Goal: Transaction & Acquisition: Purchase product/service

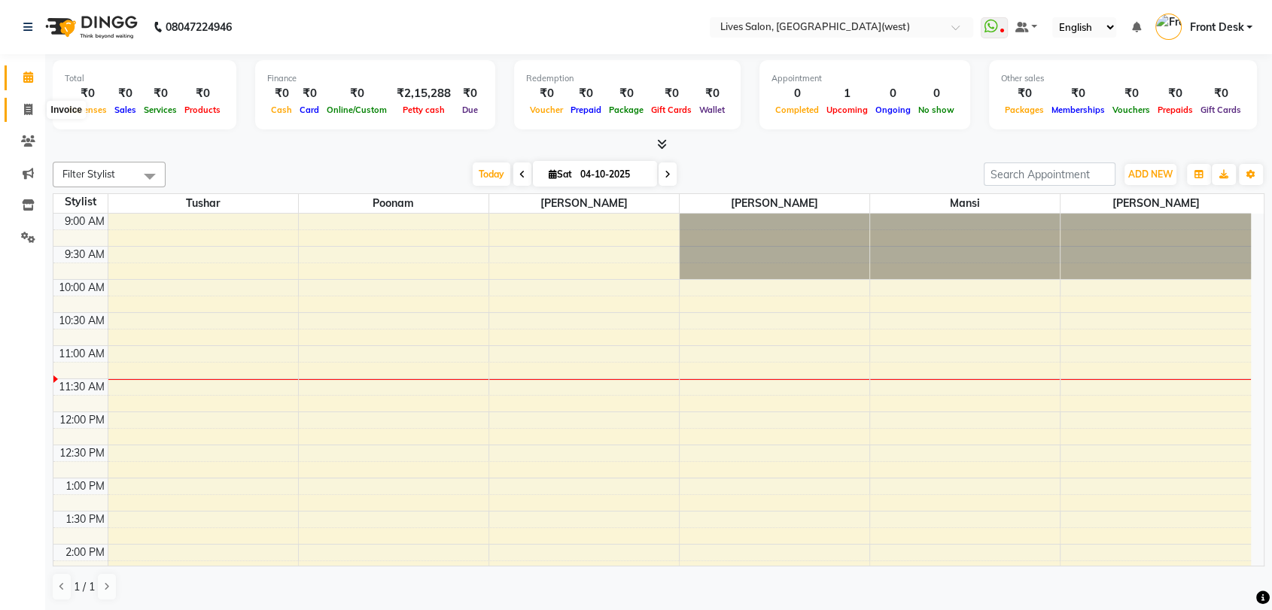
drag, startPoint x: 0, startPoint y: 0, endPoint x: 23, endPoint y: 107, distance: 109.4
click at [24, 107] on icon at bounding box center [28, 109] width 8 height 11
select select "service"
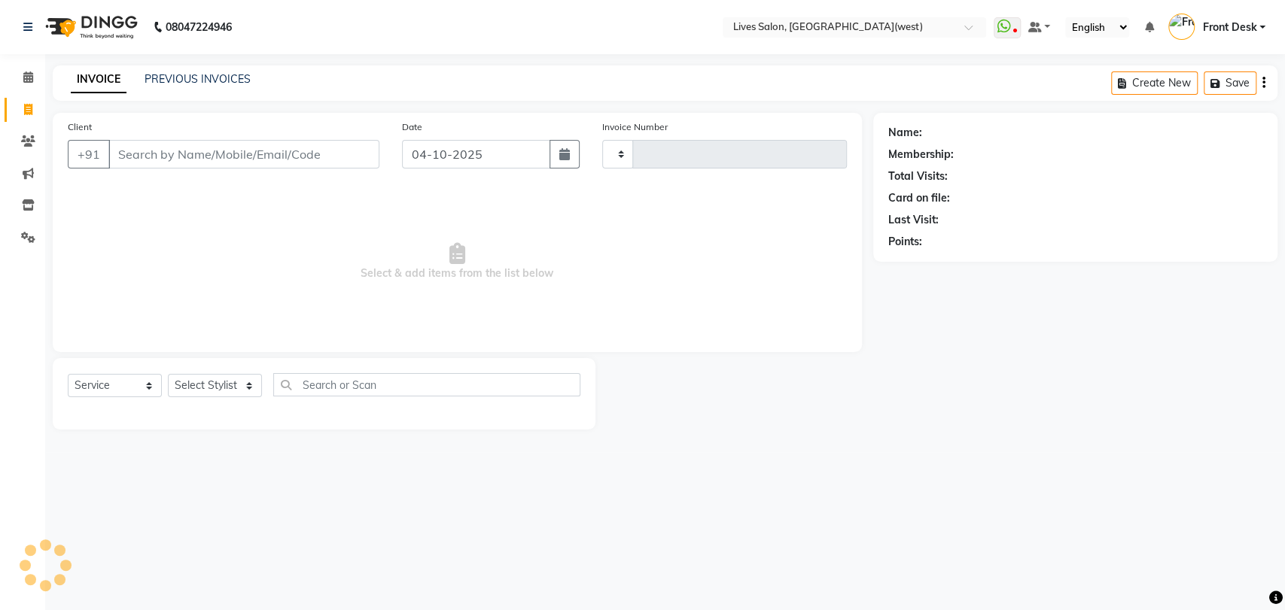
type input "1209"
select select "4342"
click at [163, 157] on input "Client" at bounding box center [243, 154] width 271 height 29
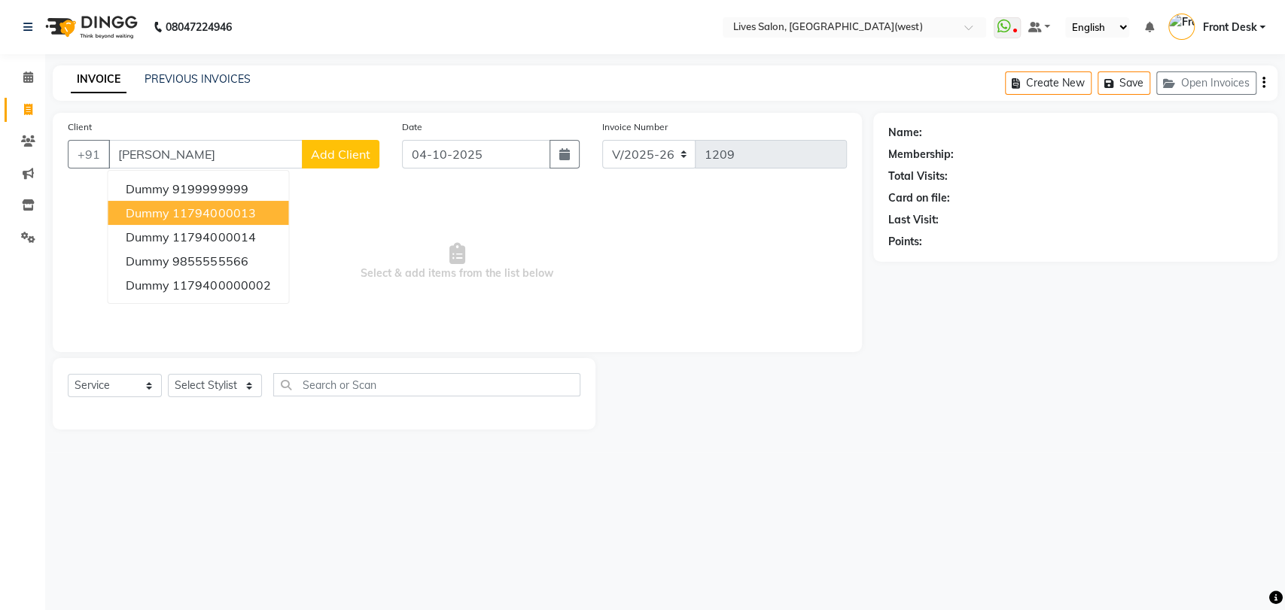
click at [182, 201] on button "dummy 11794000013" at bounding box center [198, 213] width 181 height 24
type input "11794000013"
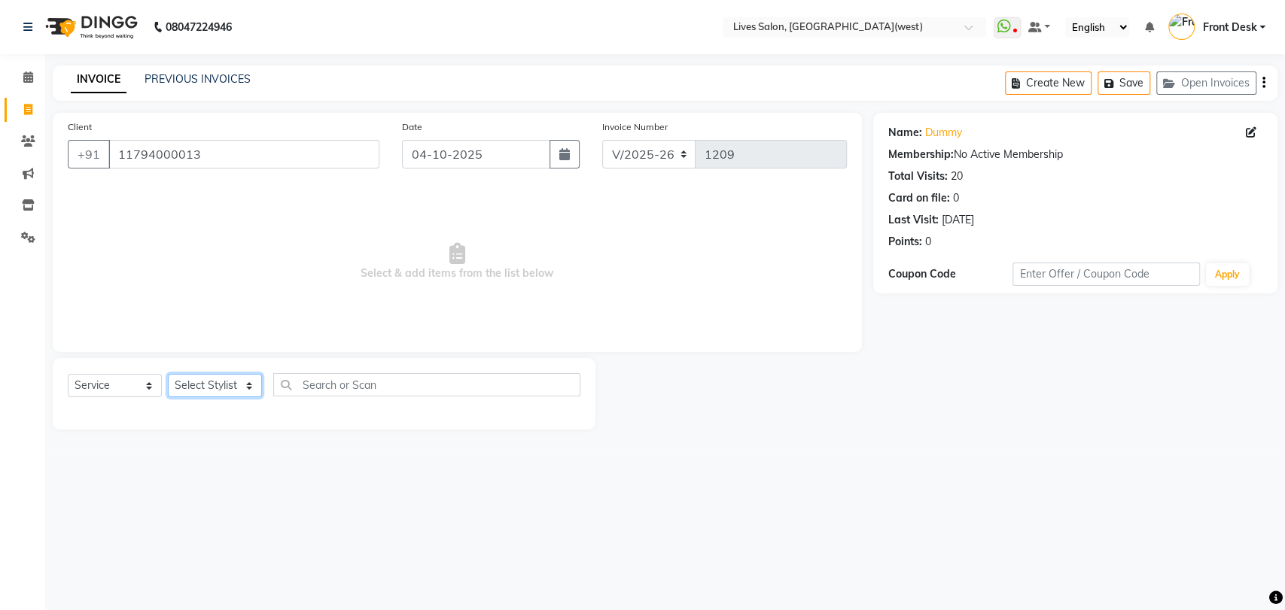
drag, startPoint x: 190, startPoint y: 376, endPoint x: 207, endPoint y: 533, distance: 157.5
click at [207, 533] on div "08047224946 Select Location × Lives Salon, [GEOGRAPHIC_DATA](west) WhatsApp Sta…" at bounding box center [642, 305] width 1285 height 610
select select "26838"
click at [168, 374] on select "Select Stylist [PERSON_NAME] Front Desk [PERSON_NAME] [PERSON_NAME] sameer [PER…" at bounding box center [215, 385] width 94 height 23
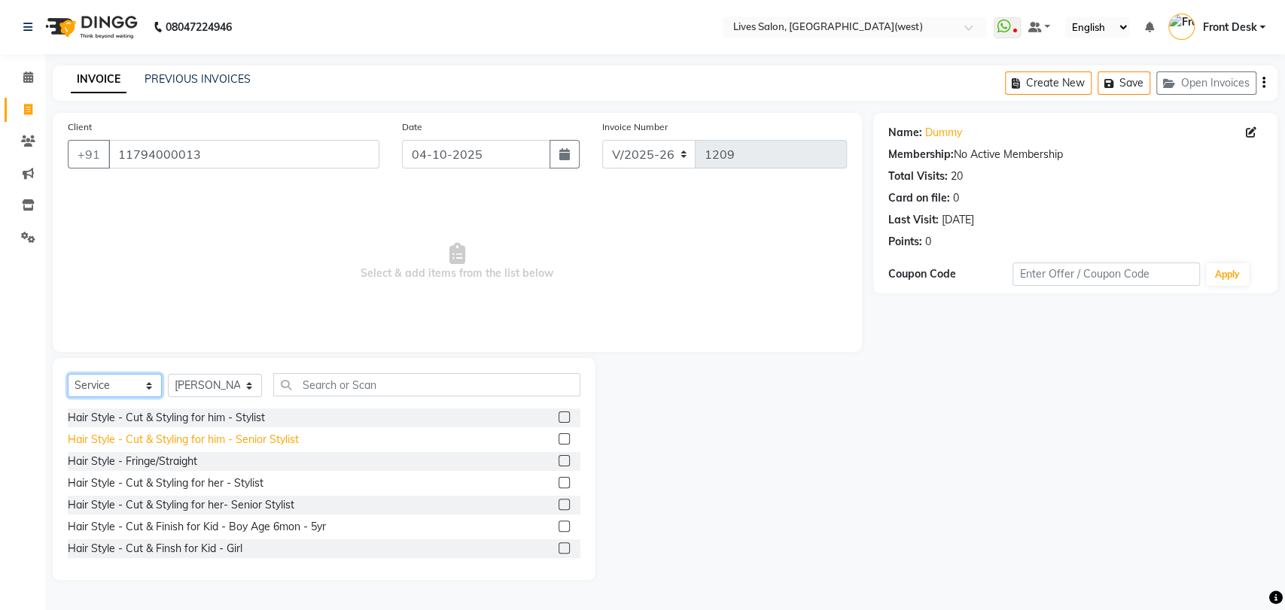
drag, startPoint x: 108, startPoint y: 387, endPoint x: 107, endPoint y: 447, distance: 60.2
click at [107, 447] on div "Select Service Product Membership Package Voucher Prepaid Gift Card Select Styl…" at bounding box center [324, 469] width 543 height 222
select select "product"
click at [68, 374] on select "Select Service Product Membership Package Voucher Prepaid Gift Card" at bounding box center [115, 385] width 94 height 23
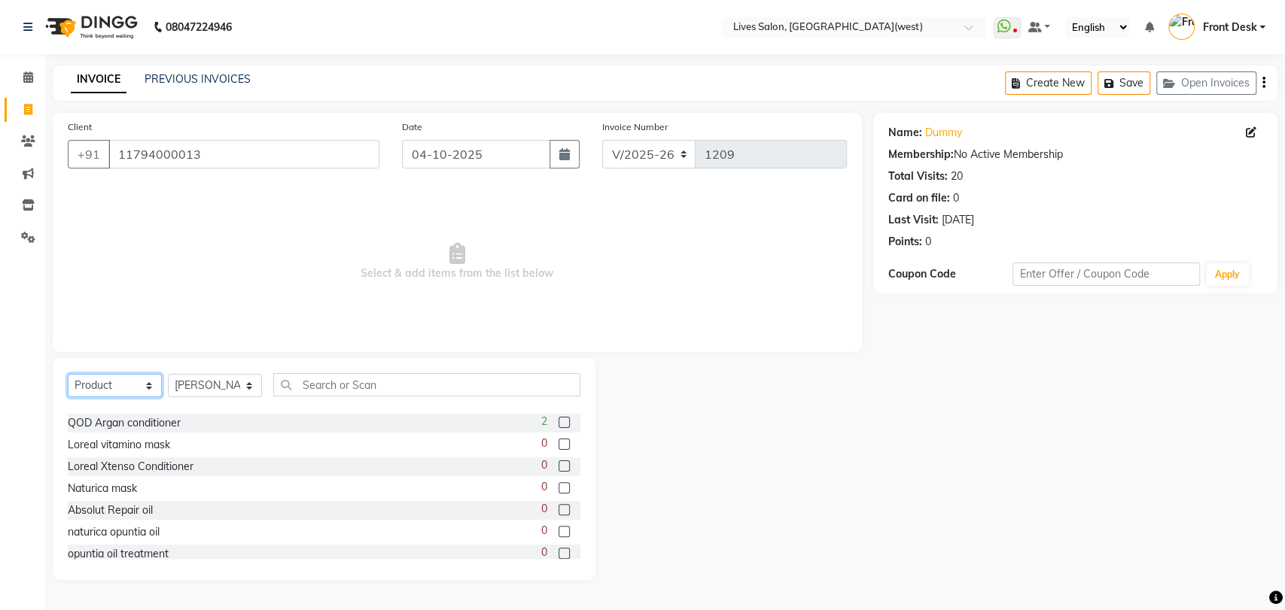
scroll to position [257, 0]
click at [307, 378] on input "text" at bounding box center [426, 384] width 307 height 23
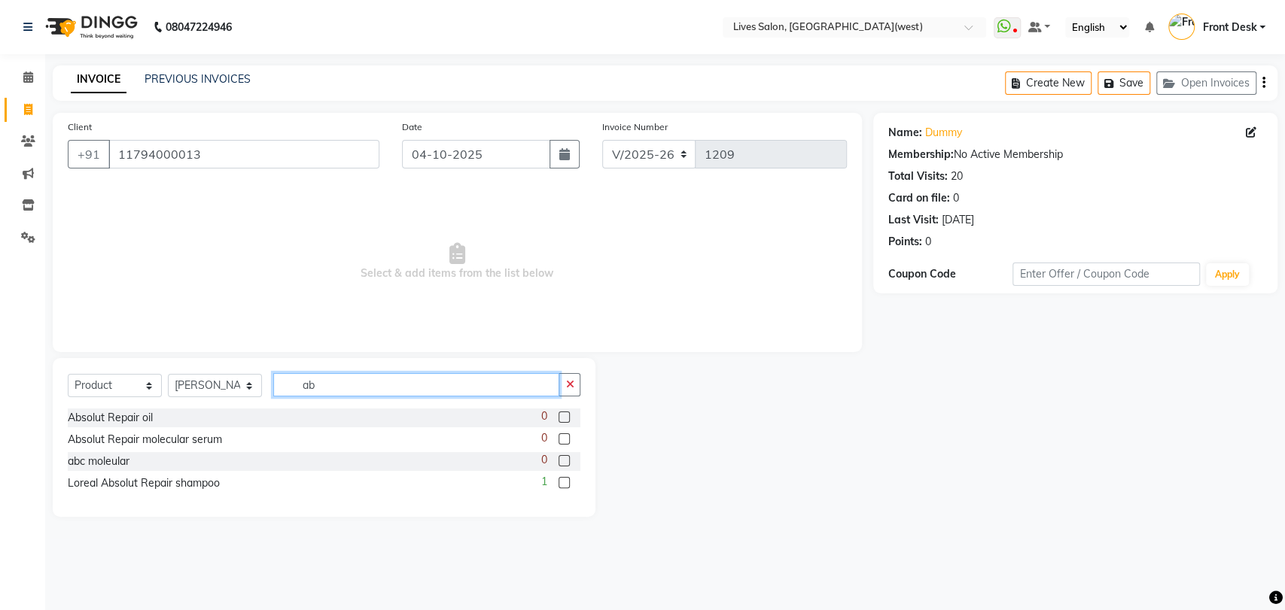
scroll to position [0, 0]
type input "ab"
click at [564, 482] on label at bounding box center [563, 482] width 11 height 11
click at [564, 482] on input "checkbox" at bounding box center [563, 484] width 10 height 10
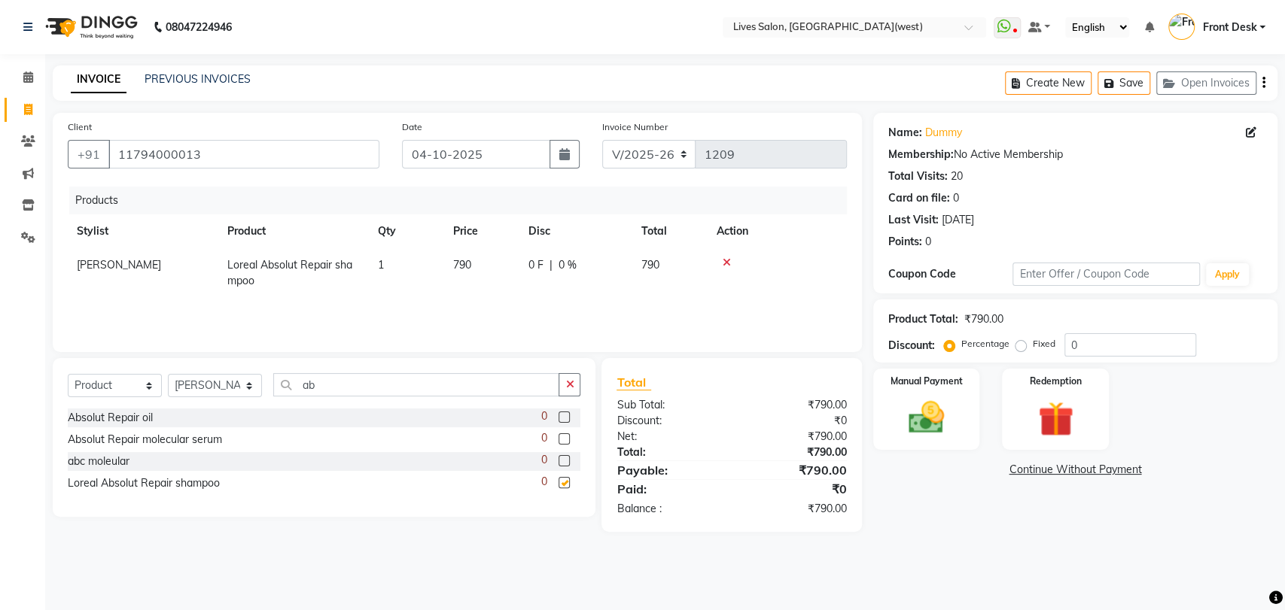
checkbox input "false"
click at [321, 381] on input "ab" at bounding box center [416, 384] width 286 height 23
type input "a"
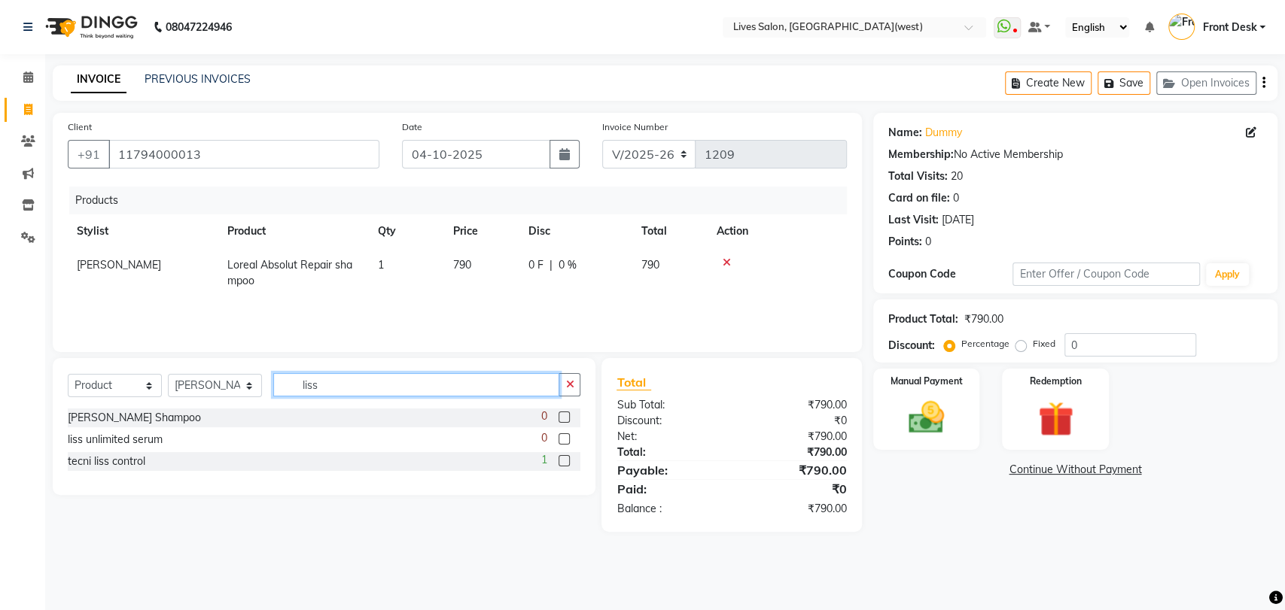
click at [342, 376] on input "liss" at bounding box center [416, 384] width 286 height 23
type input "l"
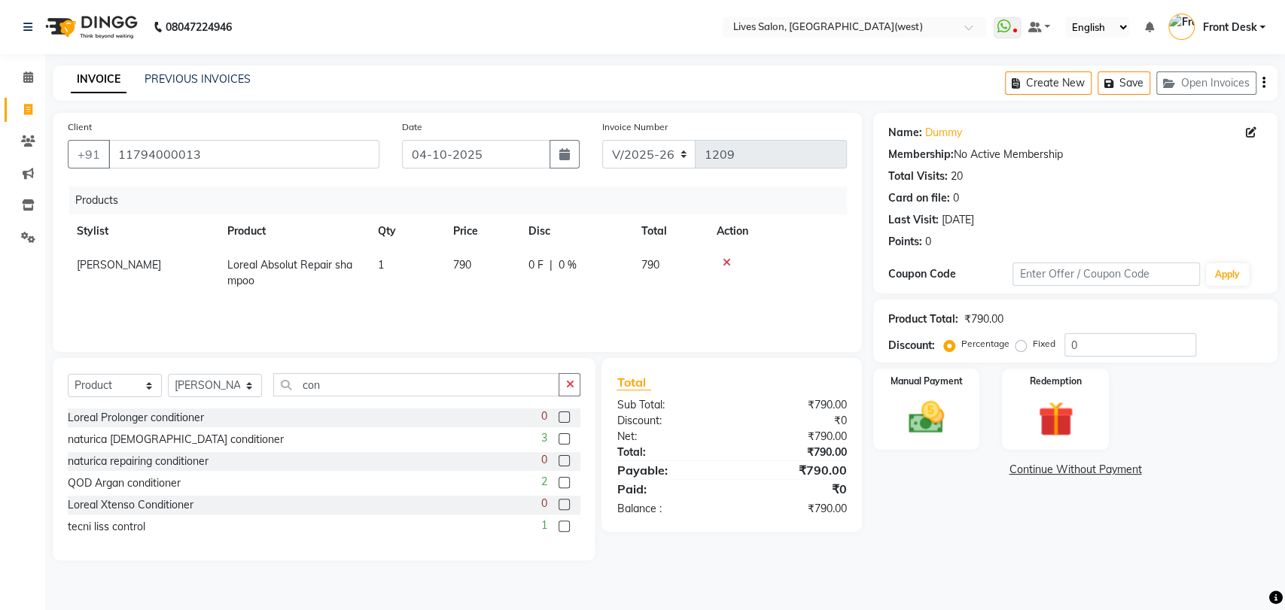
click at [345, 399] on div "Select Service Product Membership Package Voucher Prepaid Gift Card Select Styl…" at bounding box center [324, 390] width 513 height 35
click at [335, 379] on input "con" at bounding box center [416, 384] width 286 height 23
type input "c"
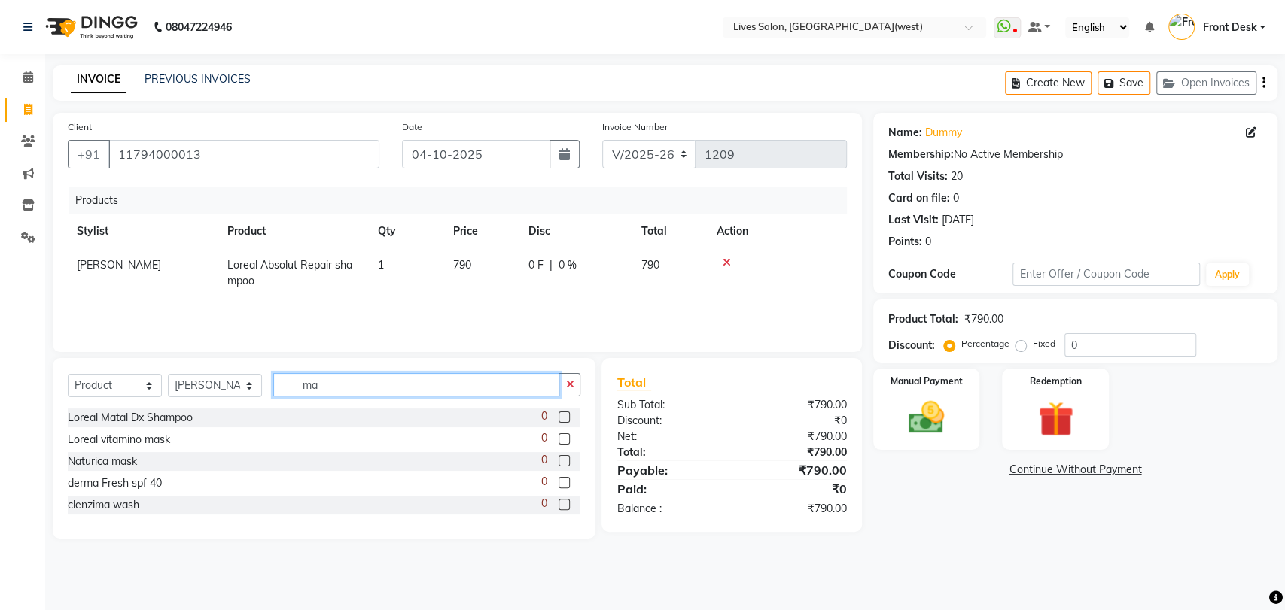
type input "m"
type input "l"
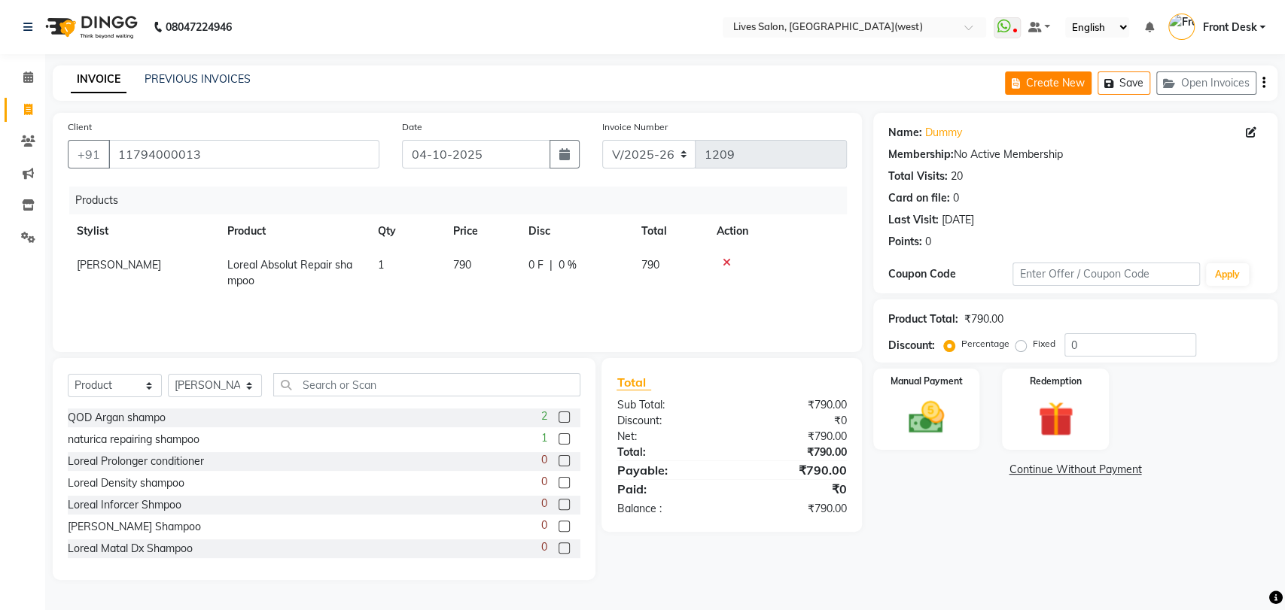
click at [1048, 86] on button "Create New" at bounding box center [1048, 82] width 87 height 23
select select "service"
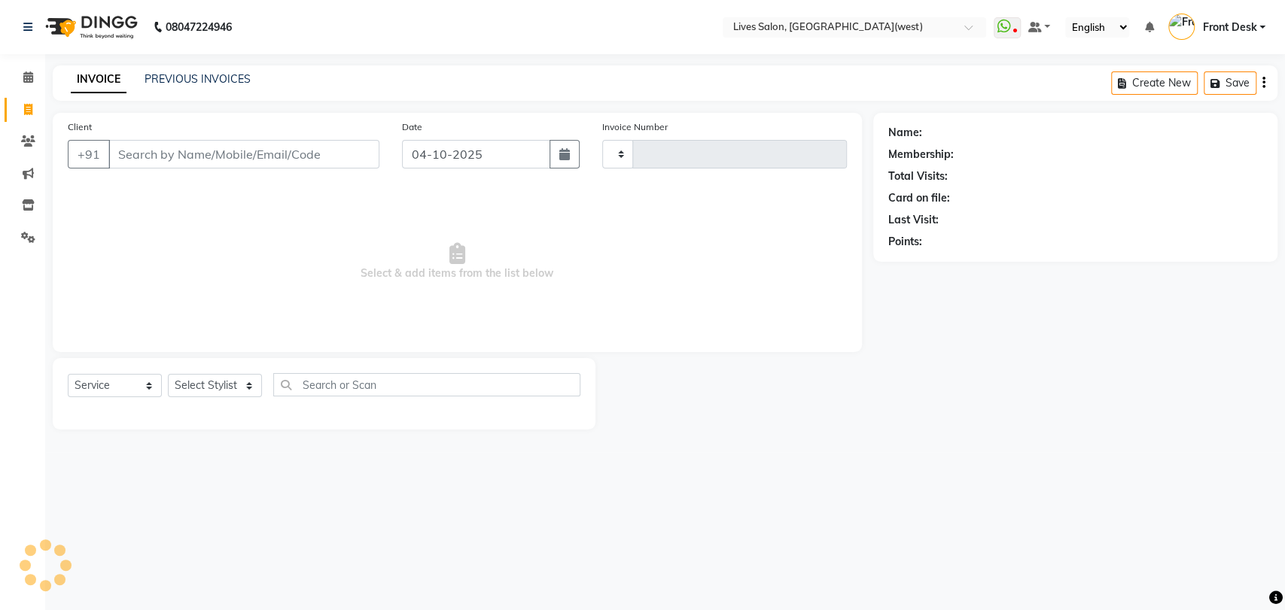
type input "1209"
select select "4342"
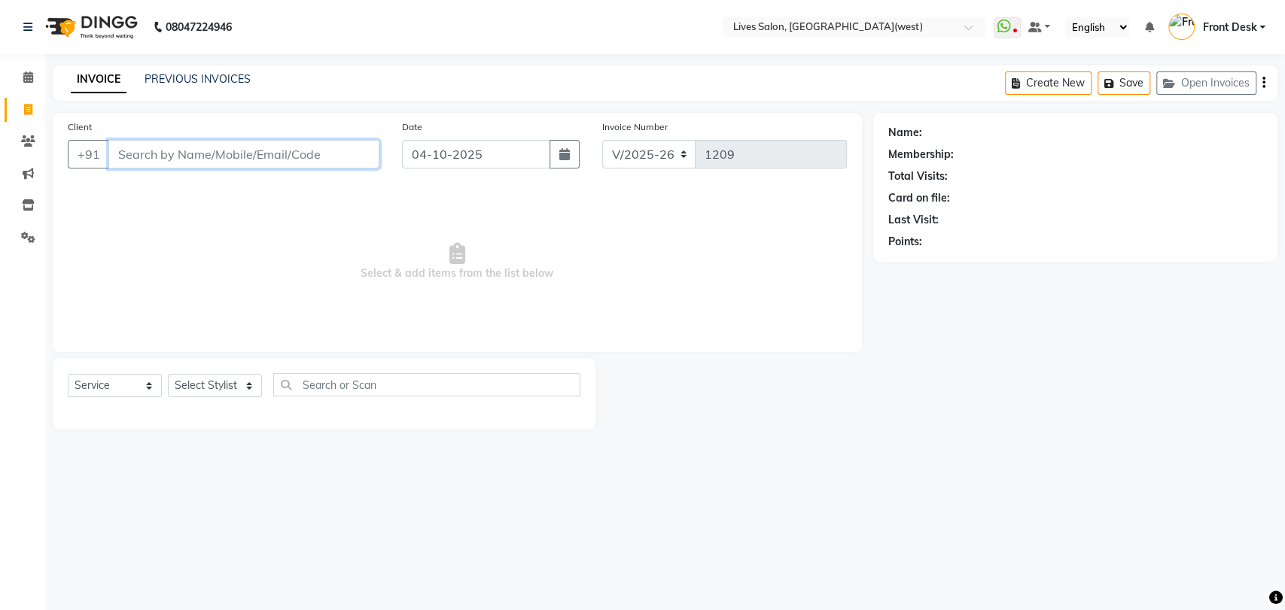
click at [126, 160] on input "Client" at bounding box center [243, 154] width 271 height 29
click at [28, 76] on icon at bounding box center [28, 76] width 10 height 11
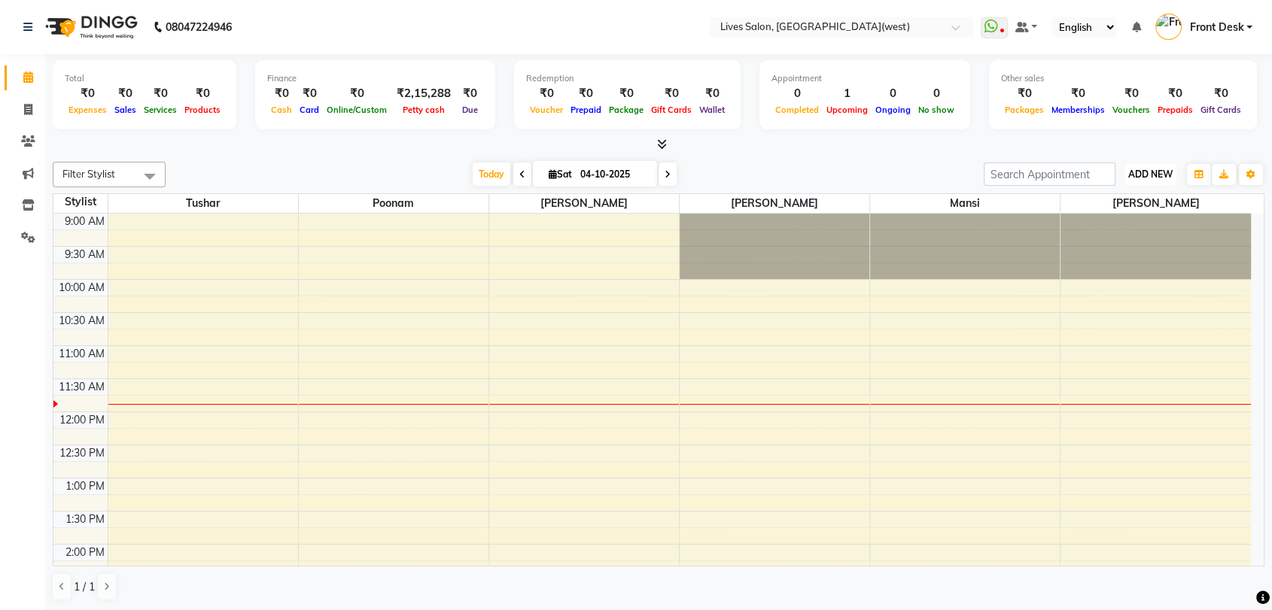
click at [1165, 169] on span "ADD NEW" at bounding box center [1150, 174] width 44 height 11
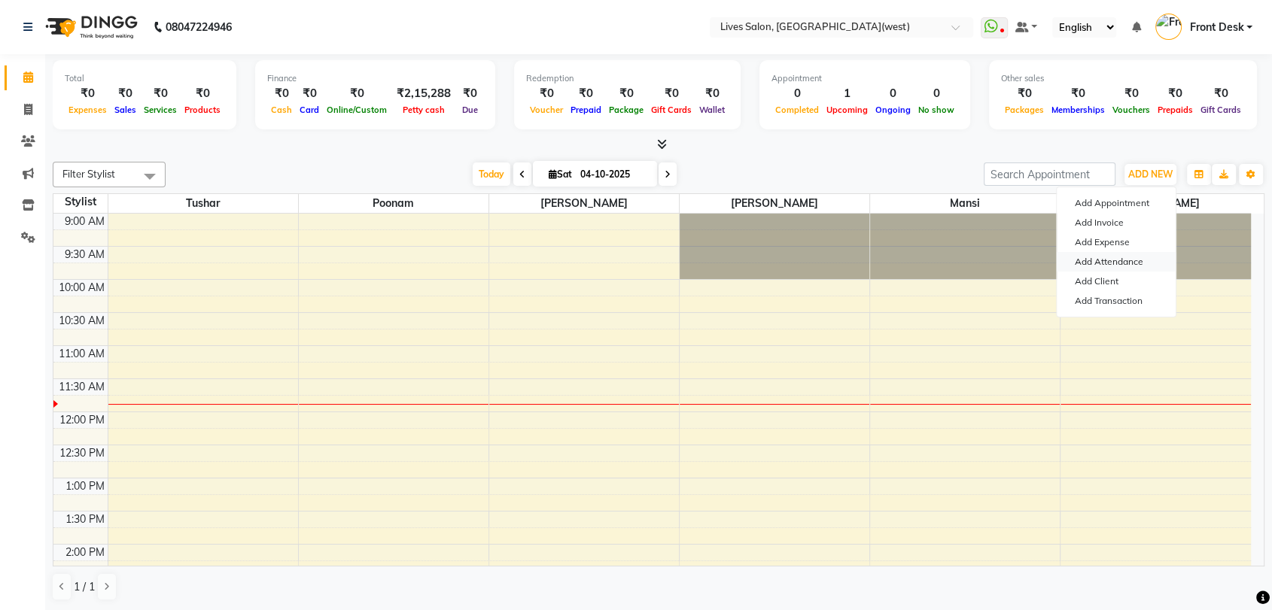
click at [1133, 260] on link "Add Attendance" at bounding box center [1116, 262] width 119 height 20
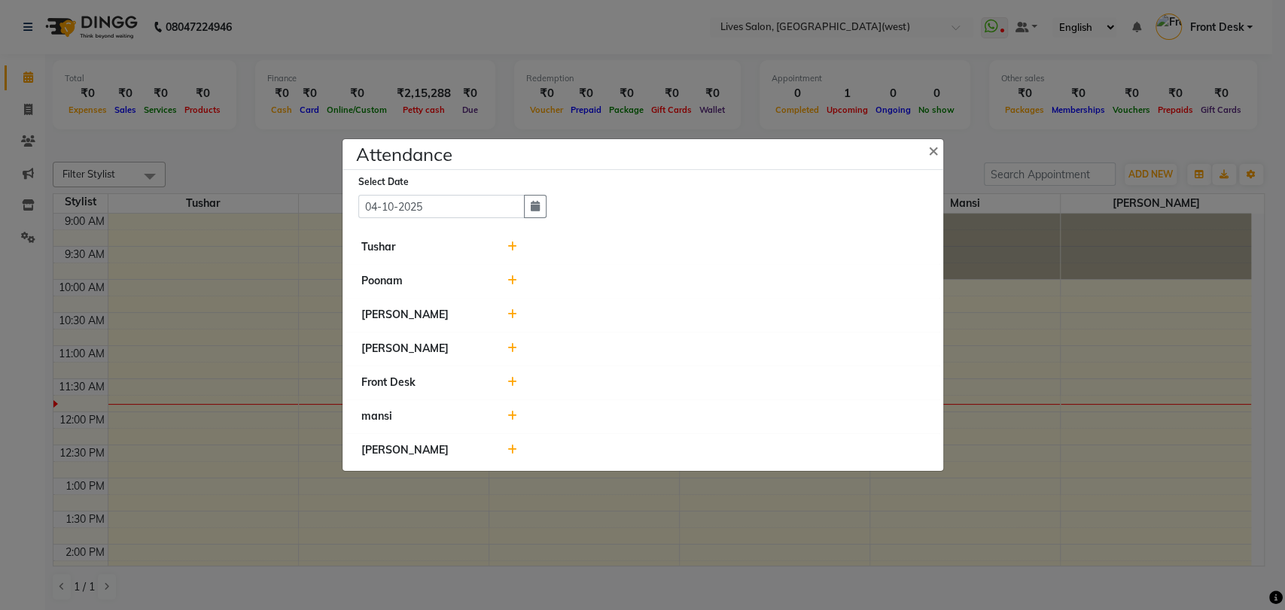
click at [507, 314] on icon at bounding box center [512, 314] width 10 height 11
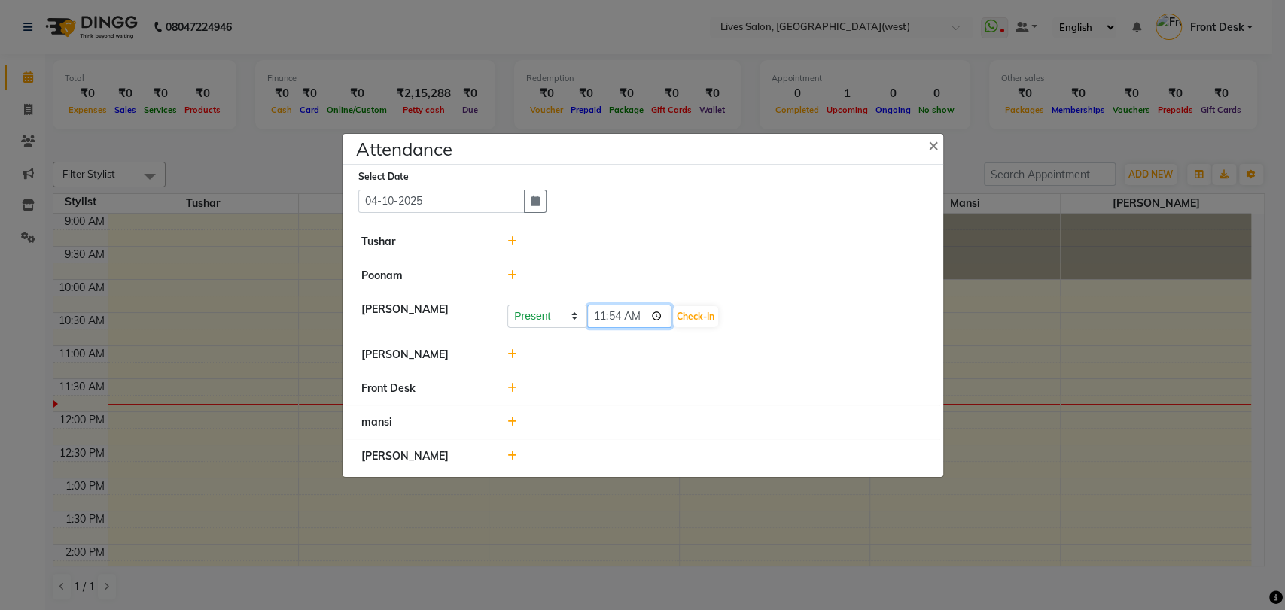
click at [607, 317] on input "11:54" at bounding box center [629, 316] width 84 height 23
type input "10:00"
click at [673, 318] on button "Check-In" at bounding box center [695, 316] width 45 height 21
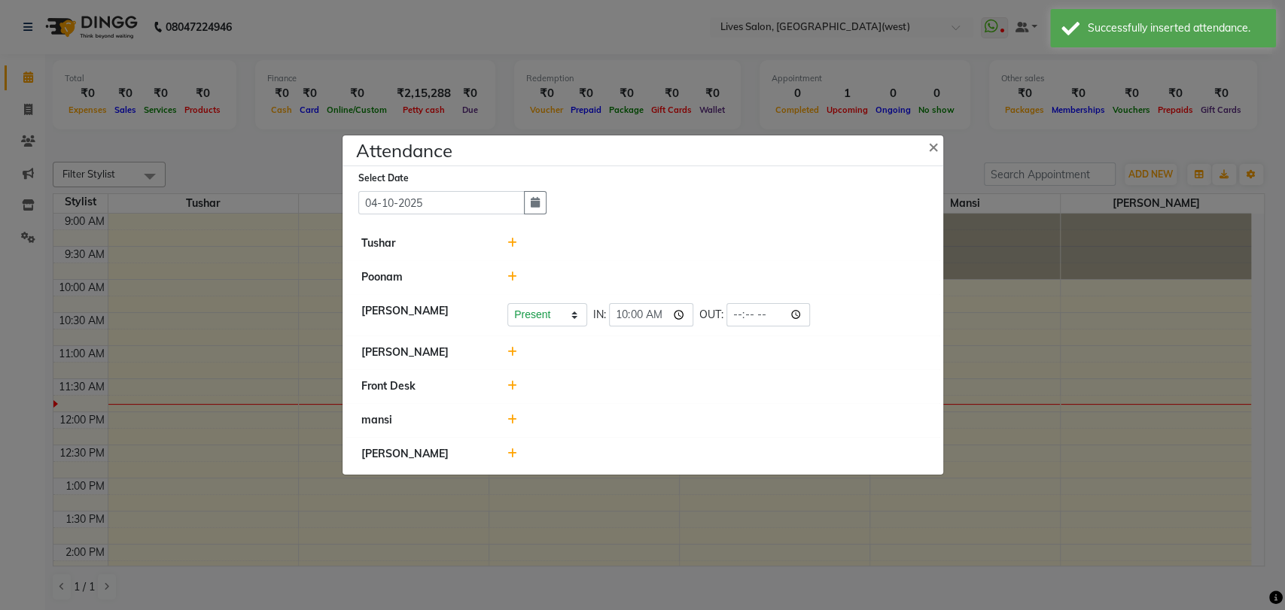
click at [510, 348] on icon at bounding box center [512, 352] width 10 height 11
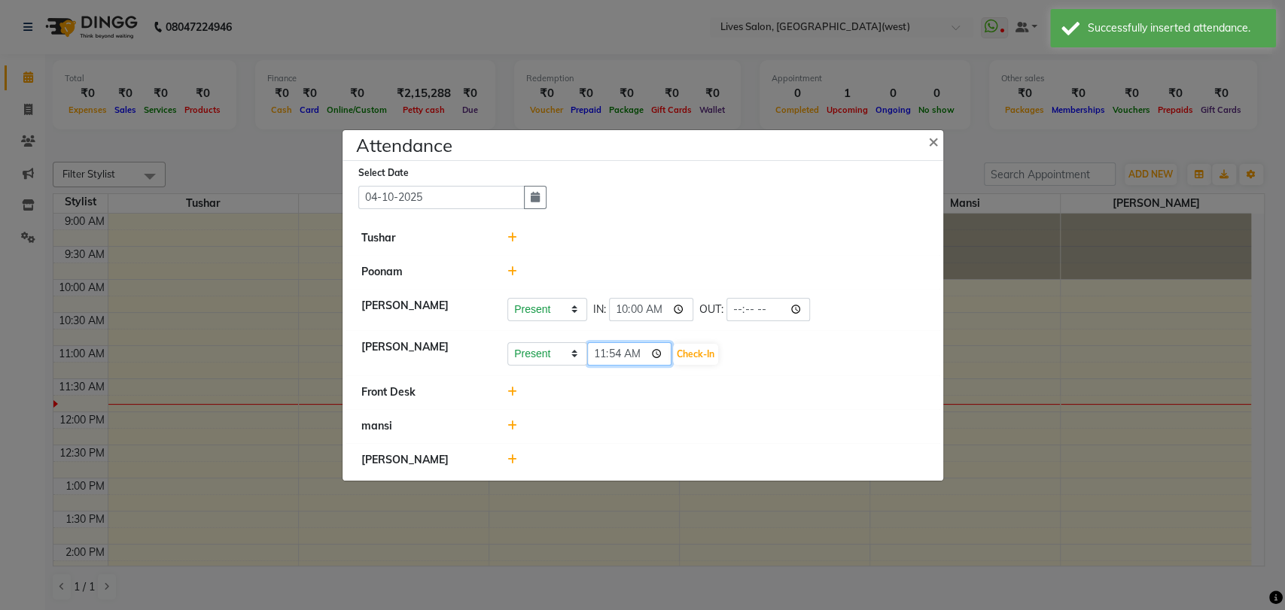
click at [596, 357] on input "11:54" at bounding box center [629, 353] width 84 height 23
type input "11:30"
click at [673, 354] on button "Check-In" at bounding box center [695, 354] width 45 height 21
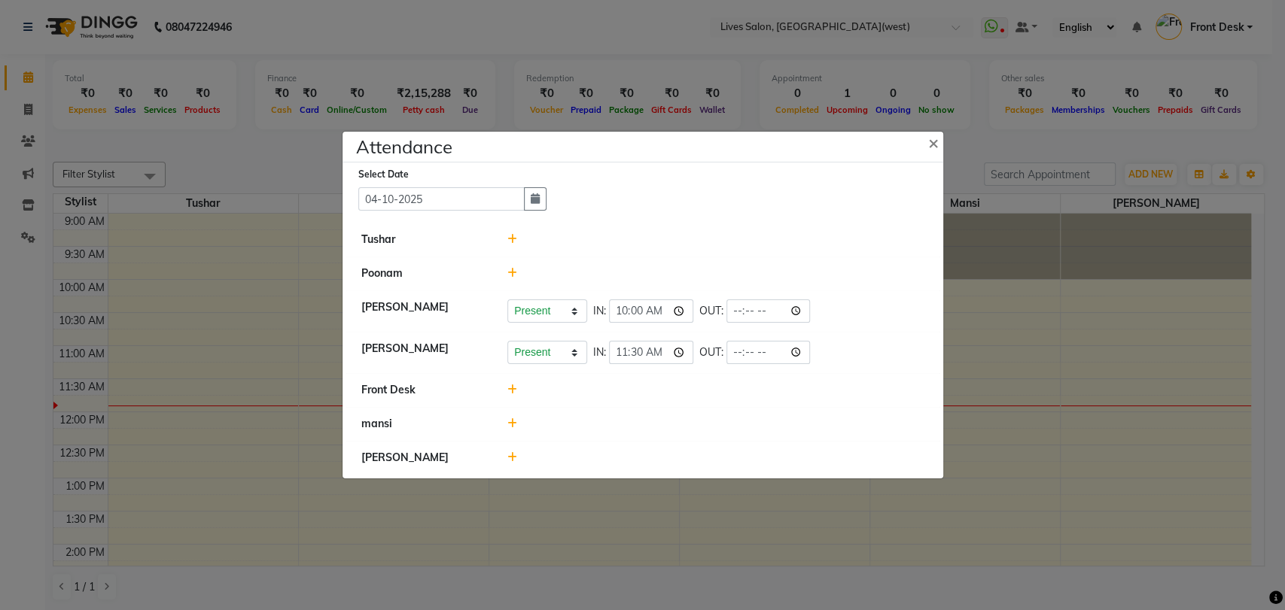
click at [516, 457] on icon at bounding box center [512, 457] width 10 height 11
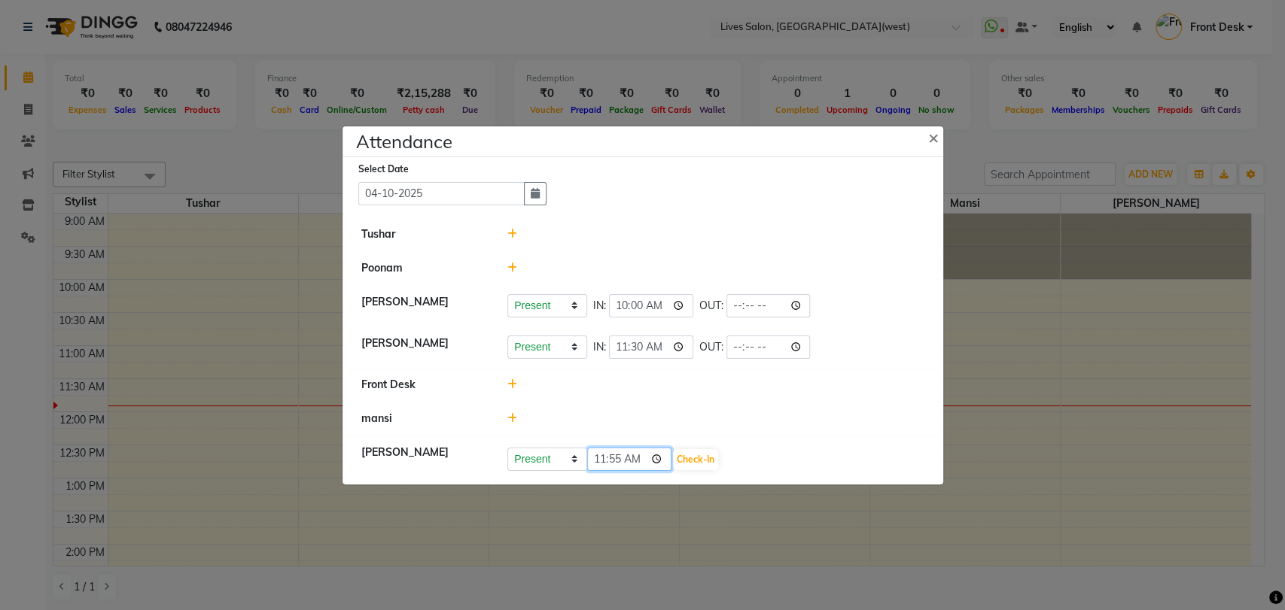
click at [600, 461] on input "11:55" at bounding box center [629, 459] width 84 height 23
type input "10:30"
click at [683, 465] on button "Check-In" at bounding box center [695, 459] width 45 height 21
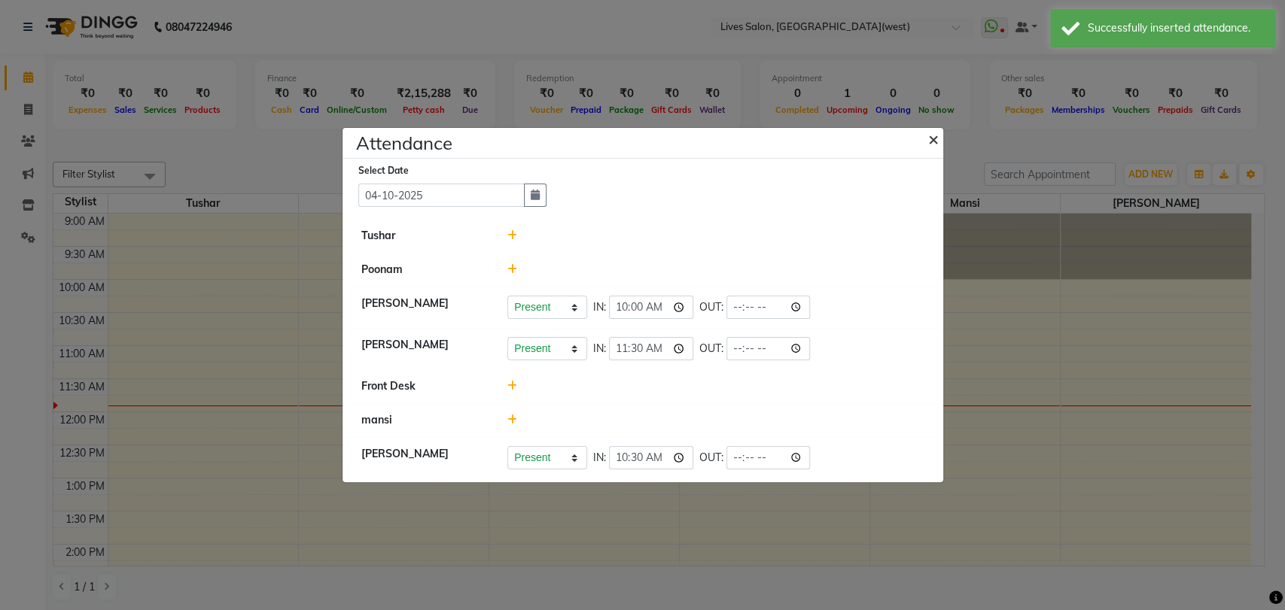
click at [932, 136] on span "×" at bounding box center [933, 138] width 11 height 23
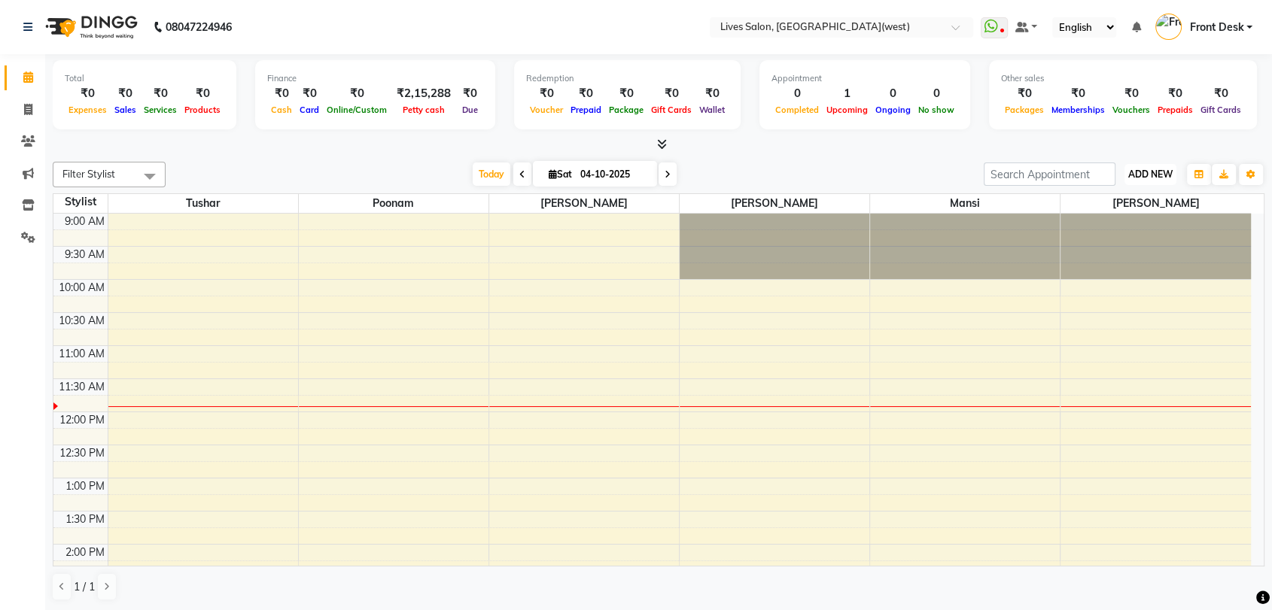
click at [1137, 169] on span "ADD NEW" at bounding box center [1150, 174] width 44 height 11
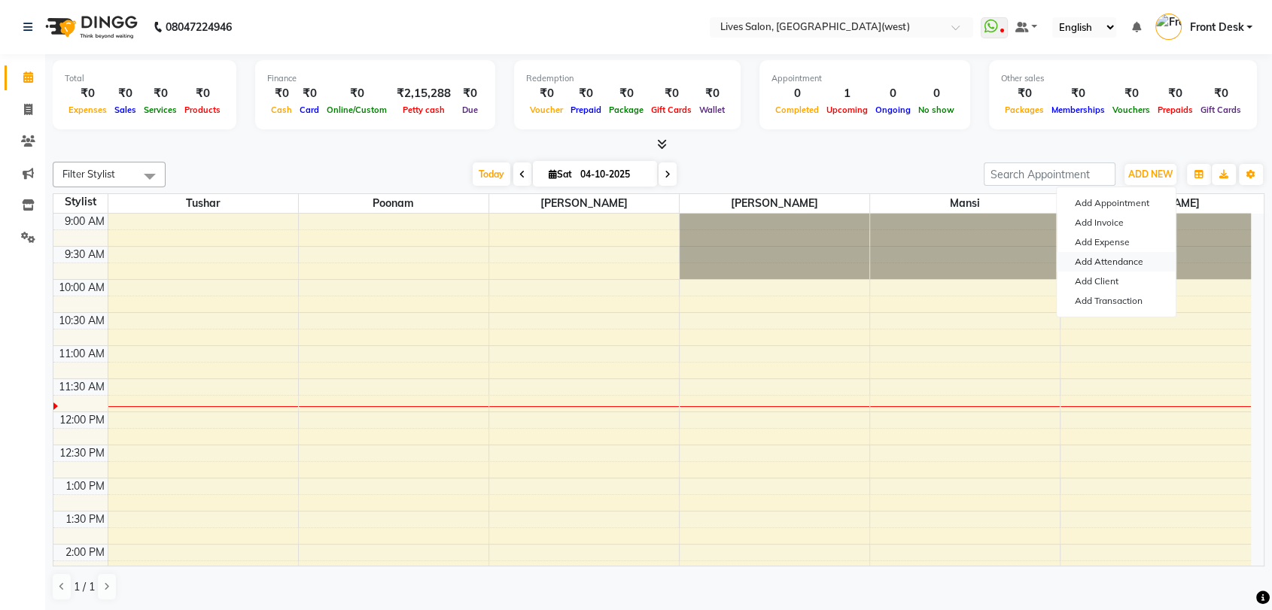
click at [1107, 260] on link "Add Attendance" at bounding box center [1116, 262] width 119 height 20
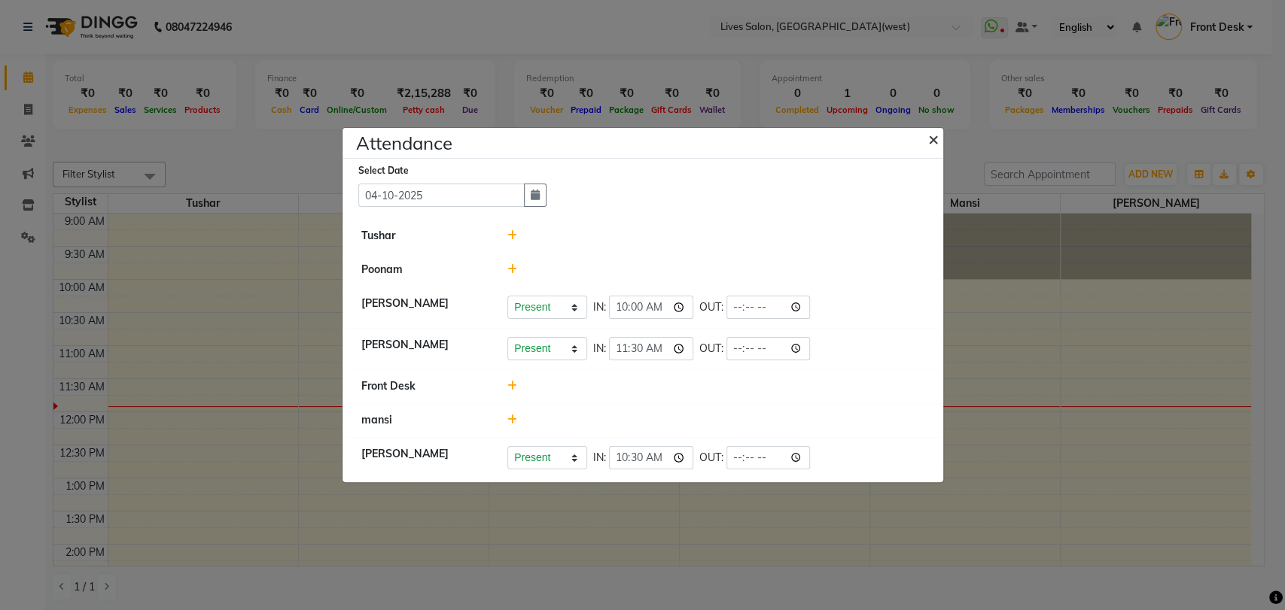
click at [929, 138] on span "×" at bounding box center [933, 138] width 11 height 23
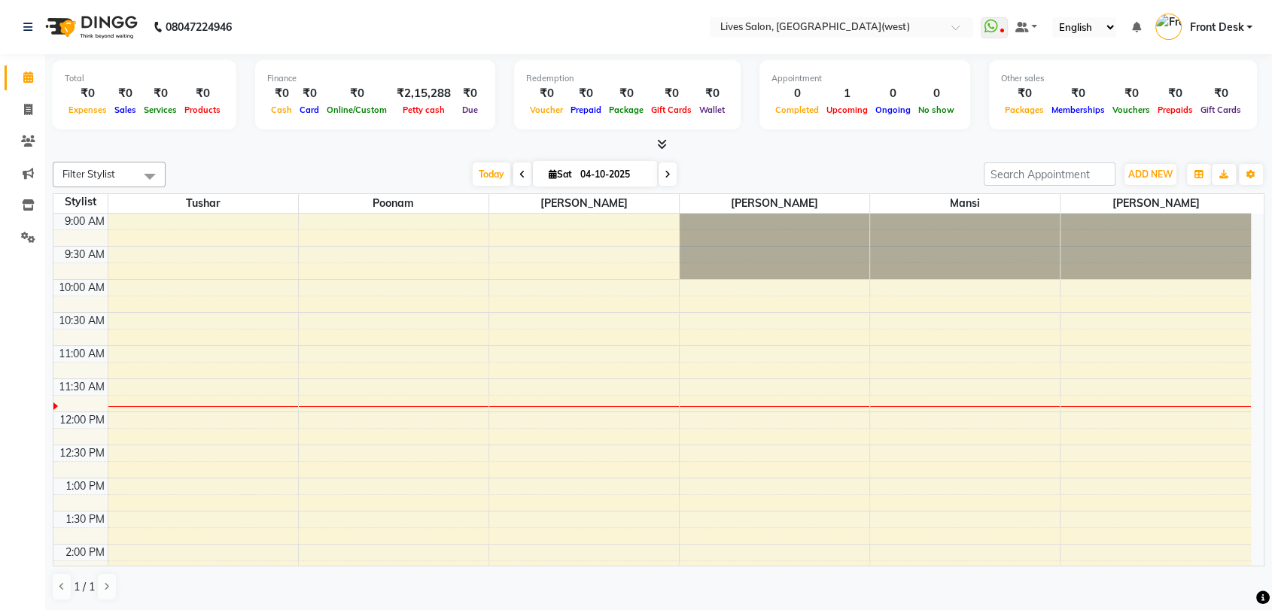
scroll to position [1, 0]
drag, startPoint x: 830, startPoint y: 40, endPoint x: 692, endPoint y: 154, distance: 178.6
click at [692, 154] on div "Total ₹0 Expenses ₹0 Sales ₹0 Services ₹0 Products Finance ₹0 Cash ₹0 Card ₹0 O…" at bounding box center [658, 331] width 1227 height 557
click at [30, 110] on icon at bounding box center [28, 108] width 8 height 11
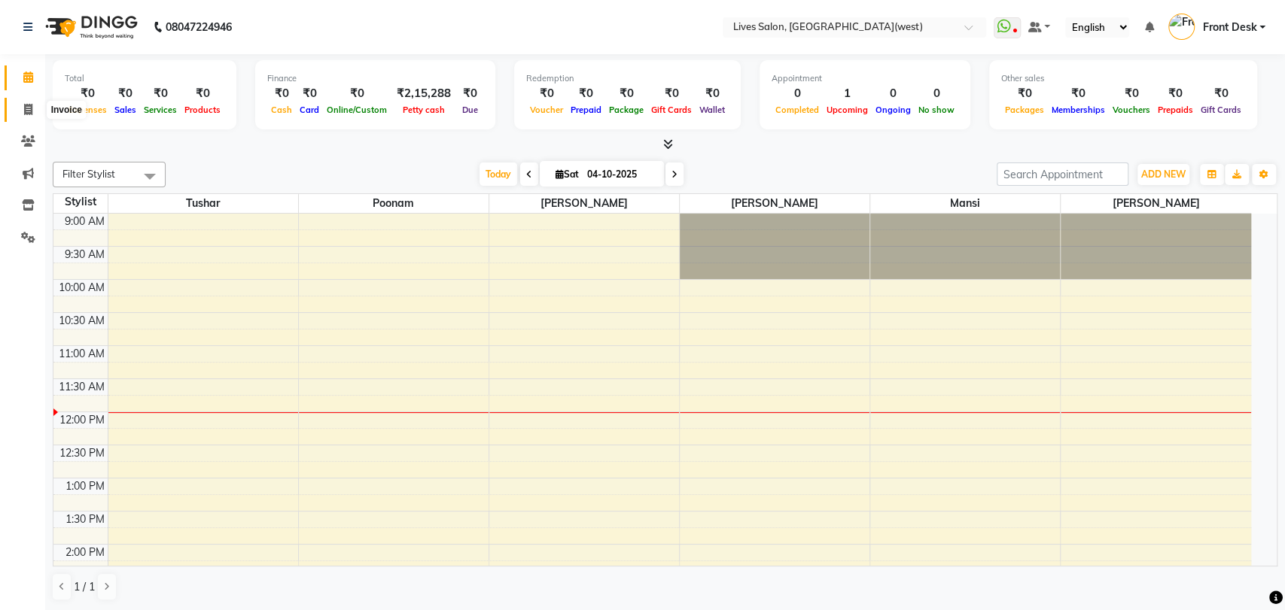
select select "service"
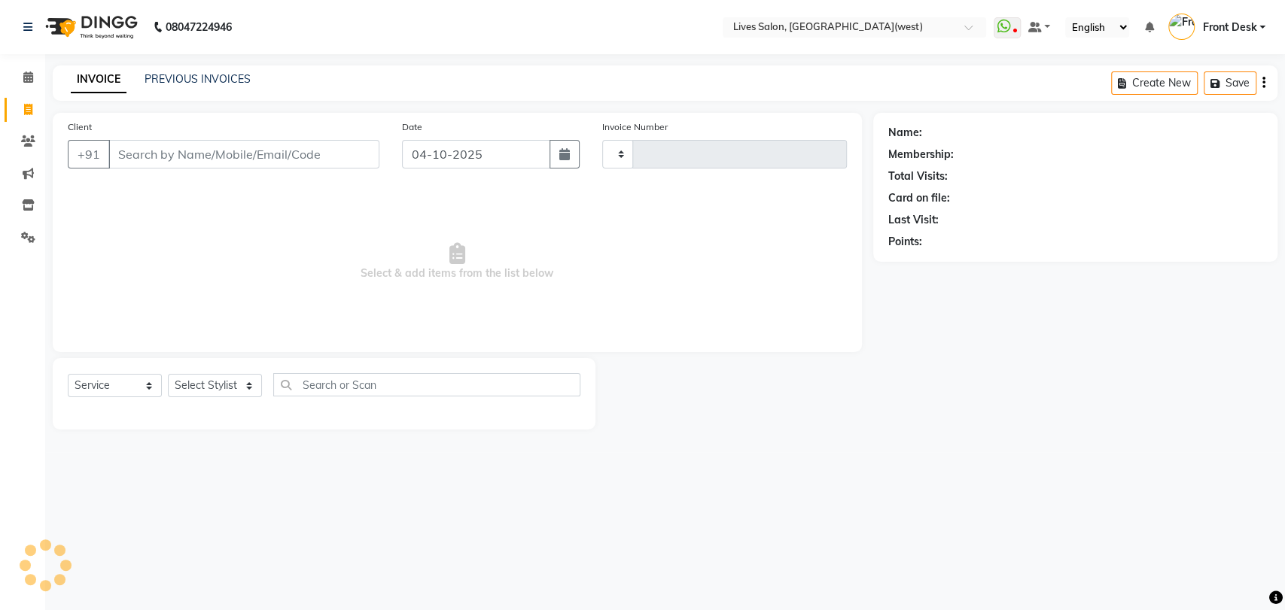
type input "1209"
select select "4342"
click at [196, 74] on link "PREVIOUS INVOICES" at bounding box center [197, 79] width 106 height 14
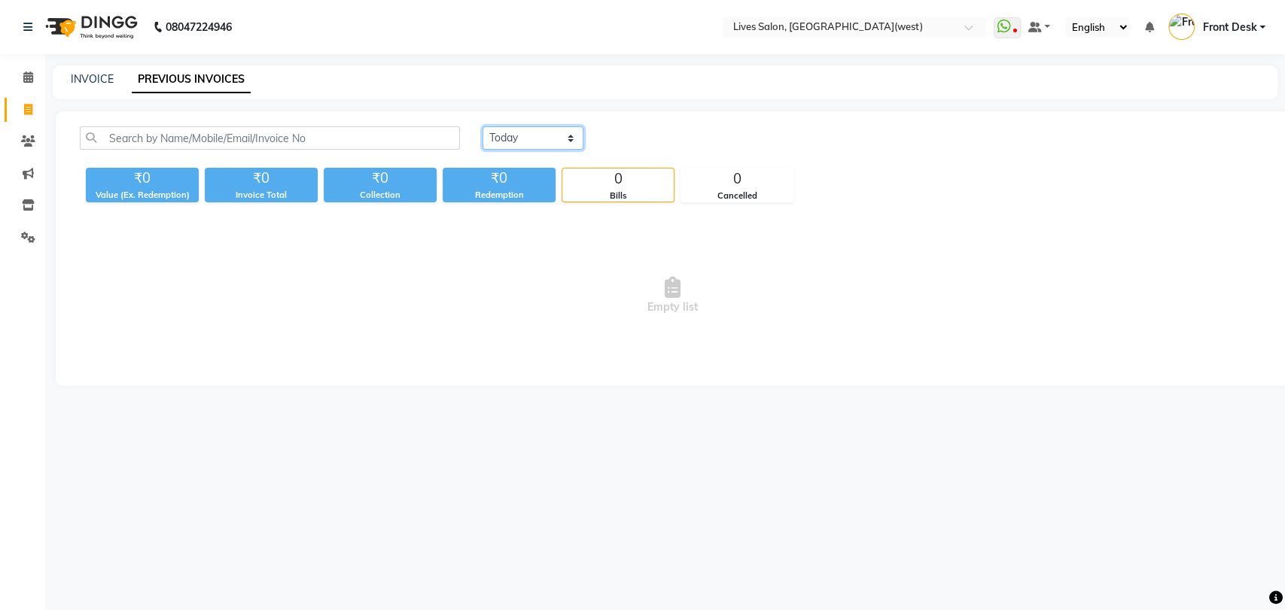
click at [506, 138] on select "[DATE] [DATE] Custom Range" at bounding box center [532, 137] width 101 height 23
select select "yesterday"
click at [482, 126] on select "[DATE] [DATE] Custom Range" at bounding box center [532, 137] width 101 height 23
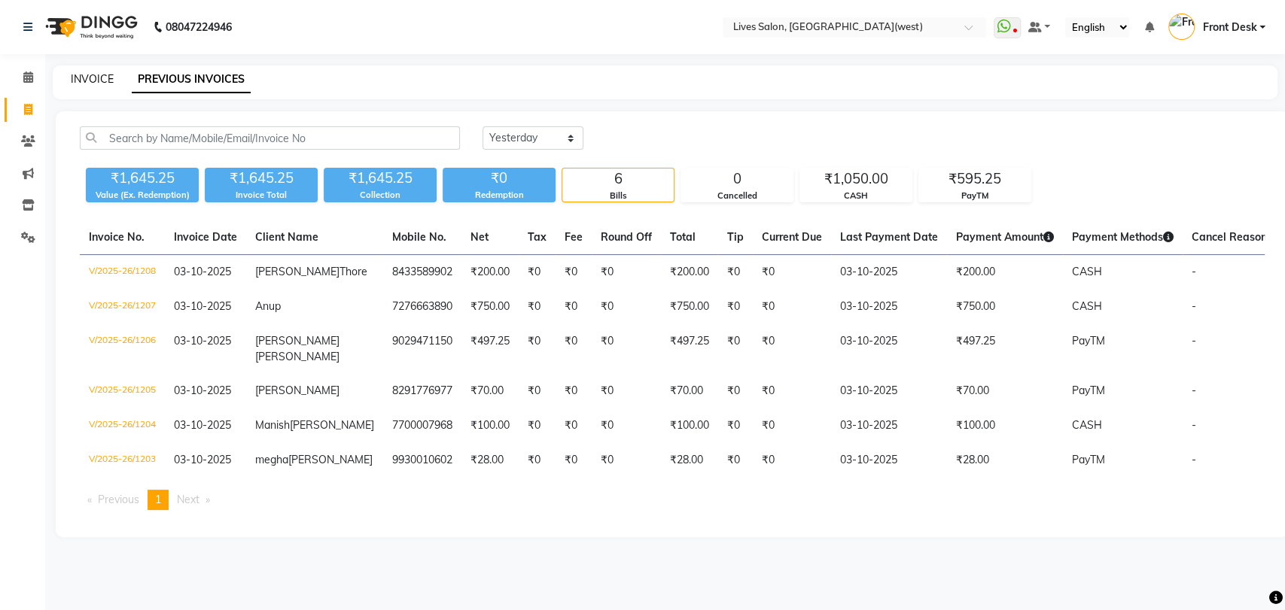
click at [102, 81] on link "INVOICE" at bounding box center [92, 79] width 43 height 14
select select "service"
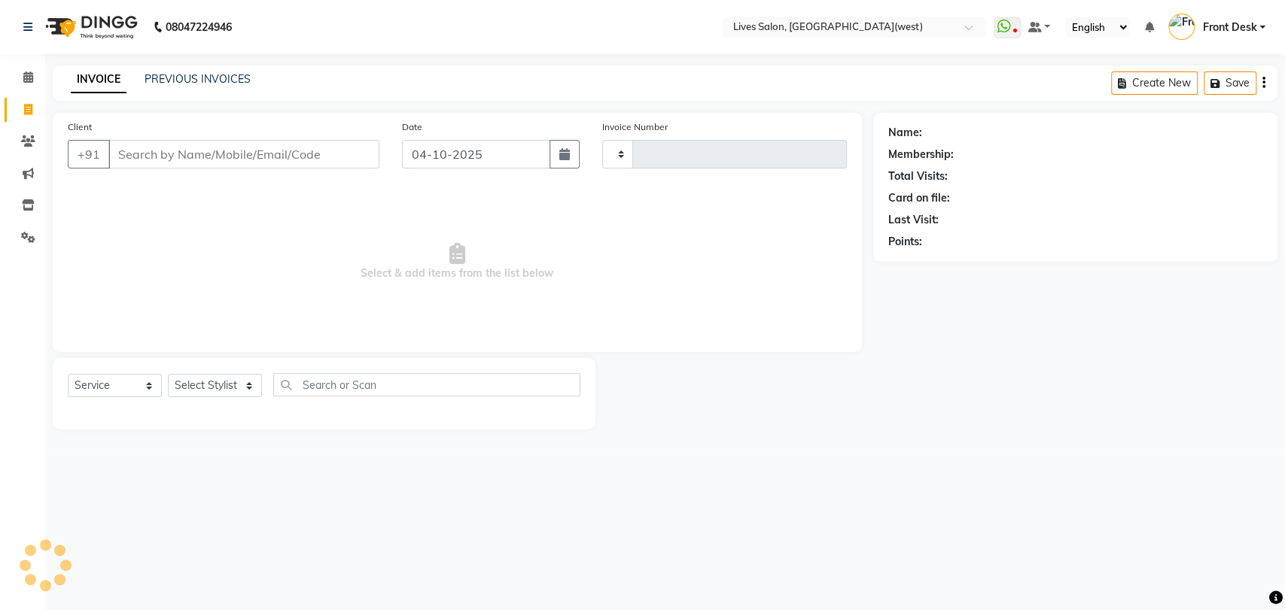
type input "1209"
select select "4342"
click at [430, 160] on input "04-10-2025" at bounding box center [476, 154] width 148 height 29
select select "10"
select select "2025"
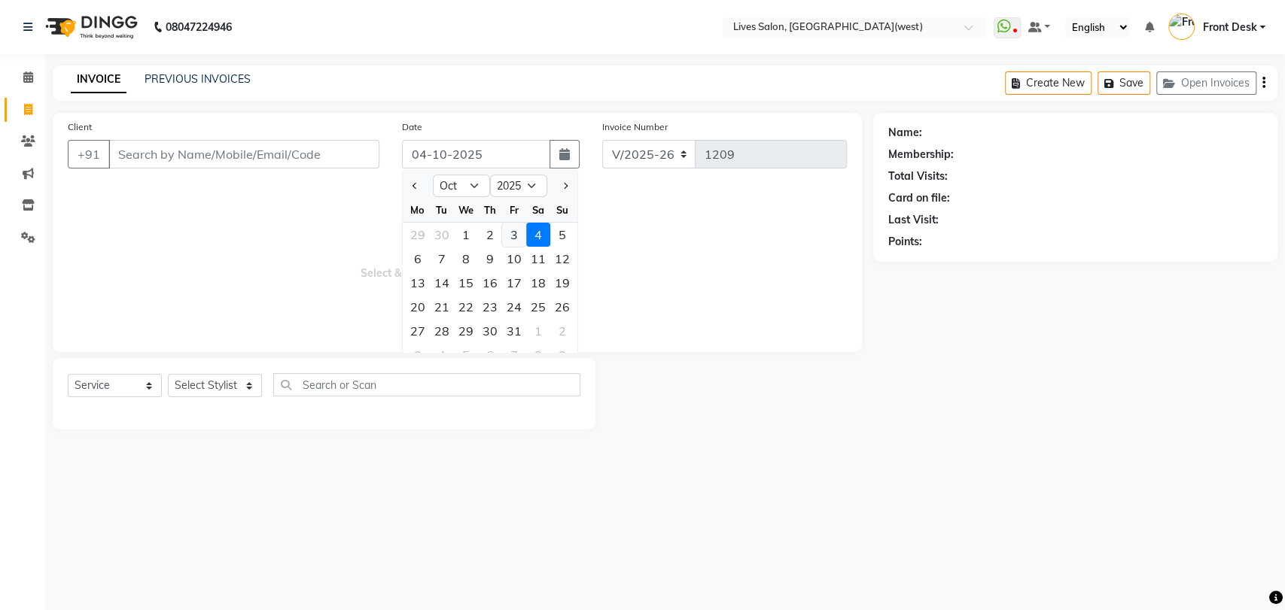
click at [517, 234] on div "3" at bounding box center [514, 235] width 24 height 24
type input "03-10-2025"
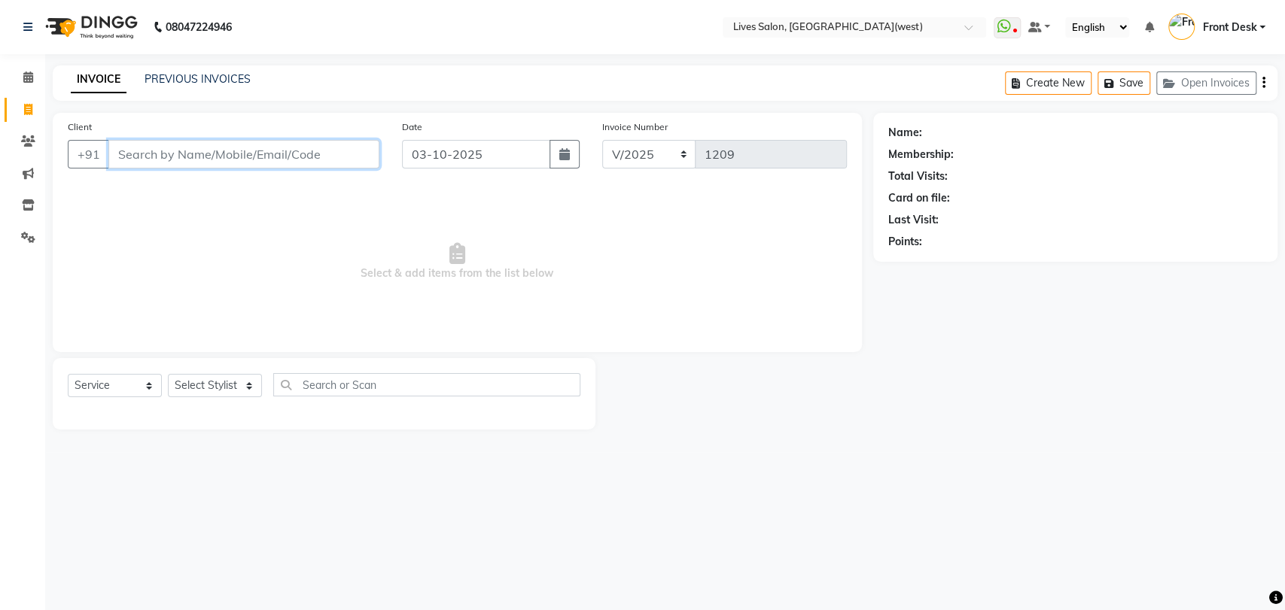
click at [254, 150] on input "Client" at bounding box center [243, 154] width 271 height 29
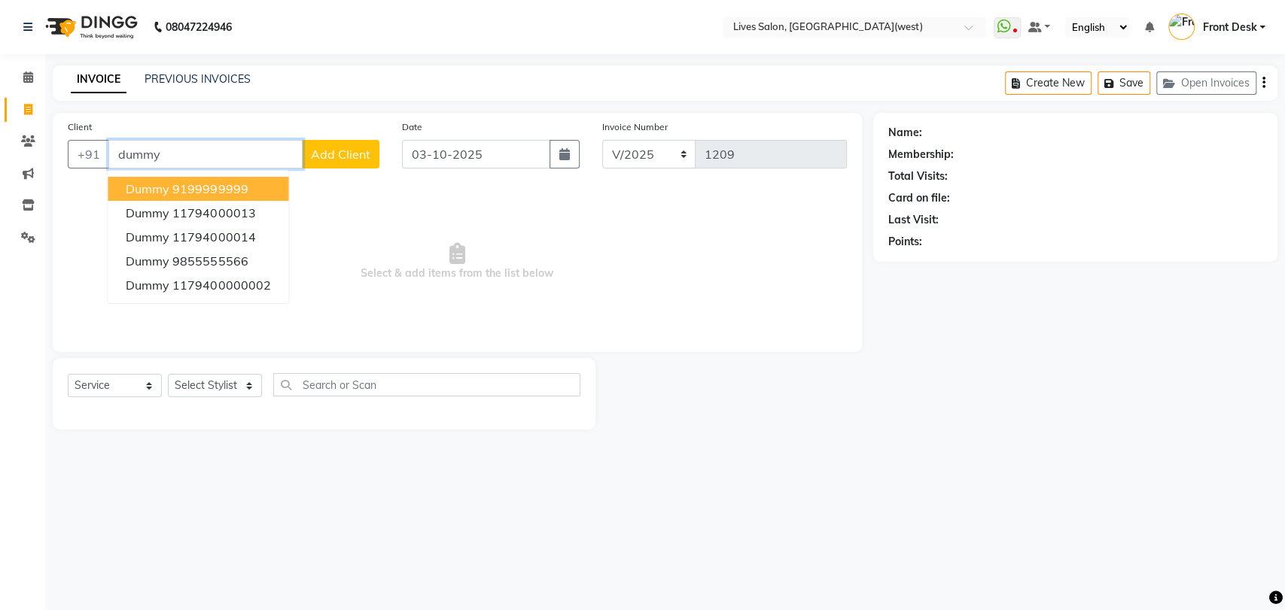
click at [245, 186] on ngb-highlight "9199999999" at bounding box center [209, 188] width 75 height 15
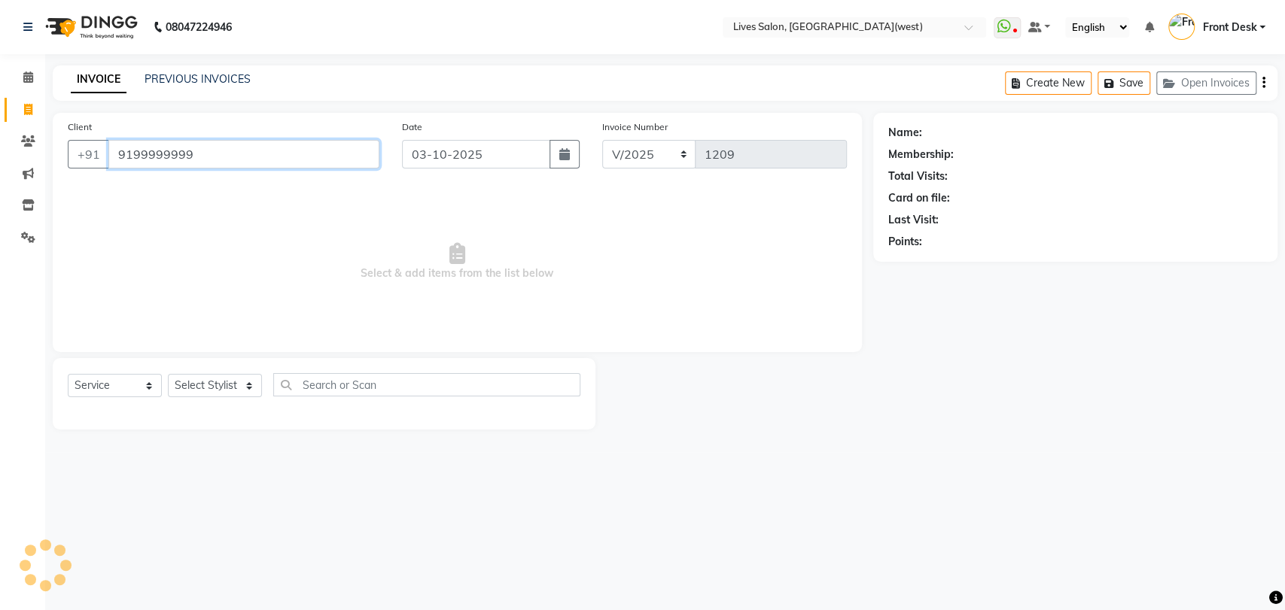
type input "9199999999"
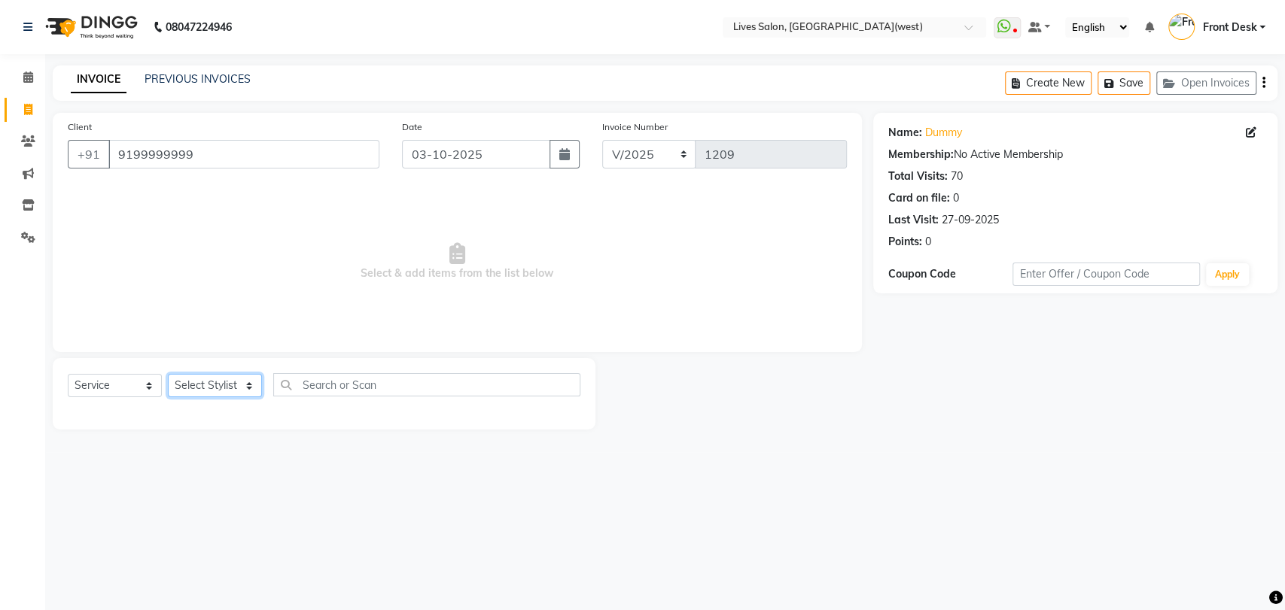
click at [210, 389] on select "Select Stylist [PERSON_NAME] Front Desk [PERSON_NAME] [PERSON_NAME] sameer [PER…" at bounding box center [215, 385] width 94 height 23
click at [89, 386] on select "Select Service Product Membership Package Voucher Prepaid Gift Card" at bounding box center [115, 385] width 94 height 23
select select "product"
click at [68, 374] on select "Select Service Product Membership Package Voucher Prepaid Gift Card" at bounding box center [115, 385] width 94 height 23
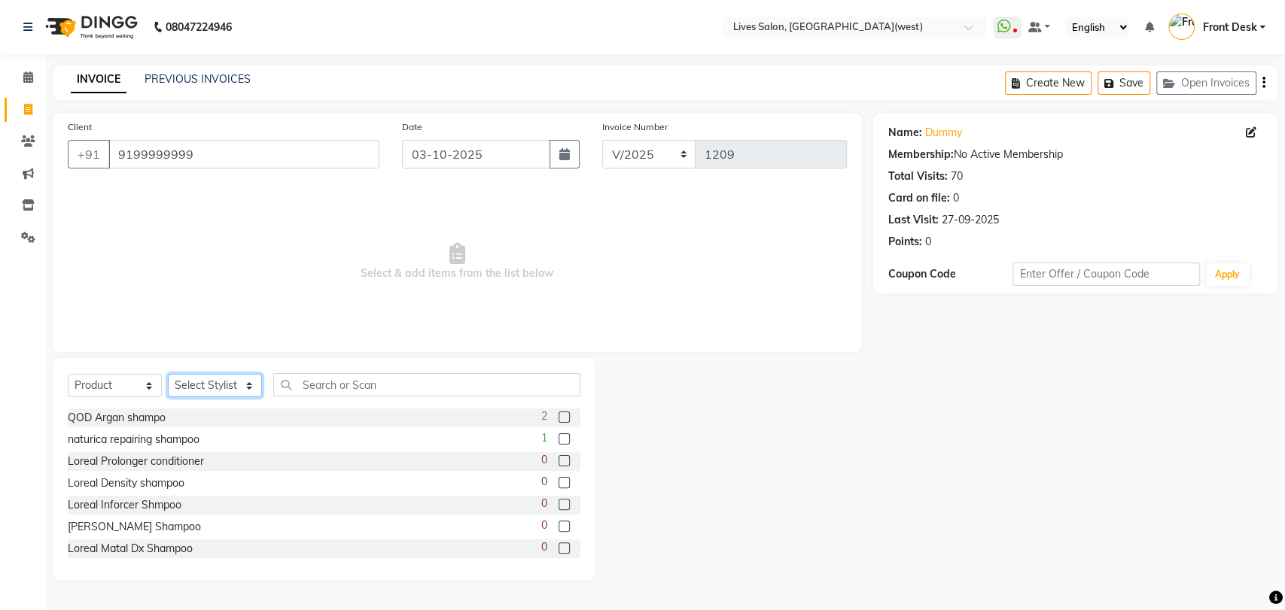
click at [198, 385] on select "Select Stylist [PERSON_NAME] Front Desk [PERSON_NAME] [PERSON_NAME] sameer [PER…" at bounding box center [215, 385] width 94 height 23
select select "26838"
click at [168, 374] on select "Select Stylist [PERSON_NAME] Front Desk [PERSON_NAME] [PERSON_NAME] sameer [PER…" at bounding box center [215, 385] width 94 height 23
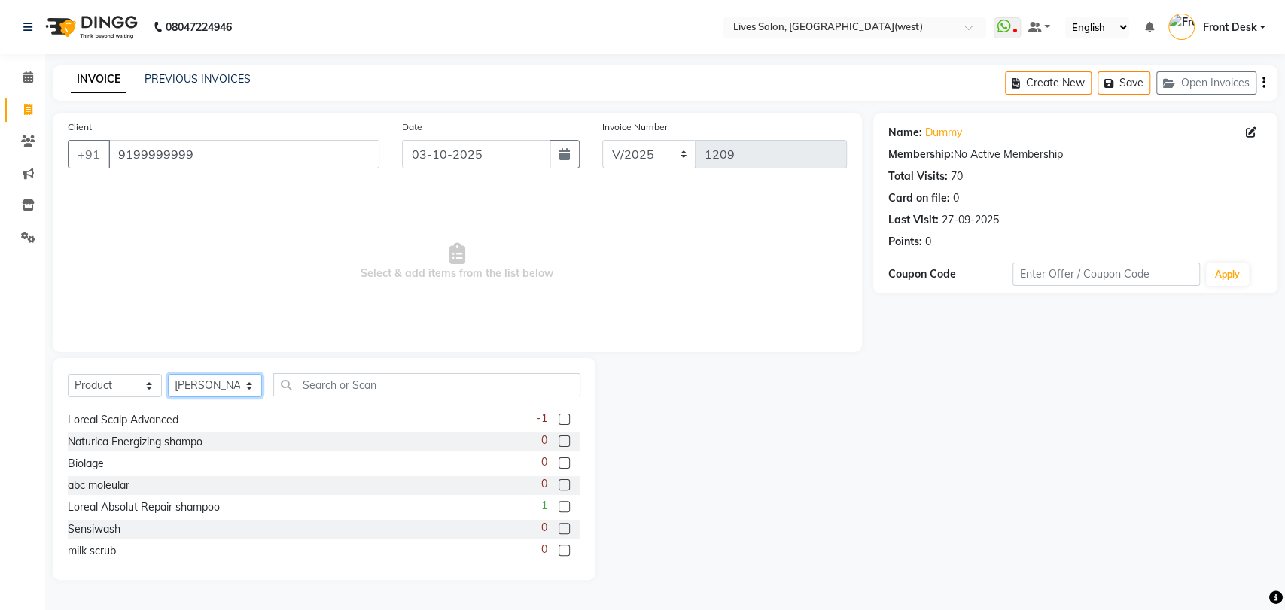
scroll to position [940, 0]
click at [558, 500] on label at bounding box center [563, 502] width 11 height 11
click at [558, 500] on input "checkbox" at bounding box center [563, 504] width 10 height 10
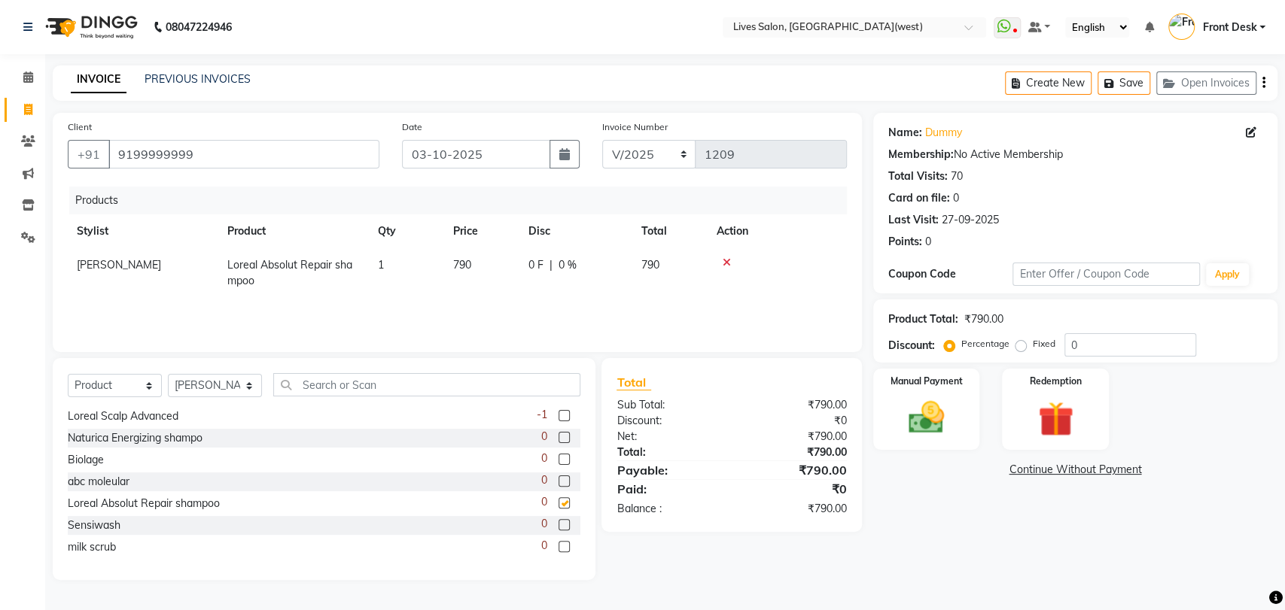
checkbox input "false"
click at [469, 461] on div "Biolage 0" at bounding box center [324, 460] width 513 height 19
click at [482, 391] on input "text" at bounding box center [426, 384] width 307 height 23
type input "c"
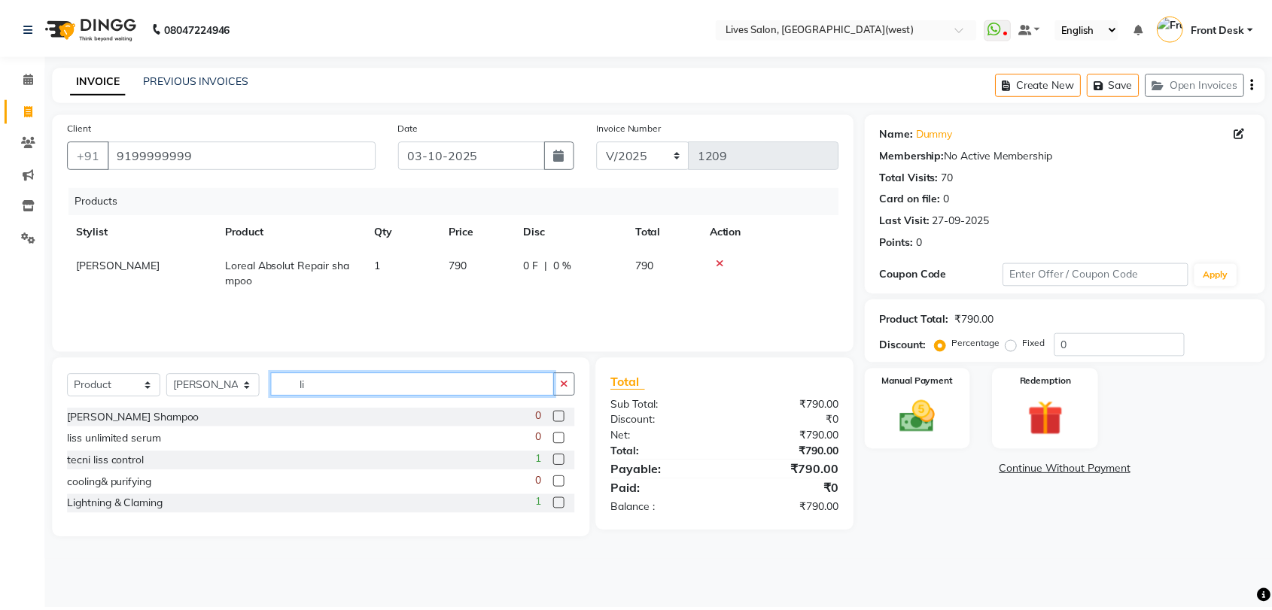
scroll to position [0, 0]
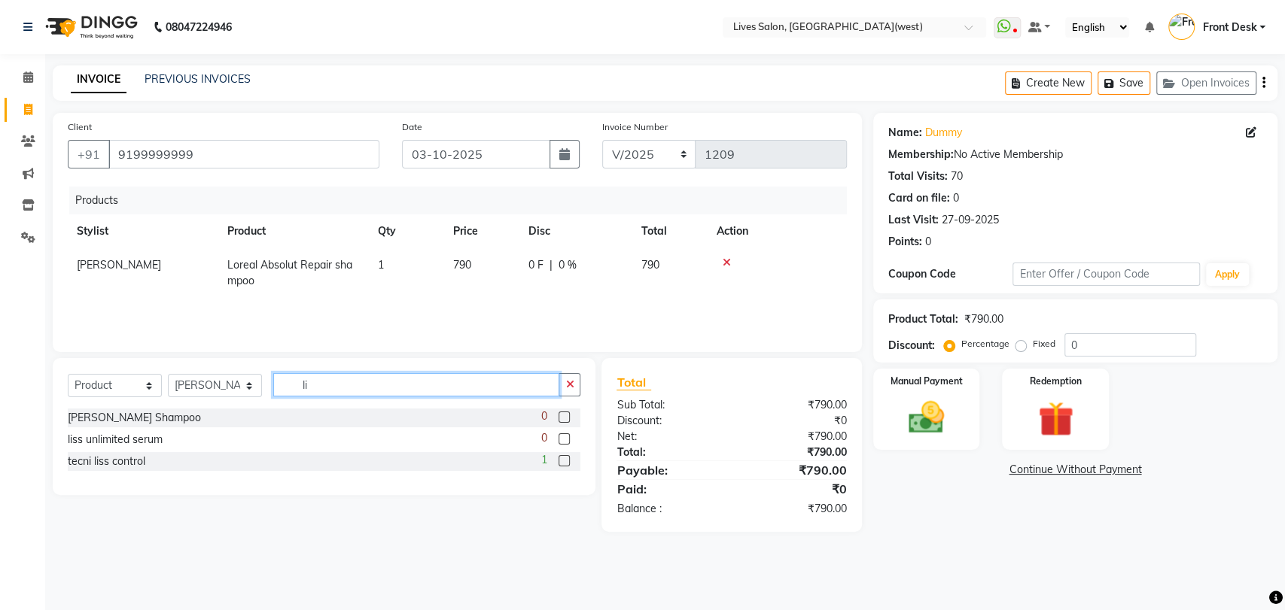
type input "l"
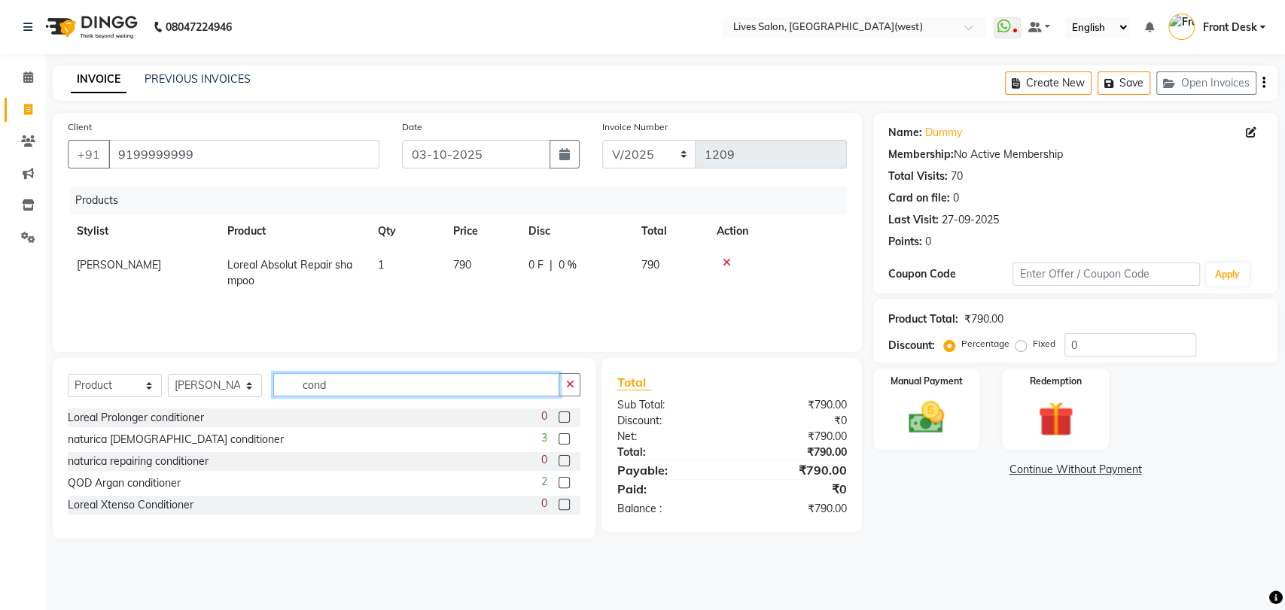
type input "cond"
click at [159, 70] on div "INVOICE PREVIOUS INVOICES Create New Save Open Invoices" at bounding box center [665, 82] width 1224 height 35
click at [170, 81] on link "PREVIOUS INVOICES" at bounding box center [197, 79] width 106 height 14
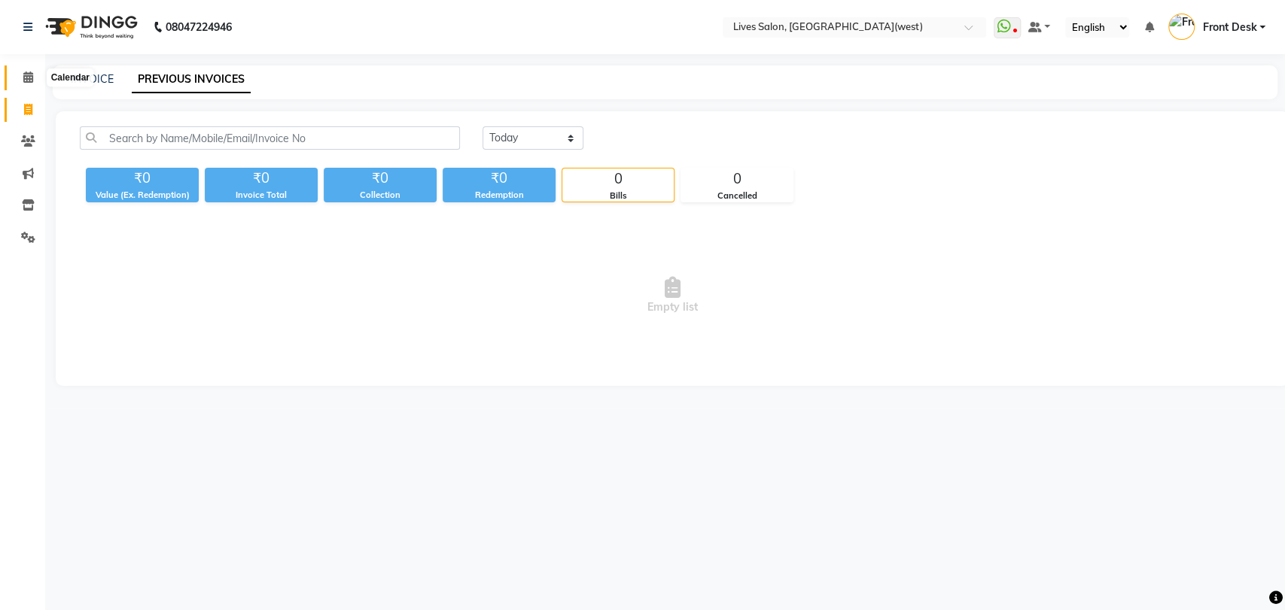
click at [30, 71] on icon at bounding box center [28, 76] width 10 height 11
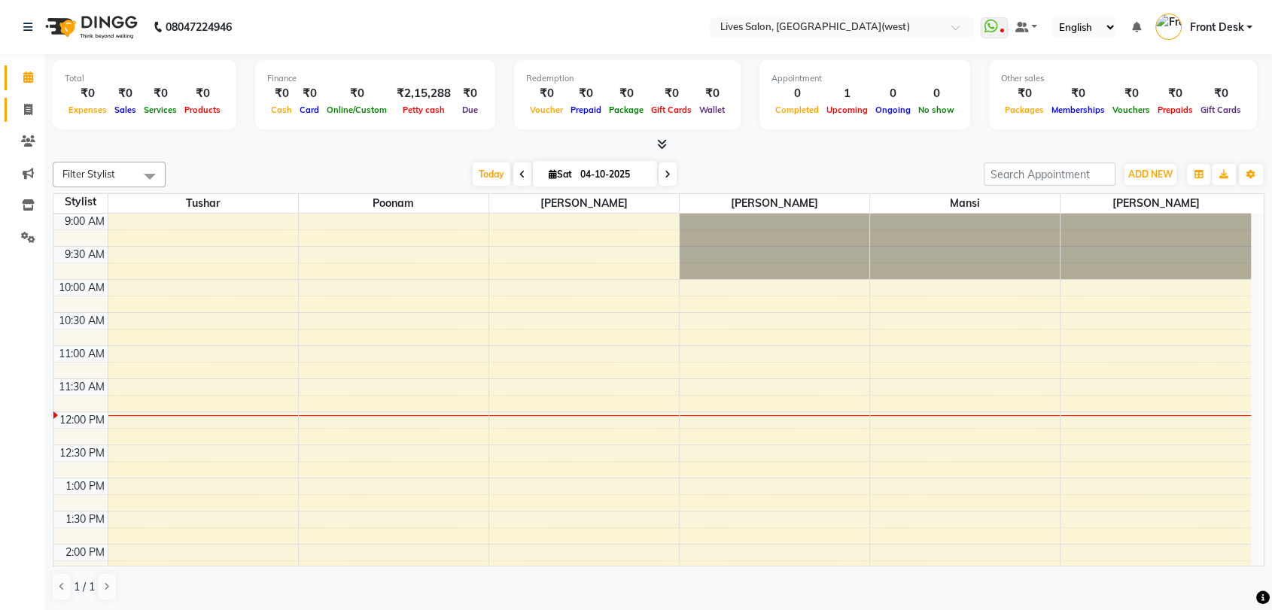
click at [31, 104] on icon at bounding box center [28, 109] width 8 height 11
select select "service"
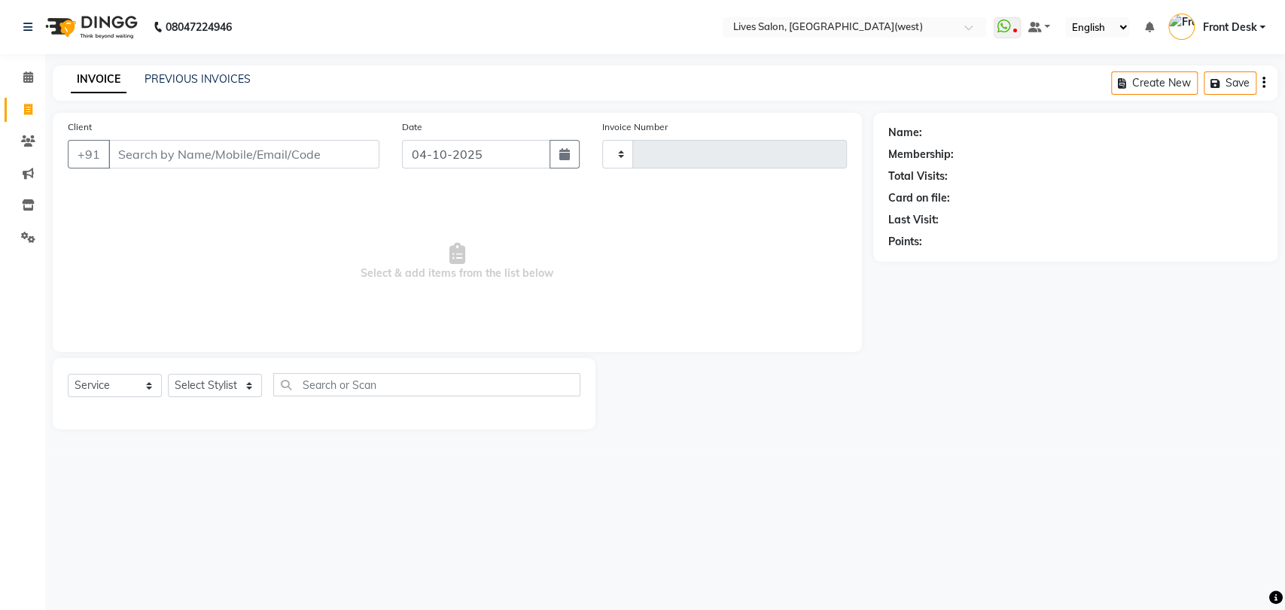
type input "1209"
select select "4342"
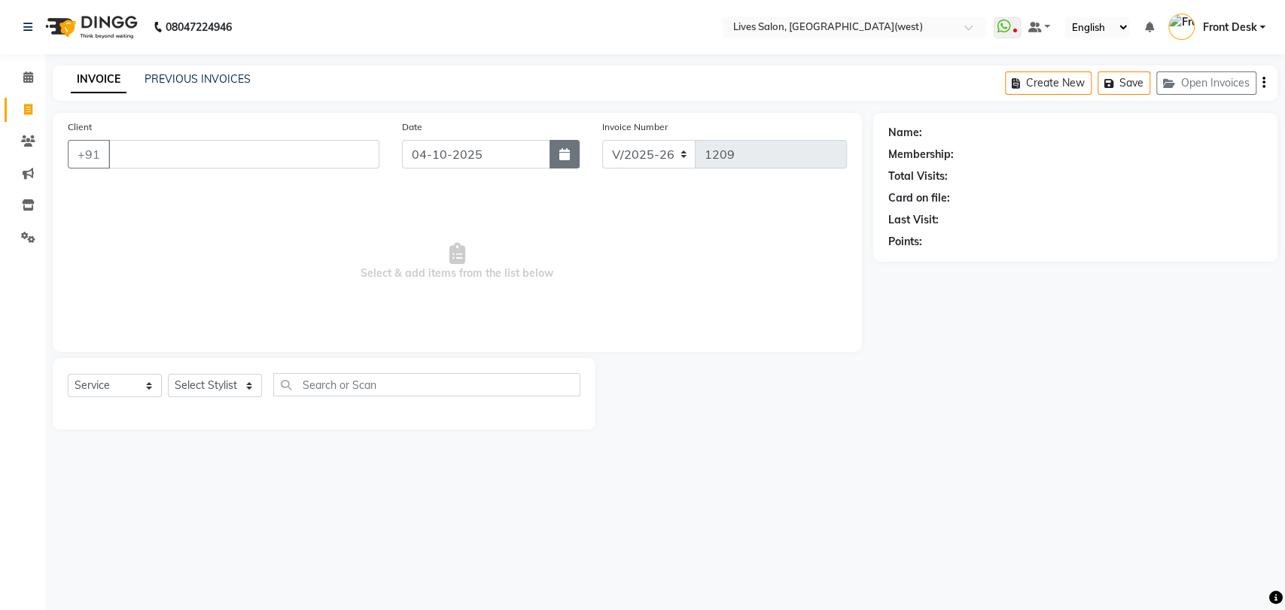
click at [564, 161] on button "button" at bounding box center [564, 154] width 30 height 29
select select "10"
select select "2025"
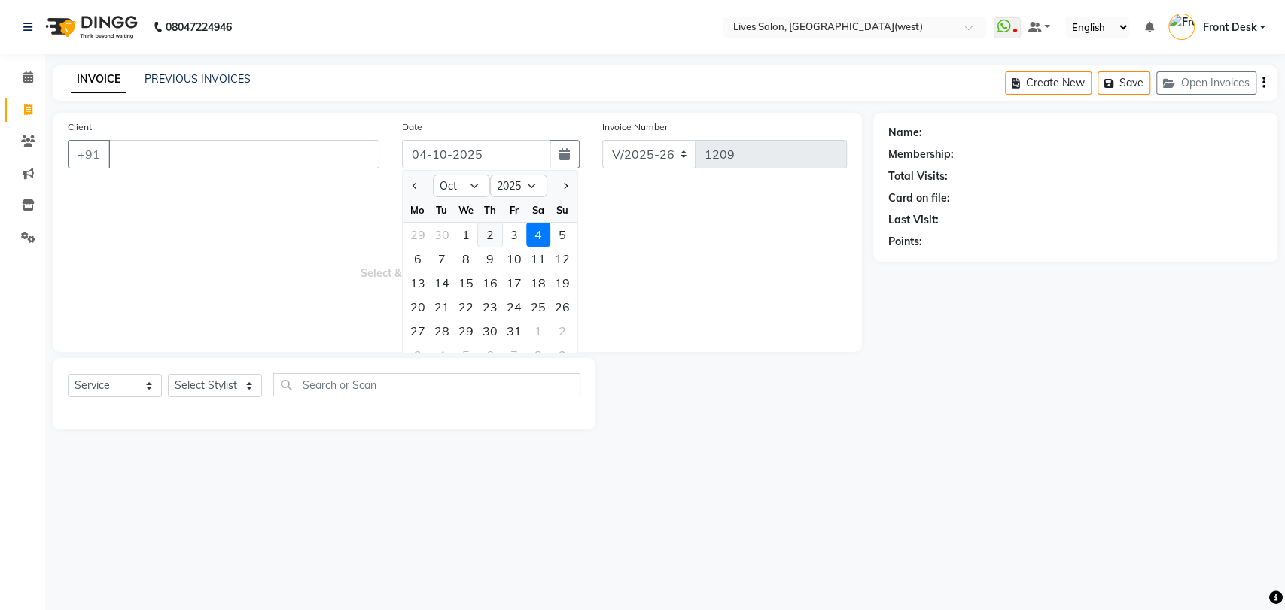
click at [485, 241] on div "2" at bounding box center [490, 235] width 24 height 24
type input "02-10-2025"
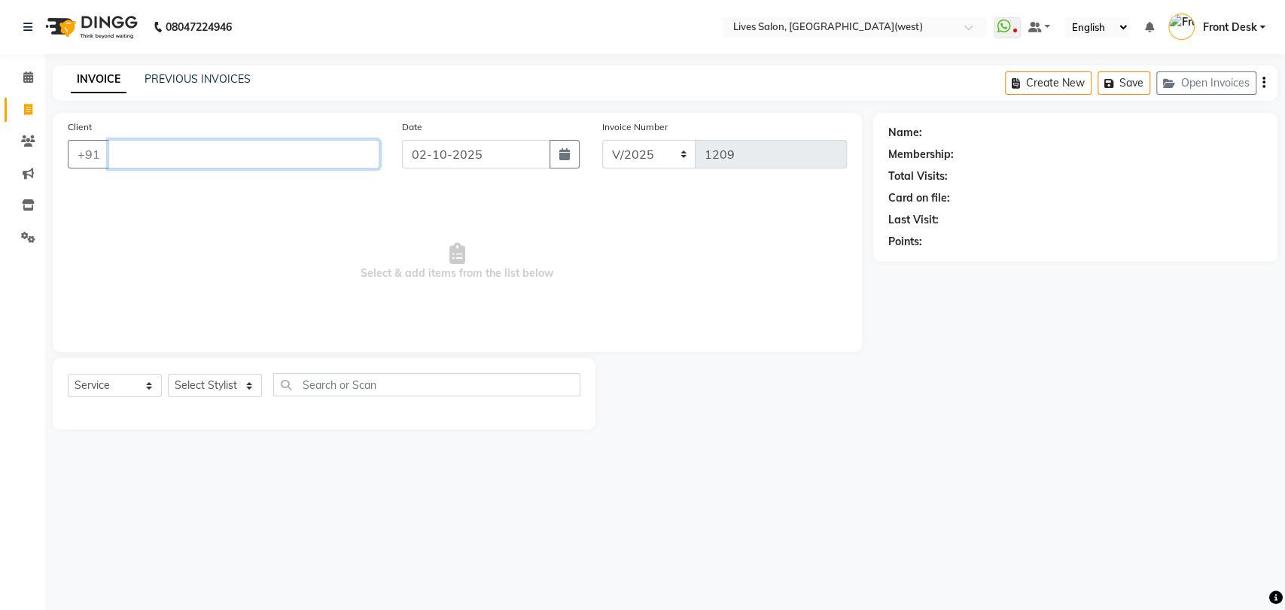
click at [129, 155] on input "Client" at bounding box center [243, 154] width 271 height 29
type input "9326890703"
click at [340, 150] on span "Add Client" at bounding box center [340, 154] width 59 height 15
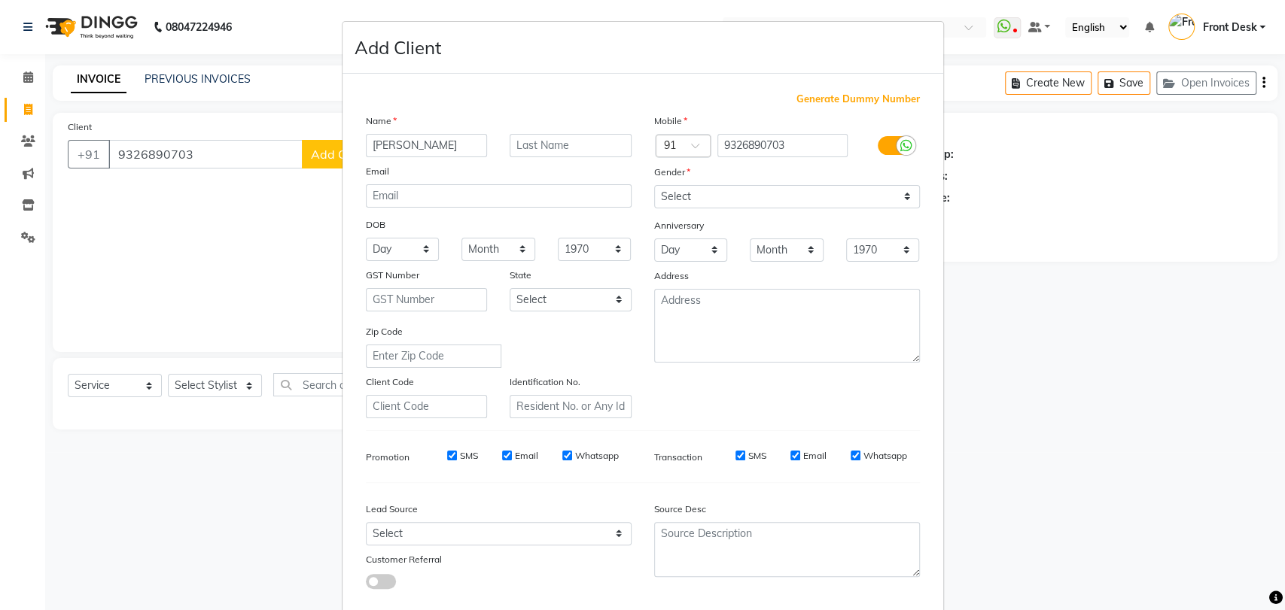
type input "[PERSON_NAME]"
click at [692, 199] on select "Select [DEMOGRAPHIC_DATA] [DEMOGRAPHIC_DATA] Other Prefer Not To Say" at bounding box center [787, 196] width 266 height 23
select select "[DEMOGRAPHIC_DATA]"
click at [654, 185] on select "Select [DEMOGRAPHIC_DATA] [DEMOGRAPHIC_DATA] Other Prefer Not To Say" at bounding box center [787, 196] width 266 height 23
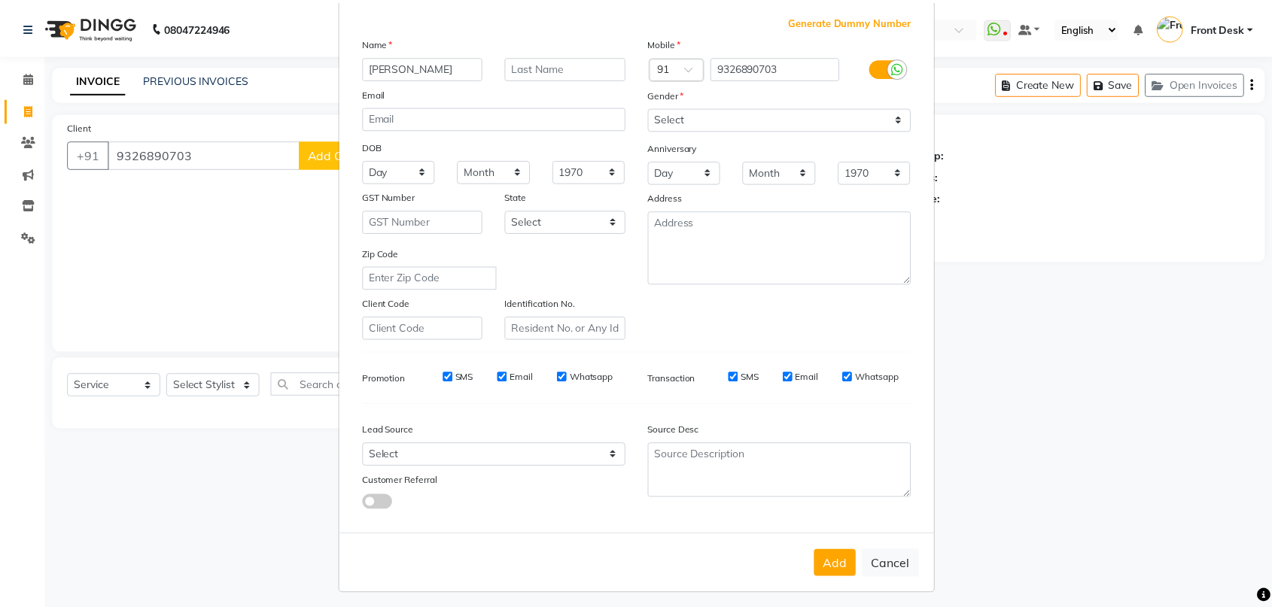
scroll to position [81, 0]
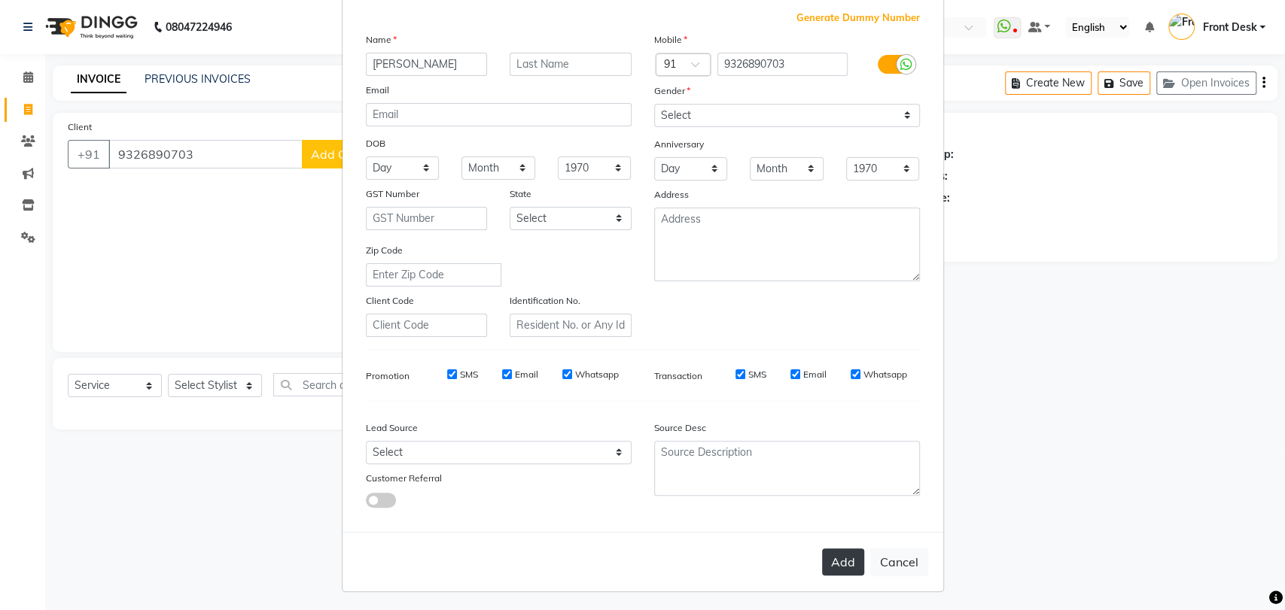
click at [852, 559] on button "Add" at bounding box center [843, 562] width 42 height 27
click at [826, 562] on button "Add" at bounding box center [843, 562] width 42 height 27
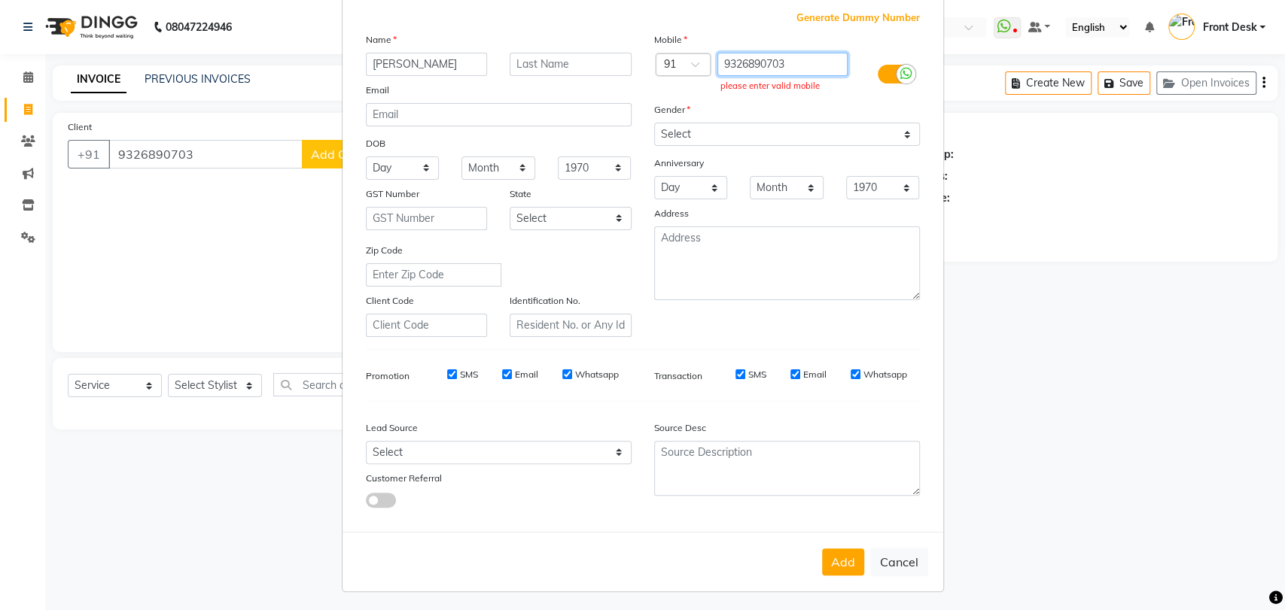
click at [789, 62] on input "9326890703" at bounding box center [782, 64] width 130 height 23
type input "9"
type input "9326890703"
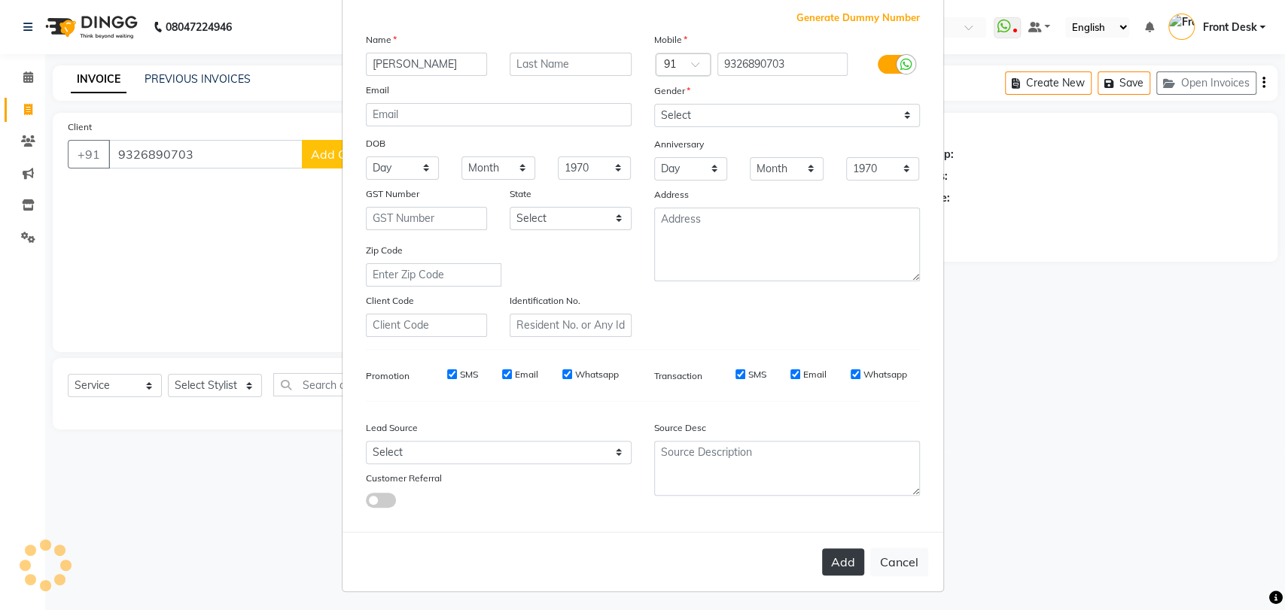
click at [842, 570] on button "Add" at bounding box center [843, 562] width 42 height 27
type input "9326890703"
select select
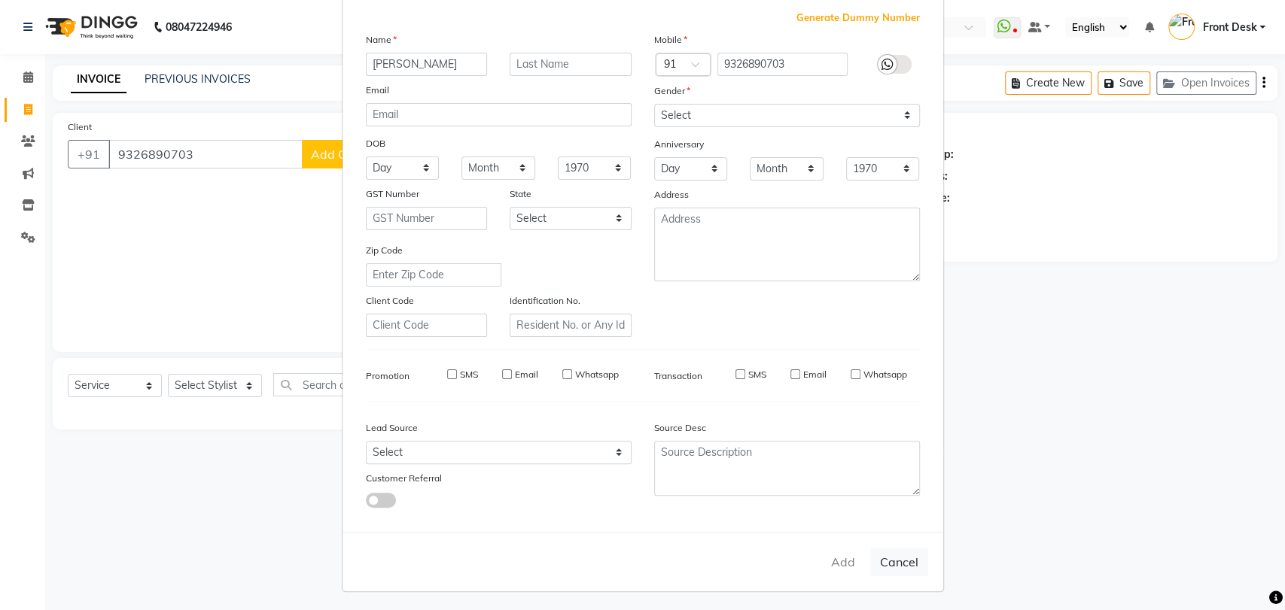
select select
checkbox input "false"
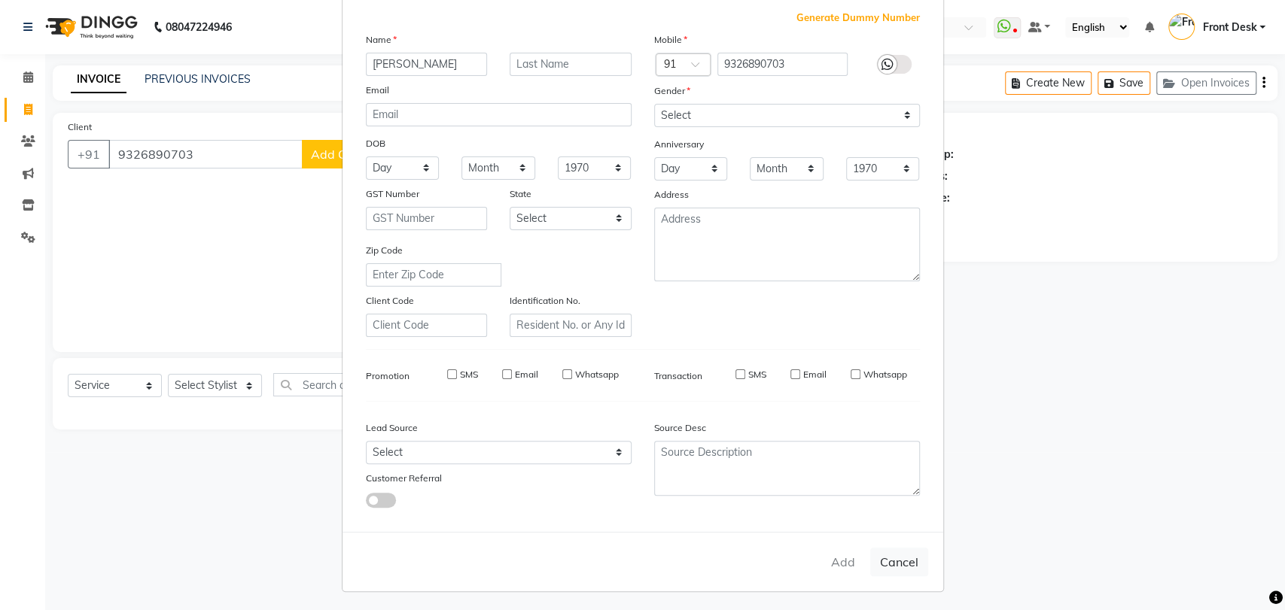
checkbox input "false"
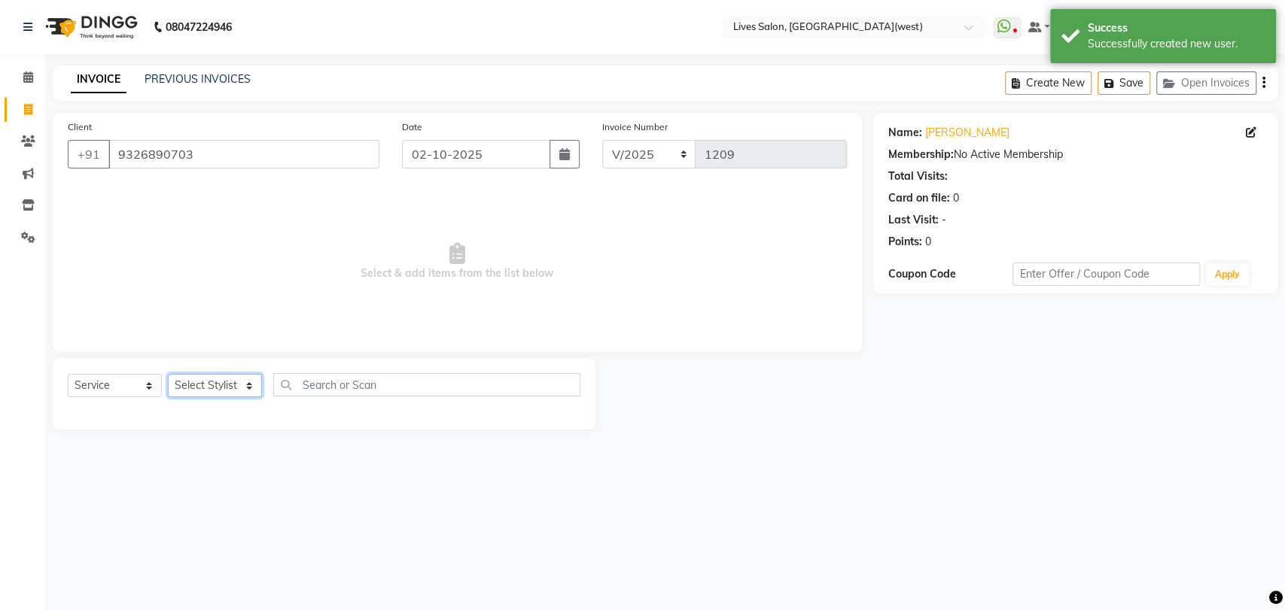
click at [219, 381] on select "Select Stylist [PERSON_NAME] Front Desk [PERSON_NAME] [PERSON_NAME] sameer [PER…" at bounding box center [215, 385] width 94 height 23
select select "24005"
click at [168, 374] on select "Select Stylist [PERSON_NAME] Front Desk [PERSON_NAME] [PERSON_NAME] sameer [PER…" at bounding box center [215, 385] width 94 height 23
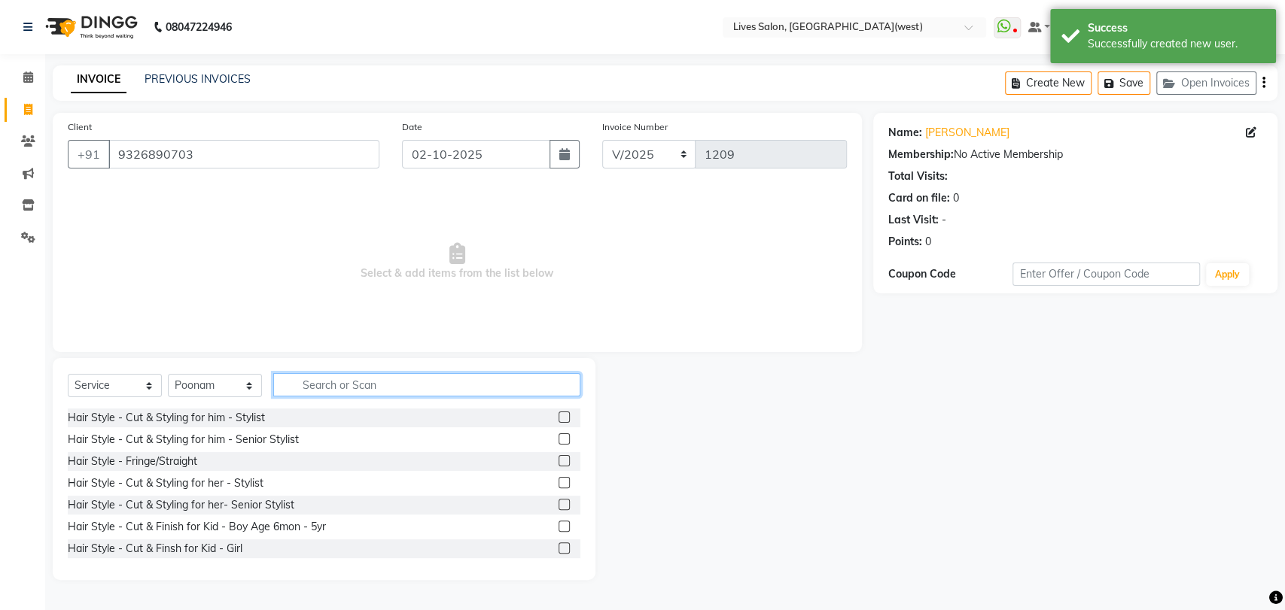
click at [317, 385] on input "text" at bounding box center [426, 384] width 307 height 23
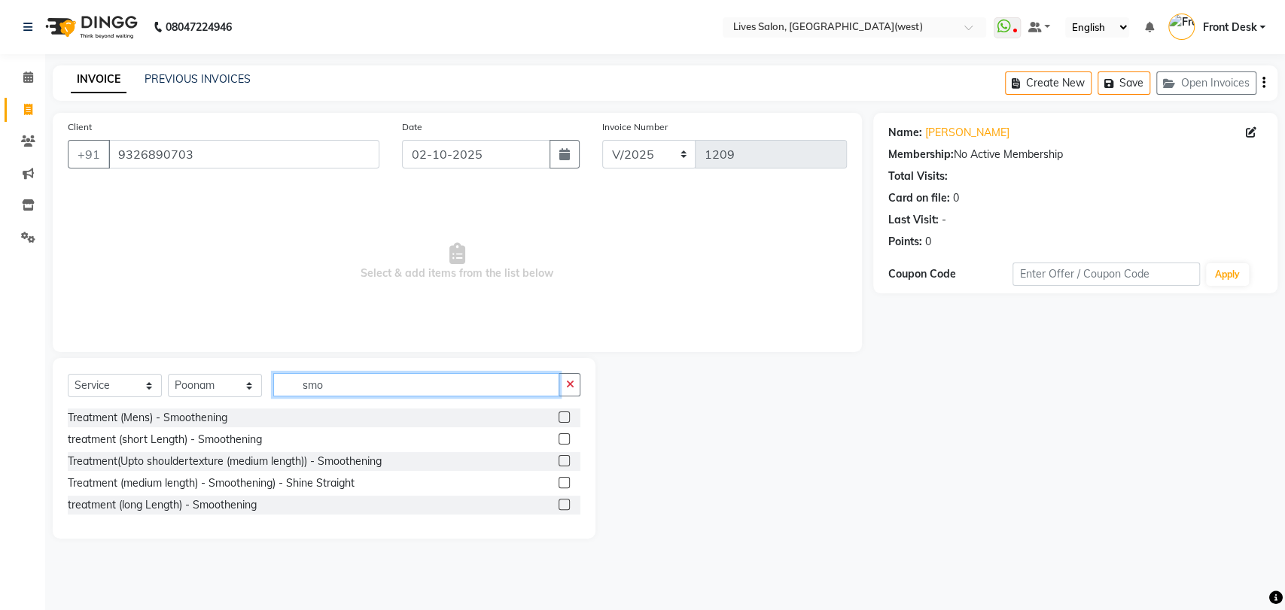
type input "smo"
click at [564, 461] on label at bounding box center [563, 460] width 11 height 11
click at [564, 461] on input "checkbox" at bounding box center [563, 462] width 10 height 10
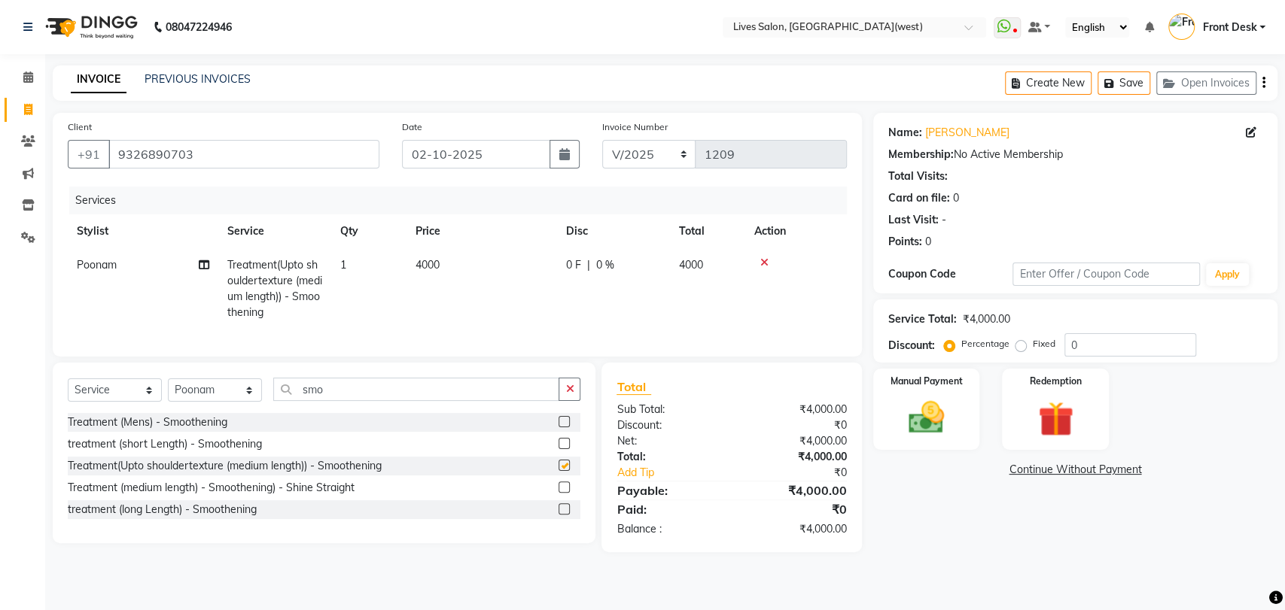
checkbox input "false"
click at [579, 269] on span "0 F" at bounding box center [573, 265] width 15 height 16
select select "24005"
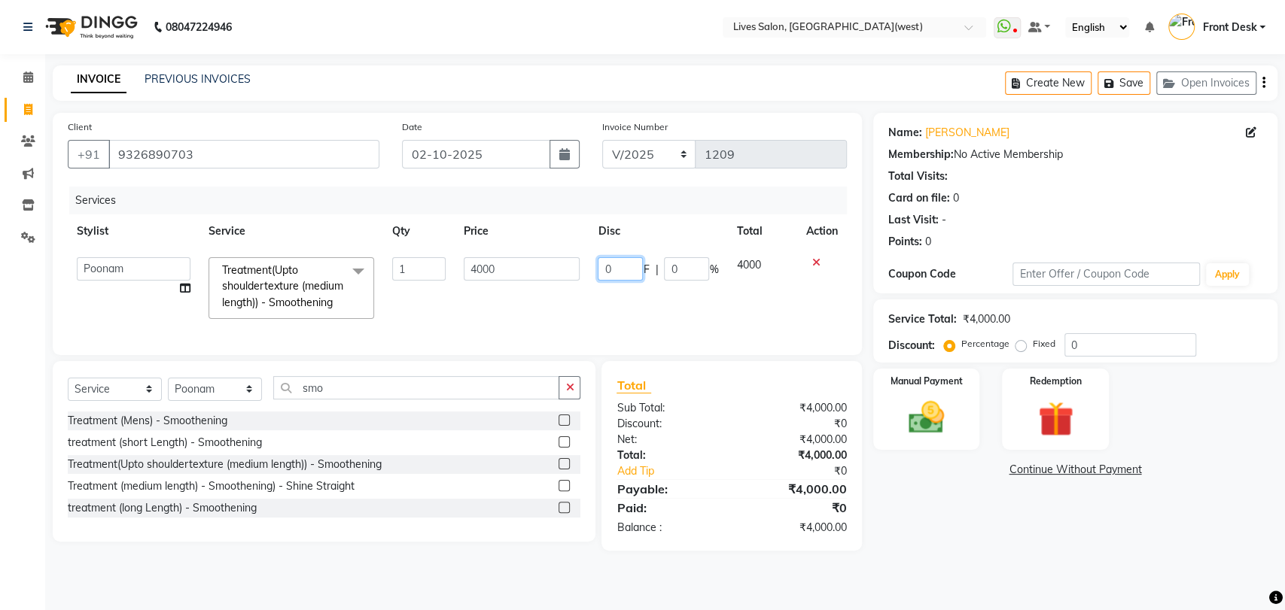
click at [623, 264] on input "0" at bounding box center [620, 268] width 45 height 23
type input "500"
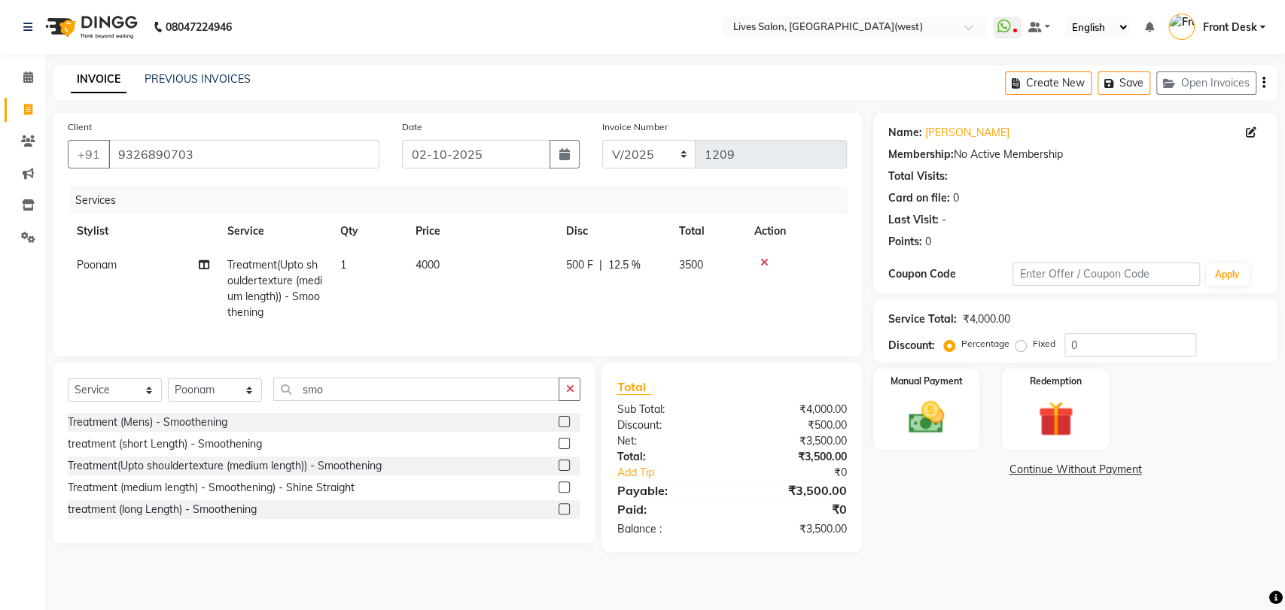
click at [891, 488] on div "Name: [PERSON_NAME] Membership: No Active Membership Total Visits: Card on file…" at bounding box center [1080, 333] width 415 height 440
click at [873, 447] on div "Manual Payment" at bounding box center [926, 409] width 111 height 85
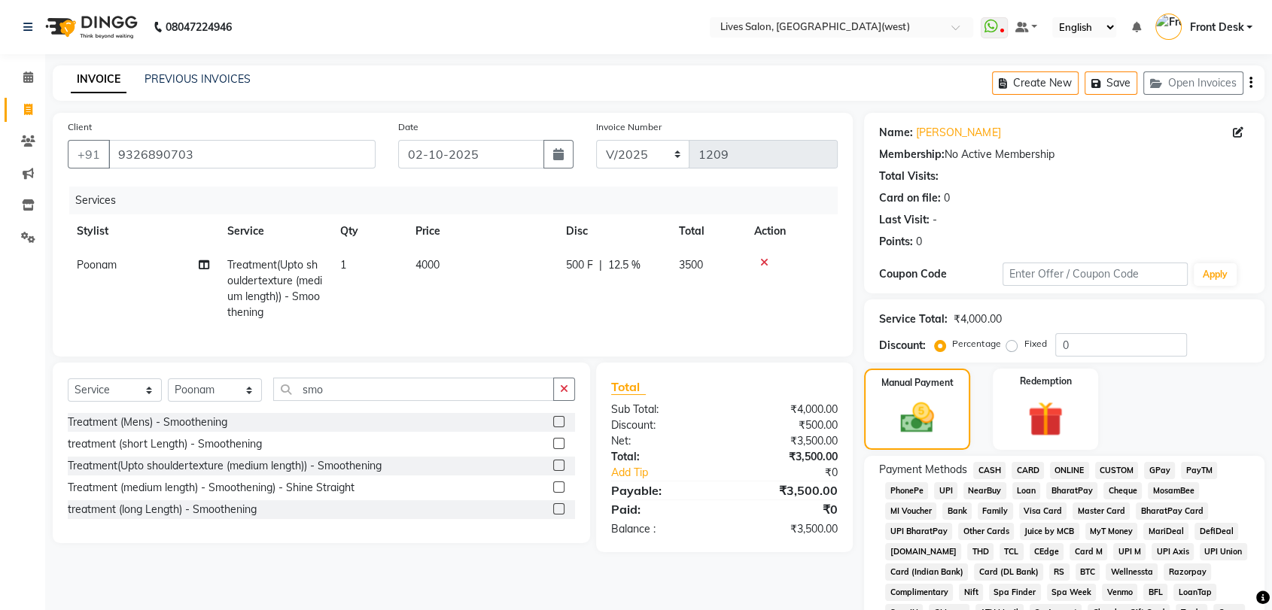
click at [1191, 470] on span "PayTM" at bounding box center [1199, 470] width 36 height 17
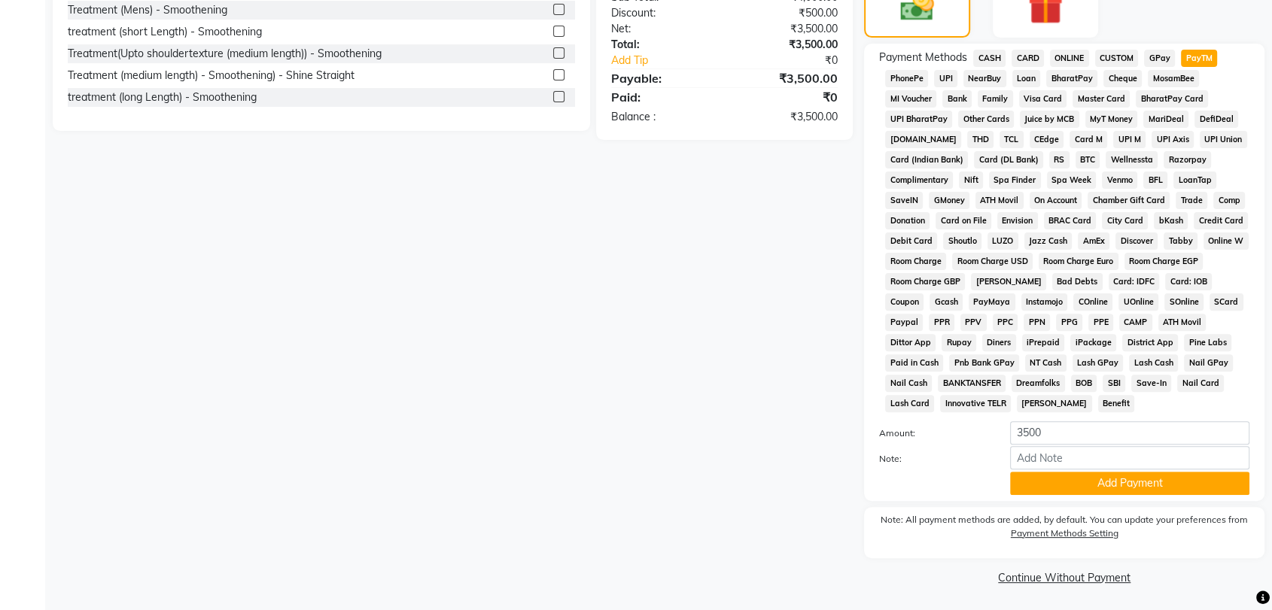
scroll to position [413, 0]
click at [1108, 476] on button "Add Payment" at bounding box center [1129, 482] width 239 height 23
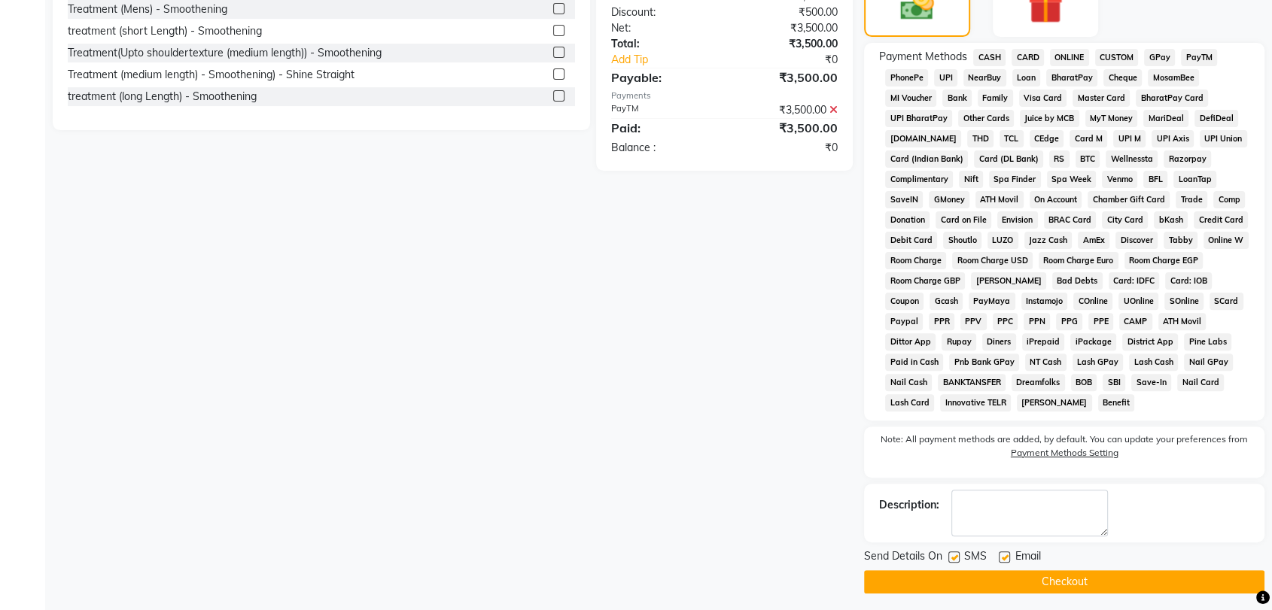
click at [1042, 580] on button "Checkout" at bounding box center [1064, 581] width 400 height 23
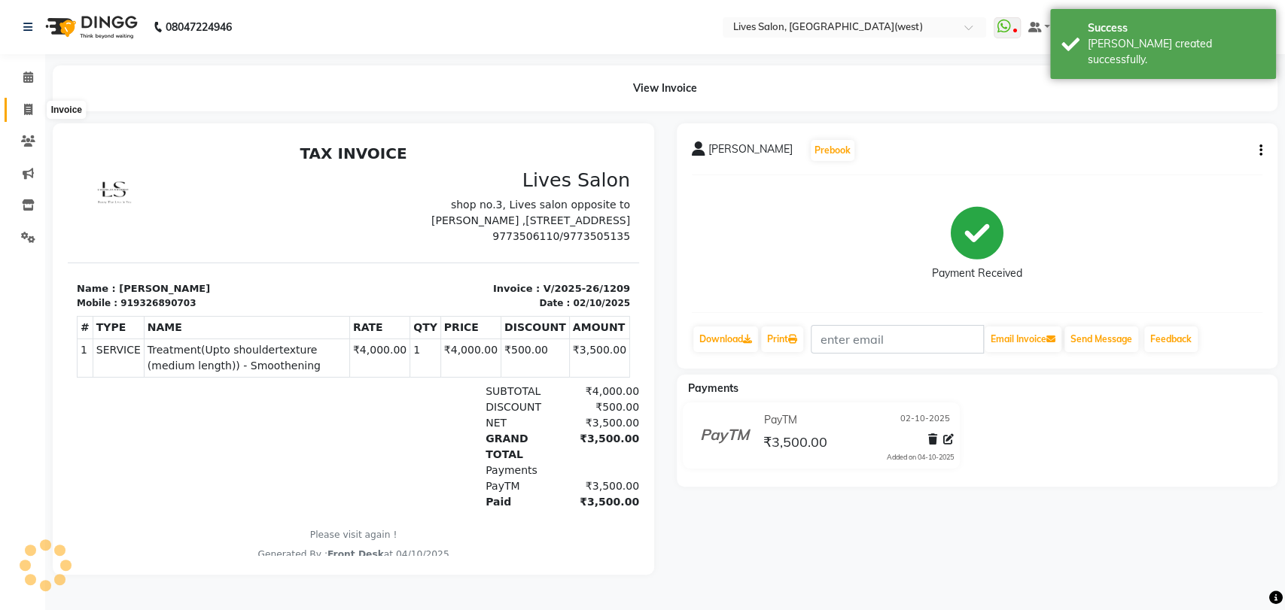
click at [23, 105] on span at bounding box center [28, 110] width 26 height 17
select select "service"
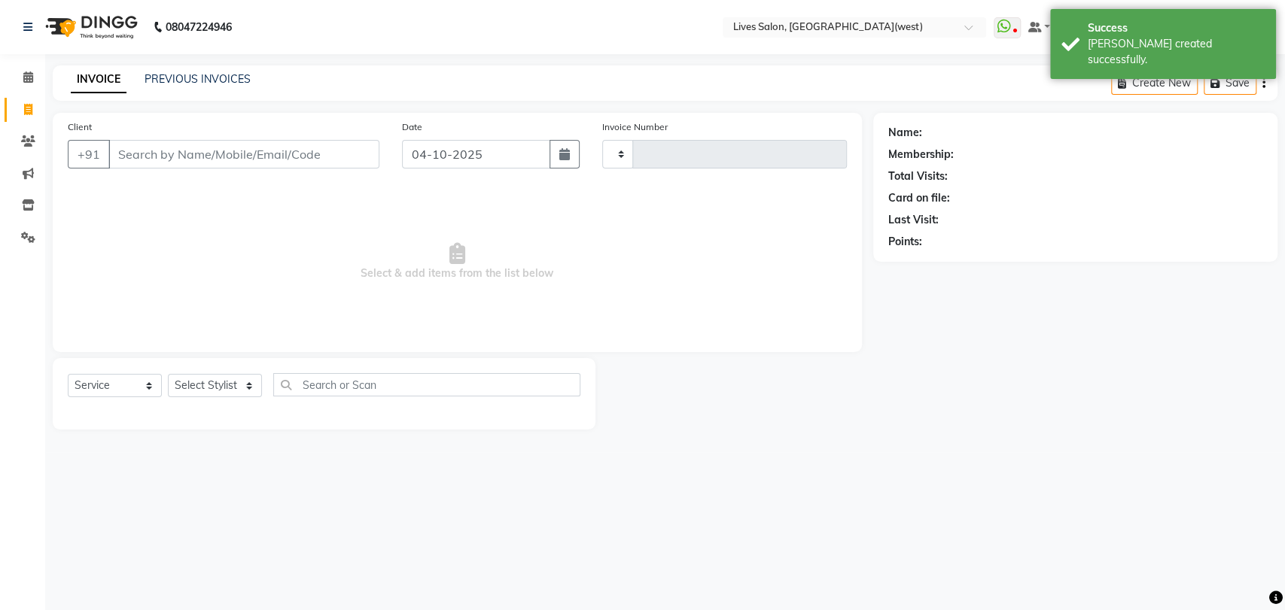
type input "1210"
select select "4342"
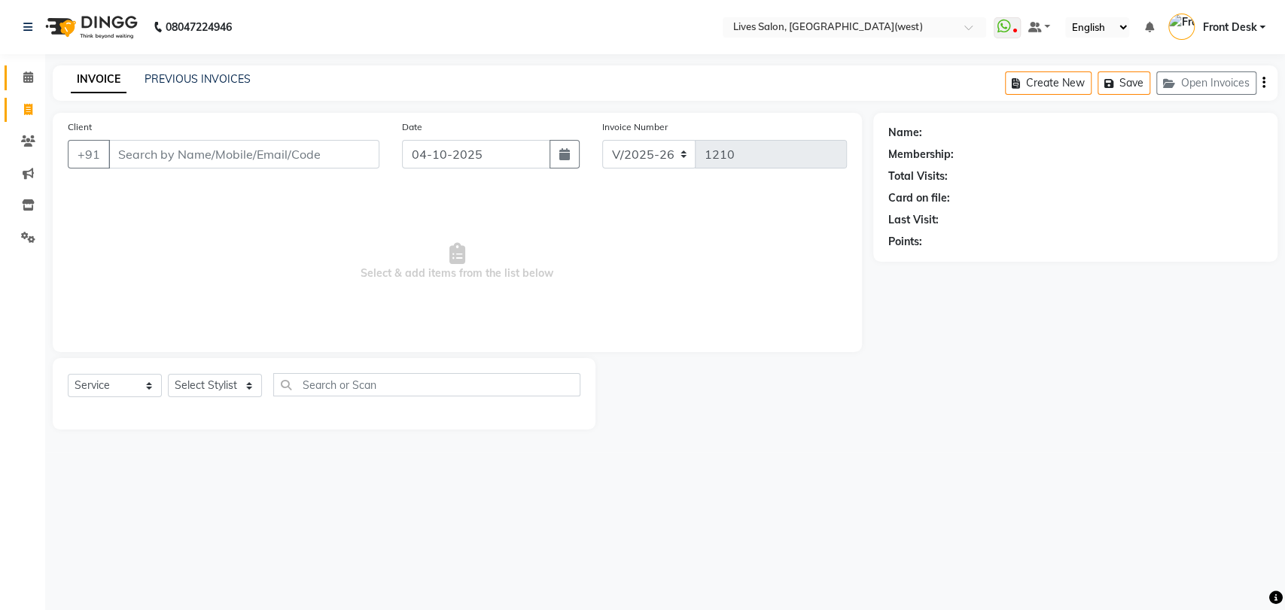
click at [20, 80] on span at bounding box center [28, 77] width 26 height 17
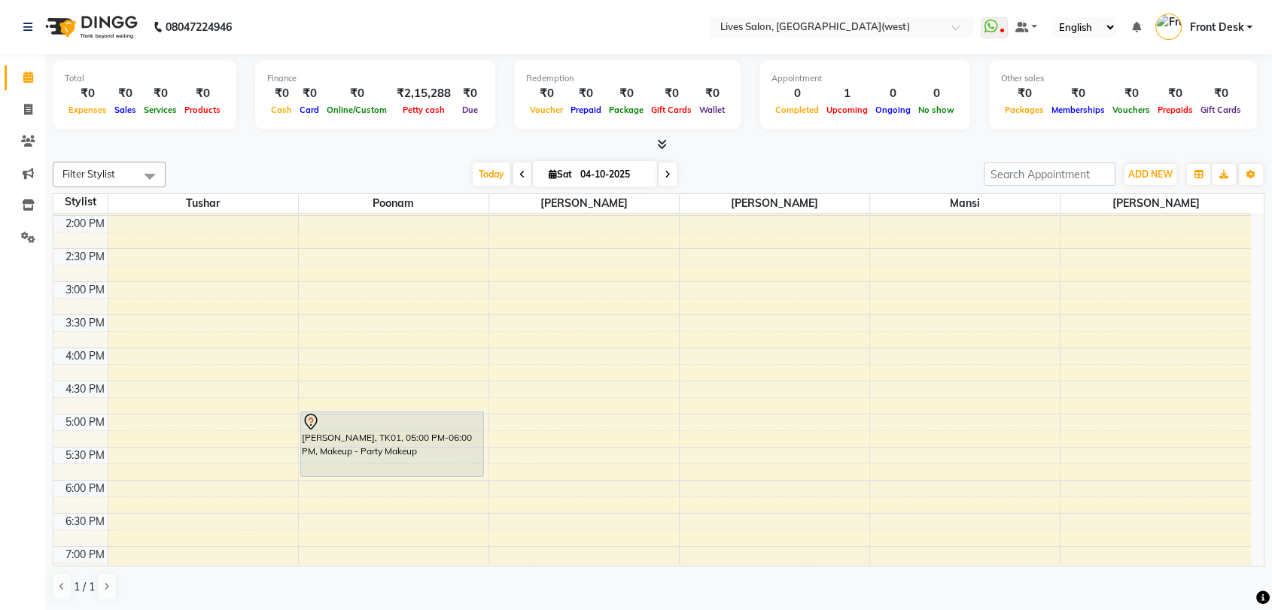
scroll to position [394, 0]
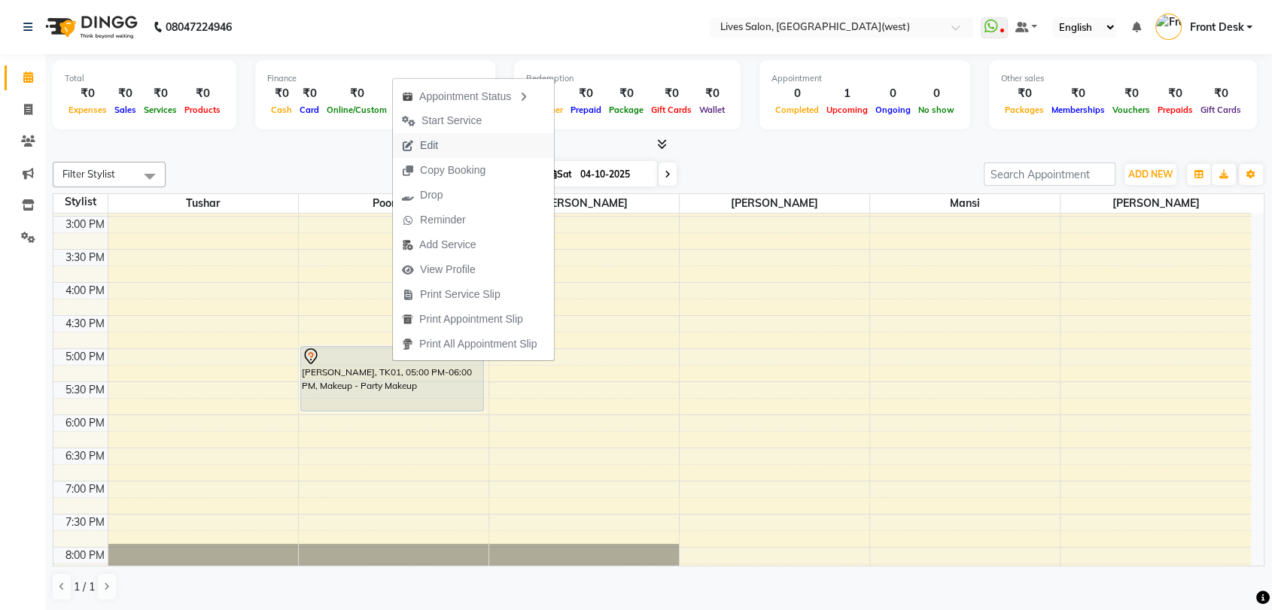
click at [424, 141] on span "Edit" at bounding box center [429, 146] width 18 height 16
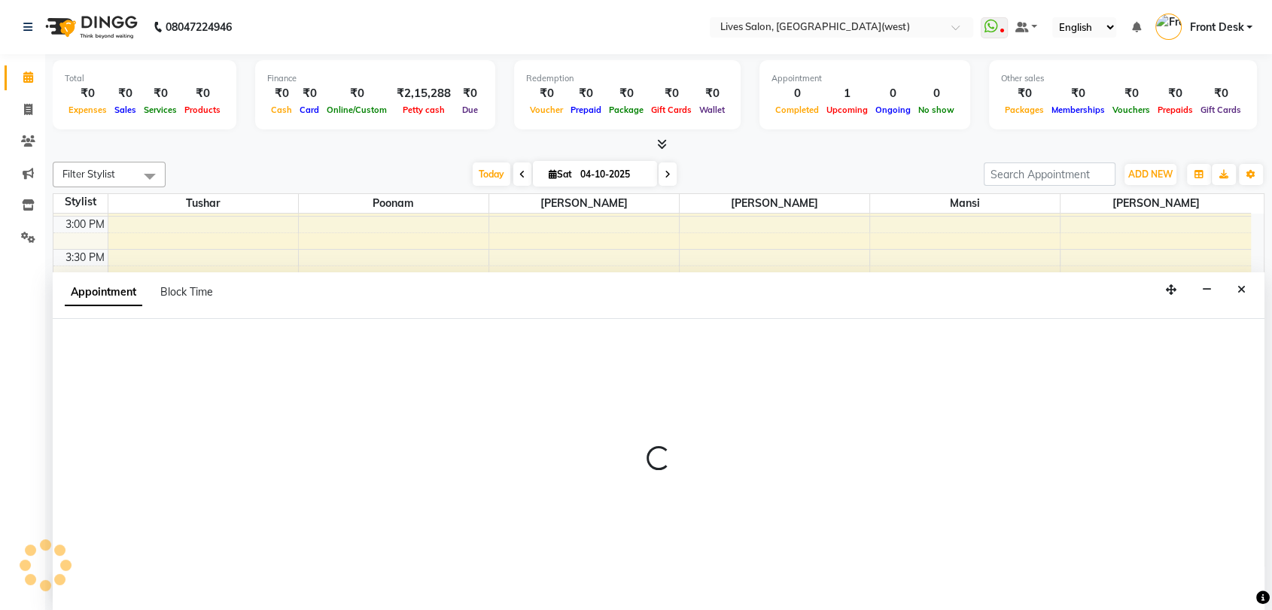
scroll to position [1, 0]
select select "tentative"
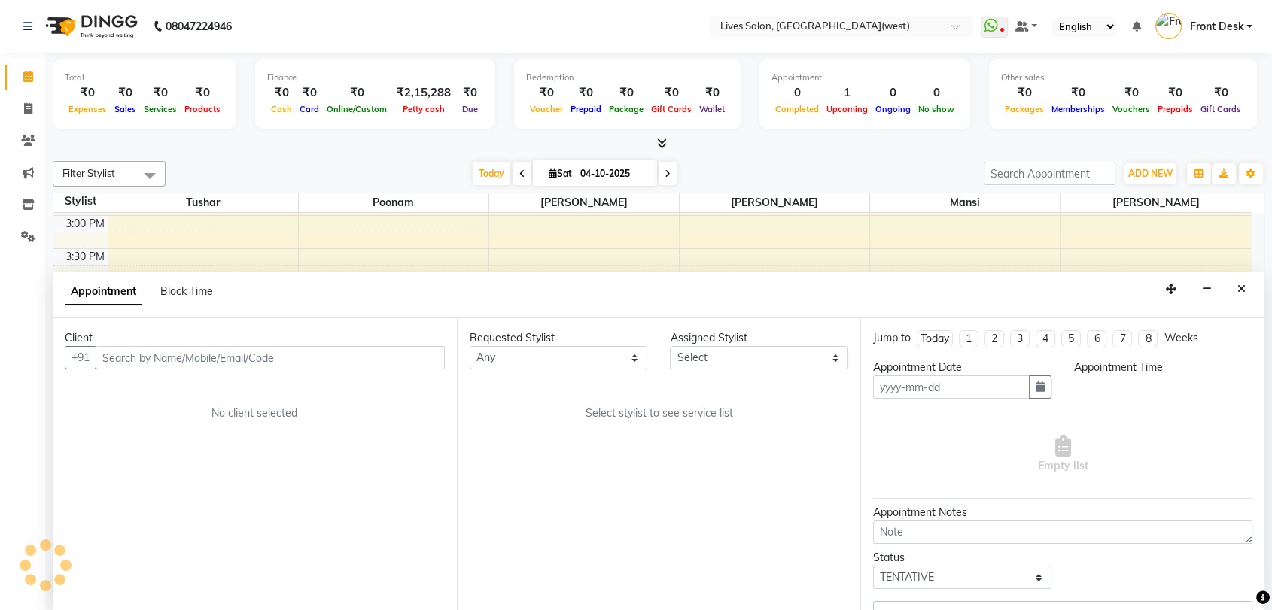
type input "04-10-2025"
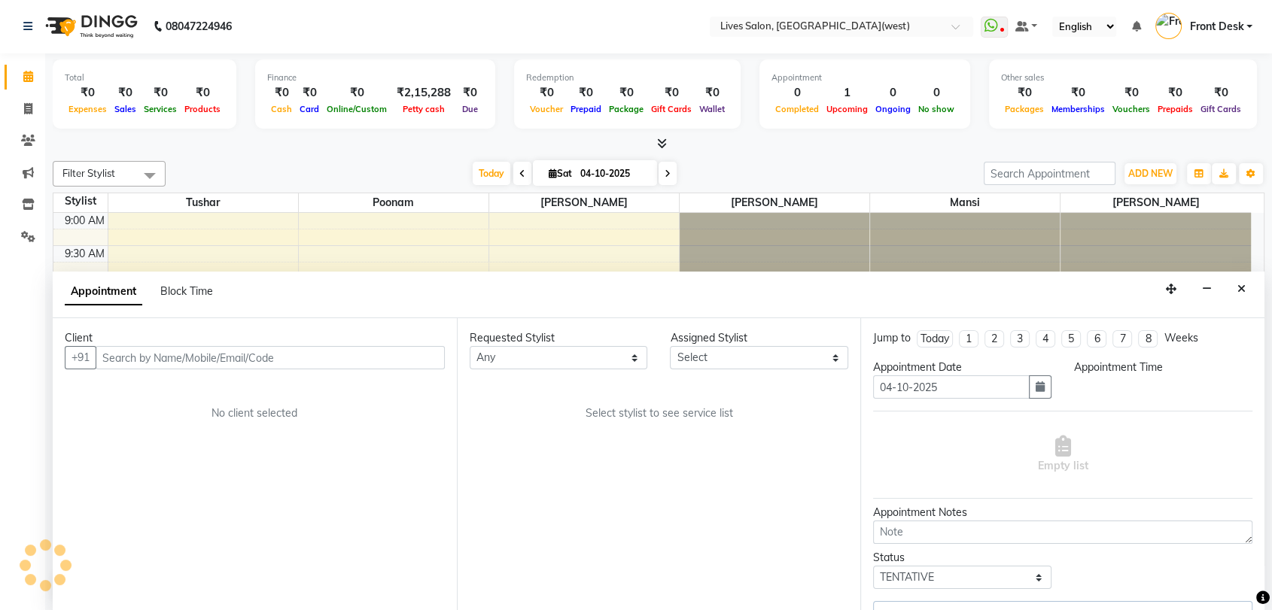
select select "1020"
select select "24005"
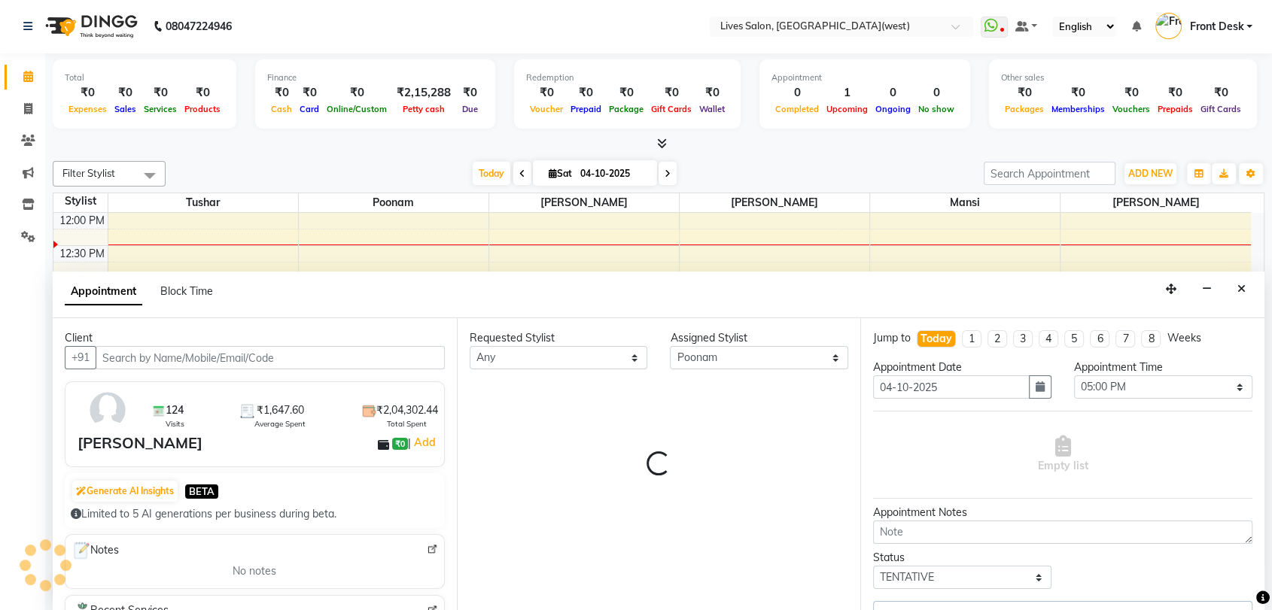
select select "1875"
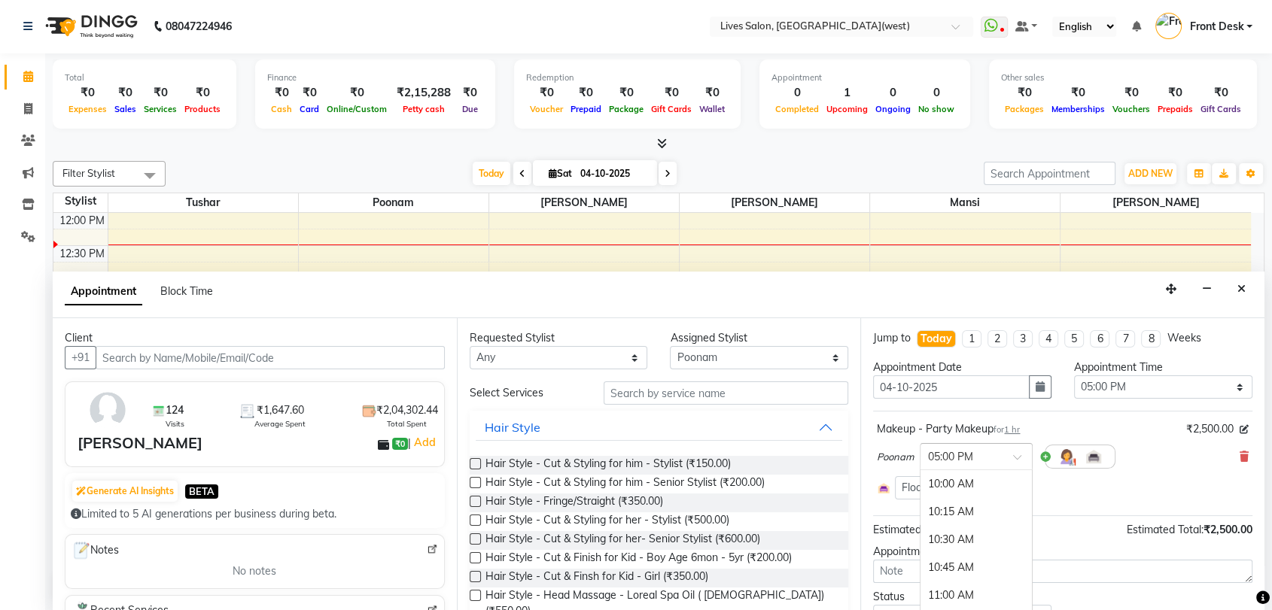
scroll to position [780, 0]
click at [1017, 448] on div at bounding box center [975, 456] width 111 height 16
click at [939, 532] on div "05:30 PM" at bounding box center [975, 540] width 111 height 28
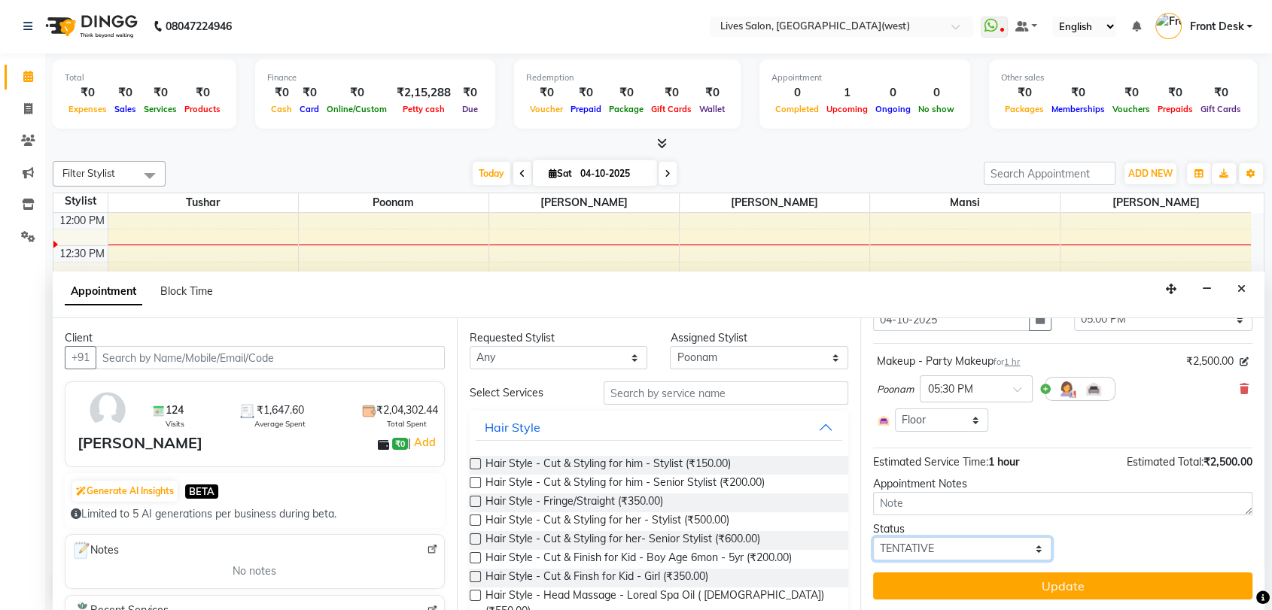
click at [982, 544] on select "Select TENTATIVE CONFIRM CHECK-IN UPCOMING" at bounding box center [962, 548] width 178 height 23
select select "confirm booking"
click at [873, 537] on select "Select TENTATIVE CONFIRM CHECK-IN UPCOMING" at bounding box center [962, 548] width 178 height 23
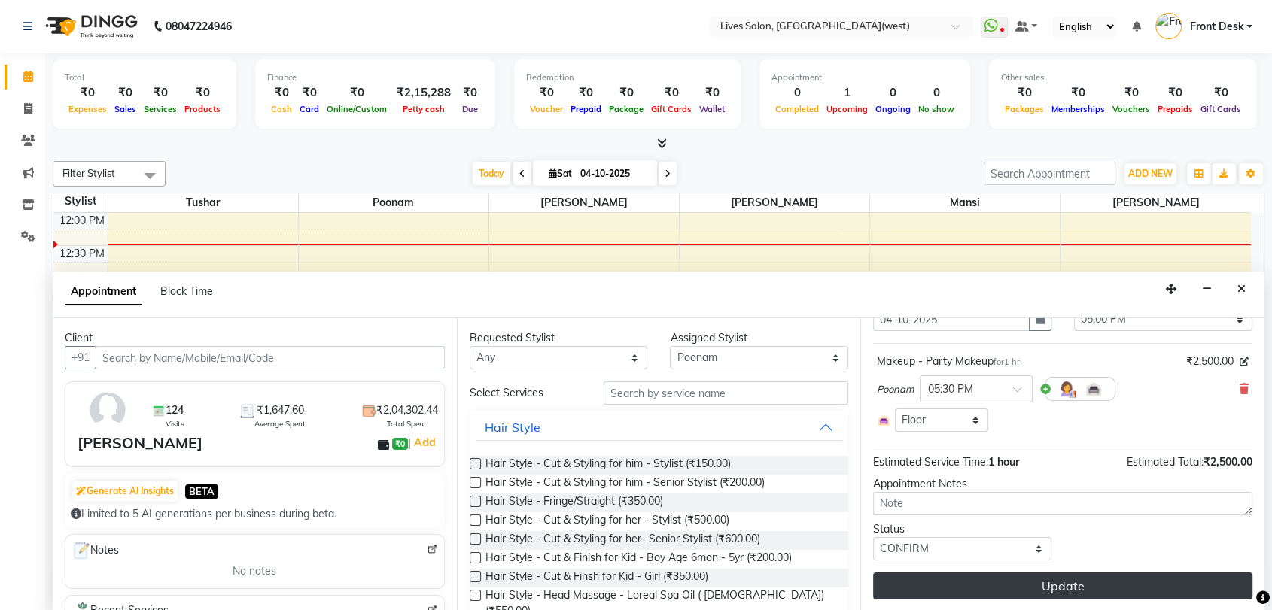
click at [1024, 579] on button "Update" at bounding box center [1062, 586] width 379 height 27
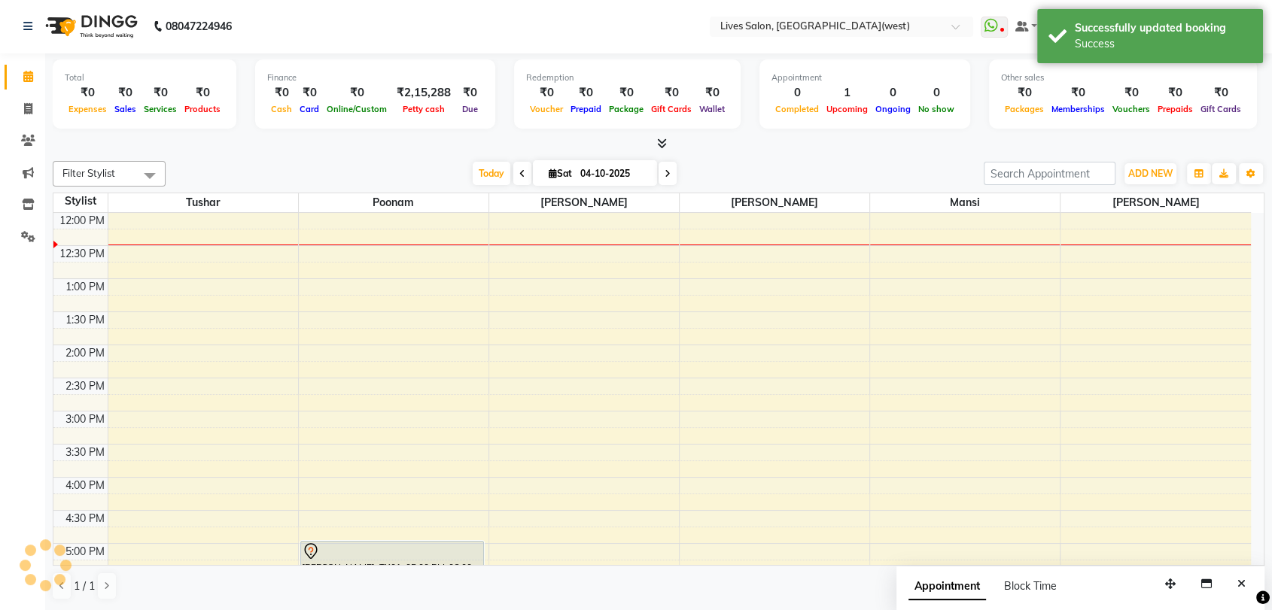
scroll to position [0, 0]
click at [19, 114] on span at bounding box center [28, 110] width 26 height 17
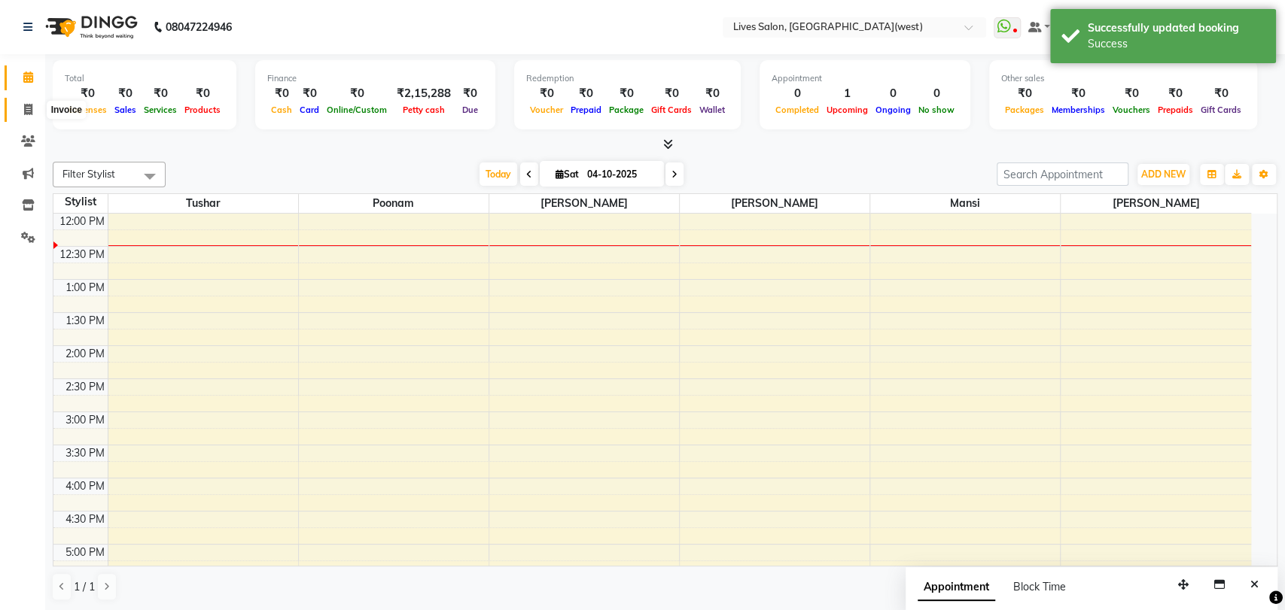
select select "service"
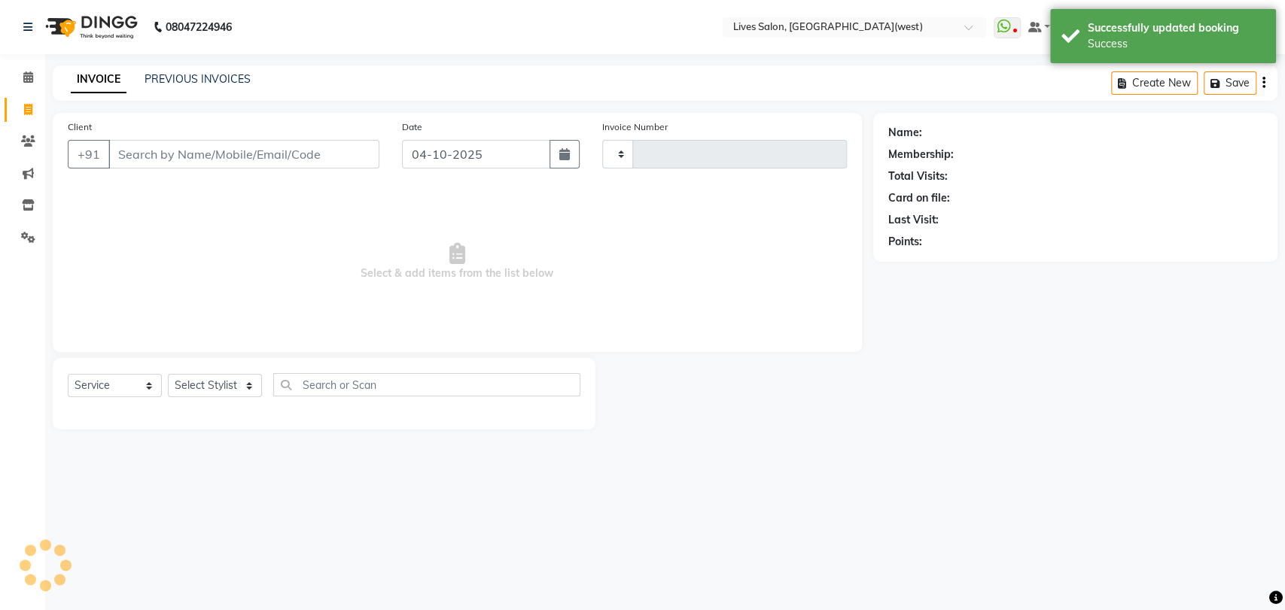
type input "1210"
select select "4342"
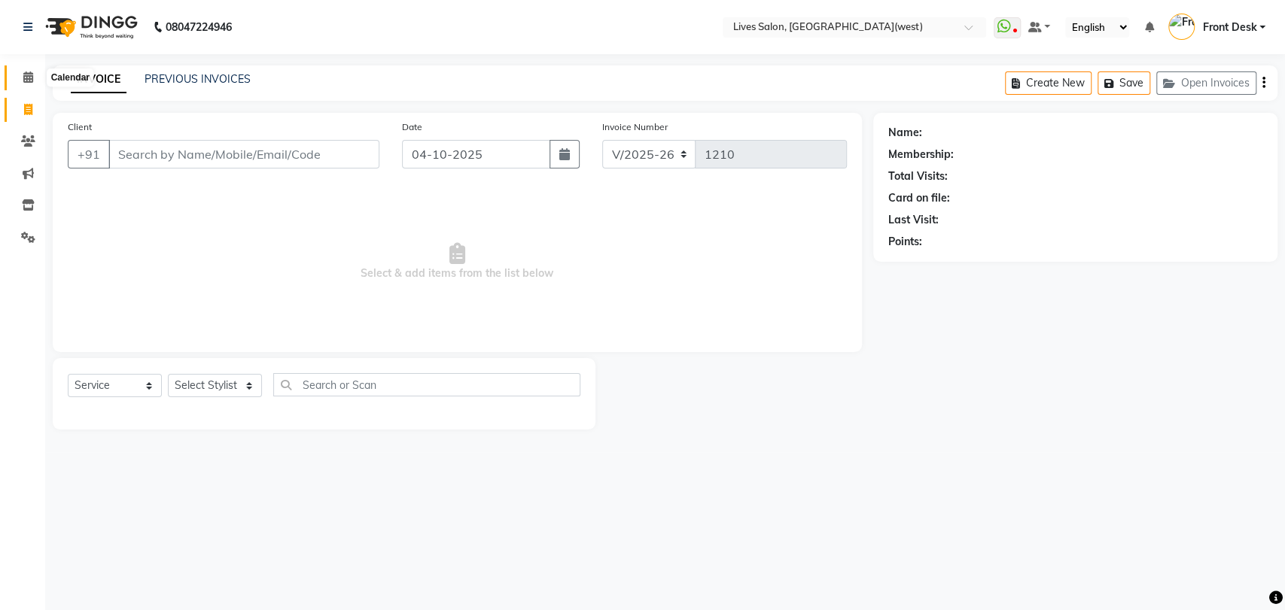
click at [25, 81] on icon at bounding box center [28, 76] width 10 height 11
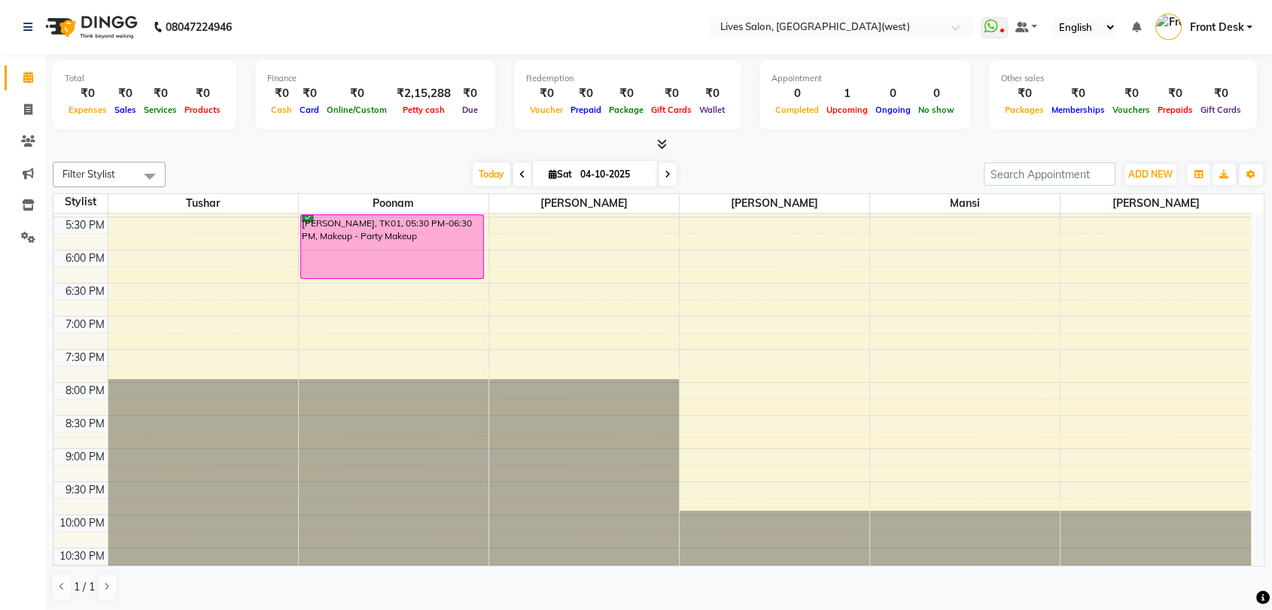
scroll to position [569, 0]
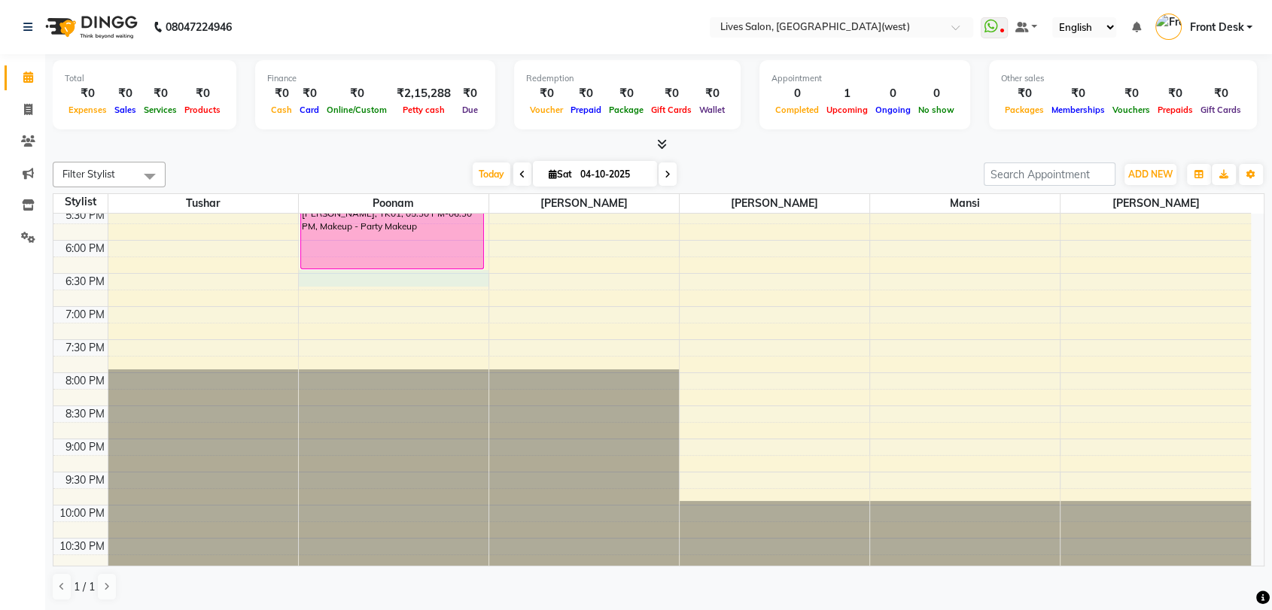
click at [312, 278] on div "9:00 AM 9:30 AM 10:00 AM 10:30 AM 11:00 AM 11:30 AM 12:00 PM 12:30 PM 1:00 PM 1…" at bounding box center [651, 108] width 1197 height 926
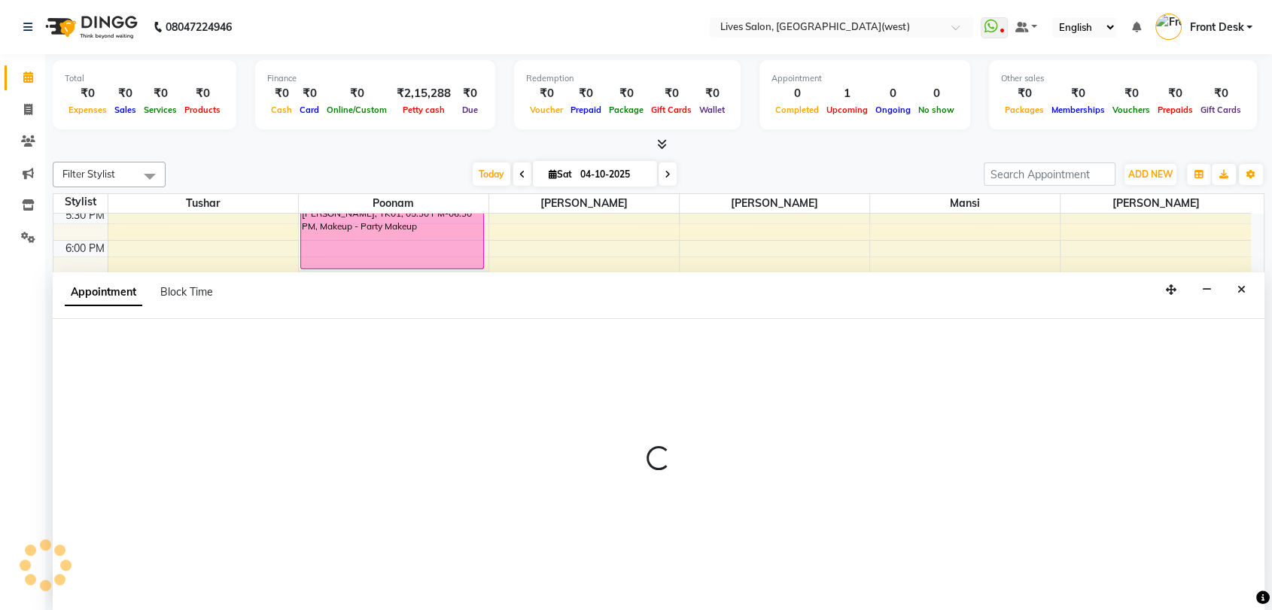
scroll to position [1, 0]
select select "24005"
select select "tentative"
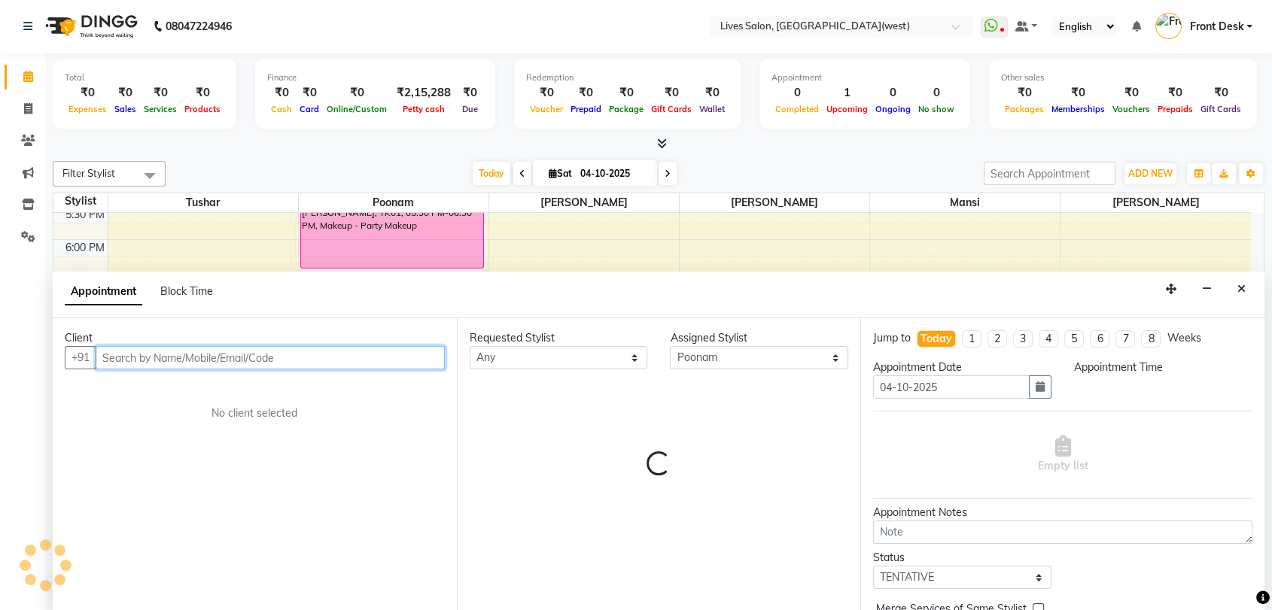
select select "1110"
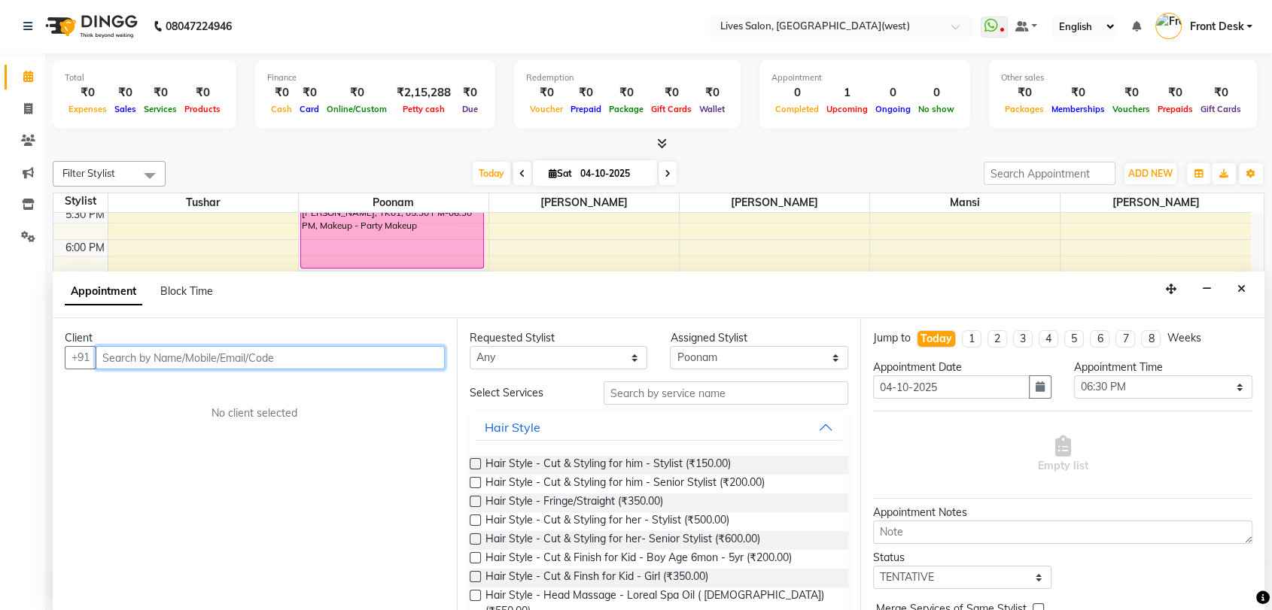
click at [176, 357] on input "text" at bounding box center [270, 357] width 349 height 23
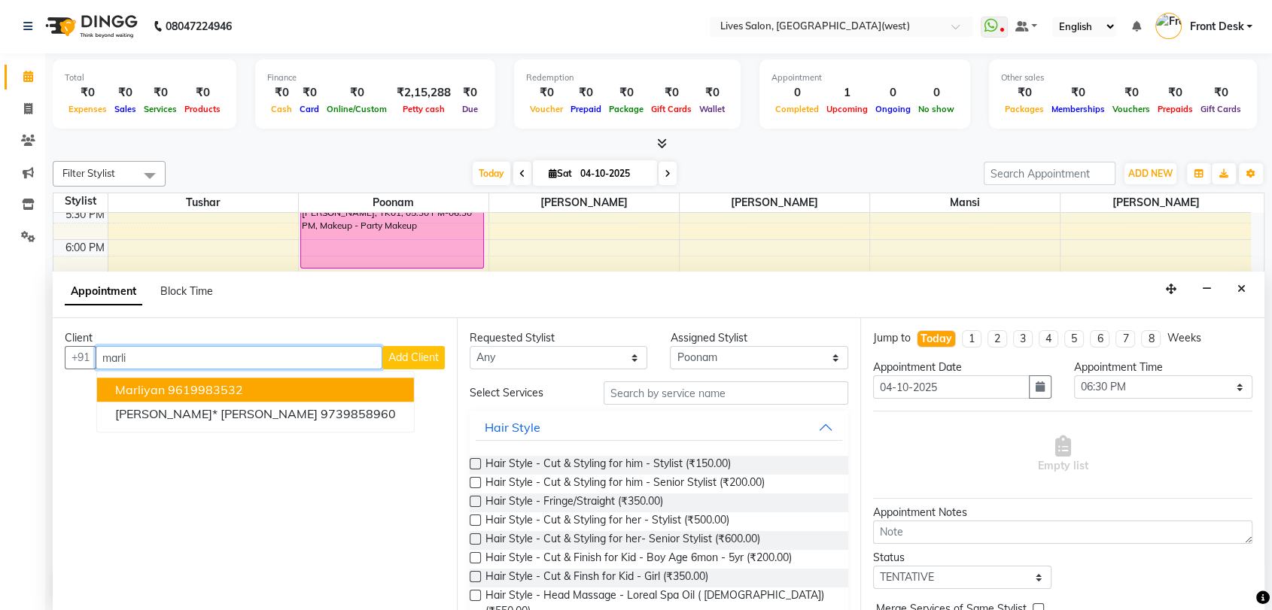
click at [187, 388] on ngb-highlight "9619983532" at bounding box center [205, 390] width 75 height 15
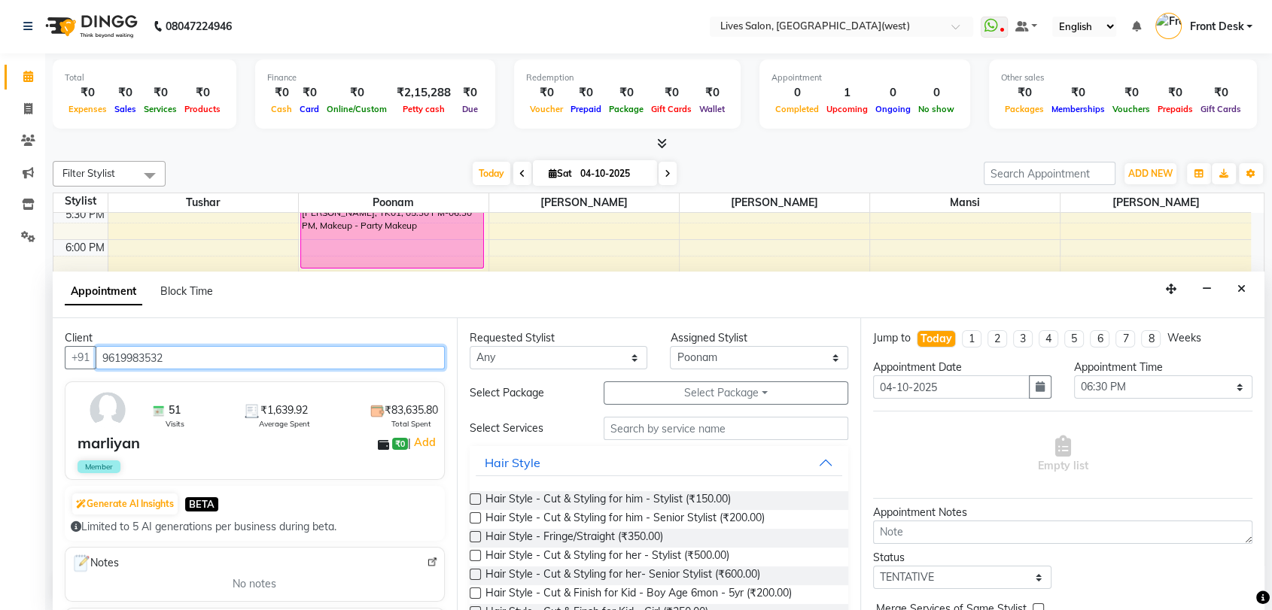
type input "9619983532"
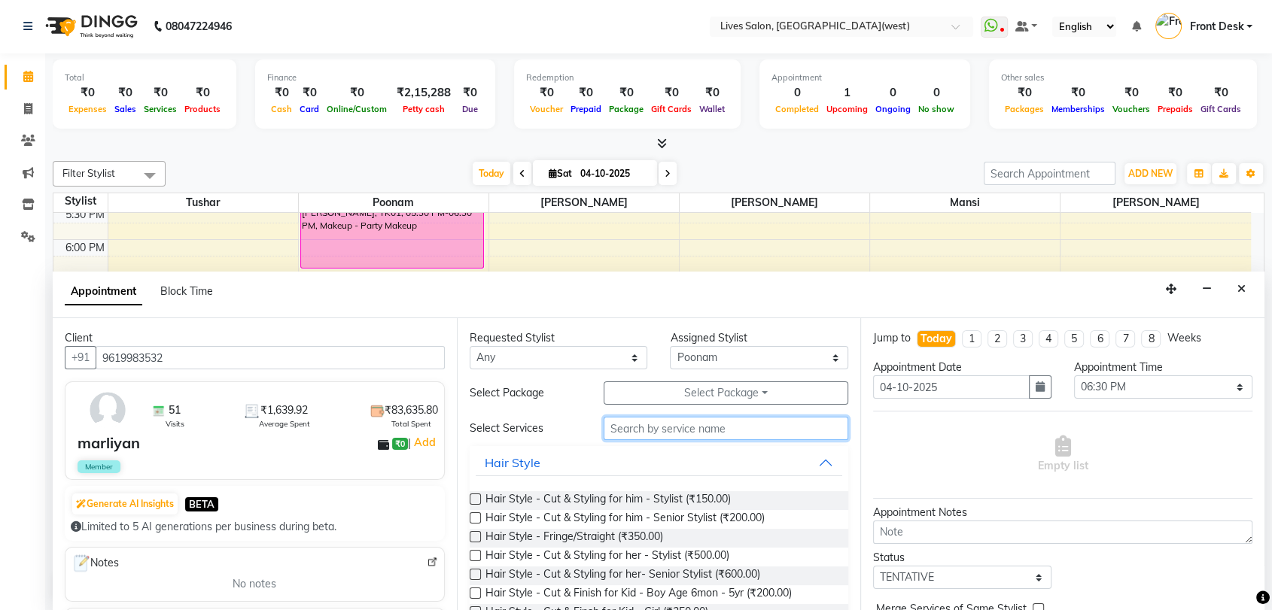
click at [619, 435] on input "text" at bounding box center [726, 428] width 245 height 23
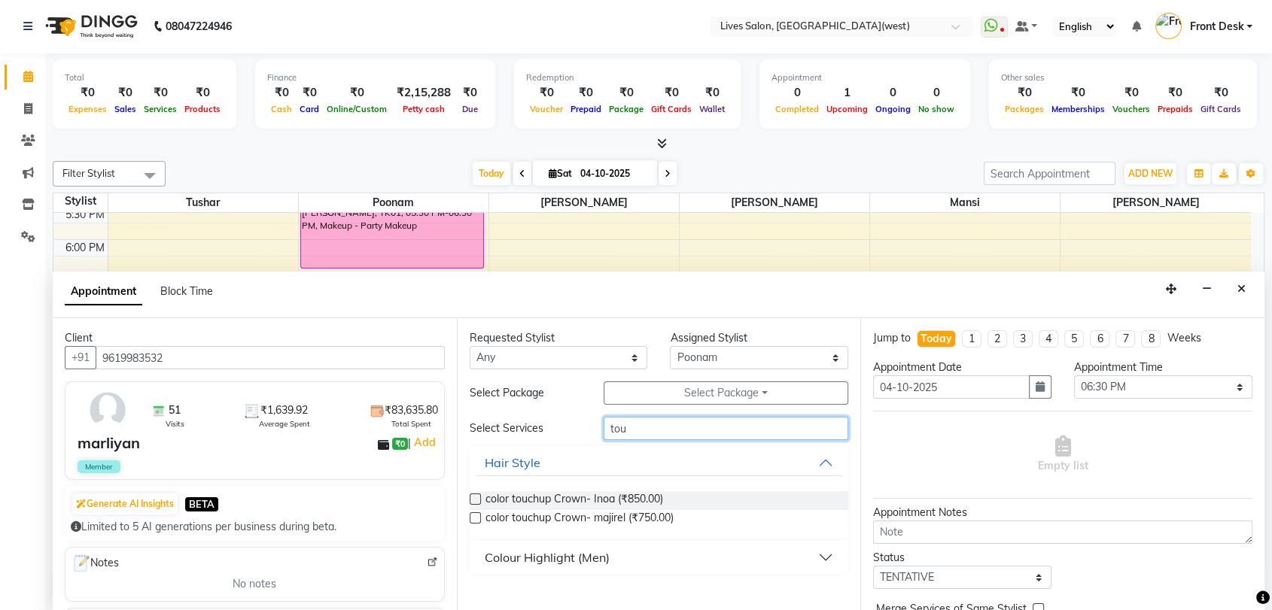
click at [656, 432] on input "tou" at bounding box center [726, 428] width 245 height 23
type input "to"
click at [552, 555] on div "Colour Highlight (Men)" at bounding box center [547, 558] width 125 height 18
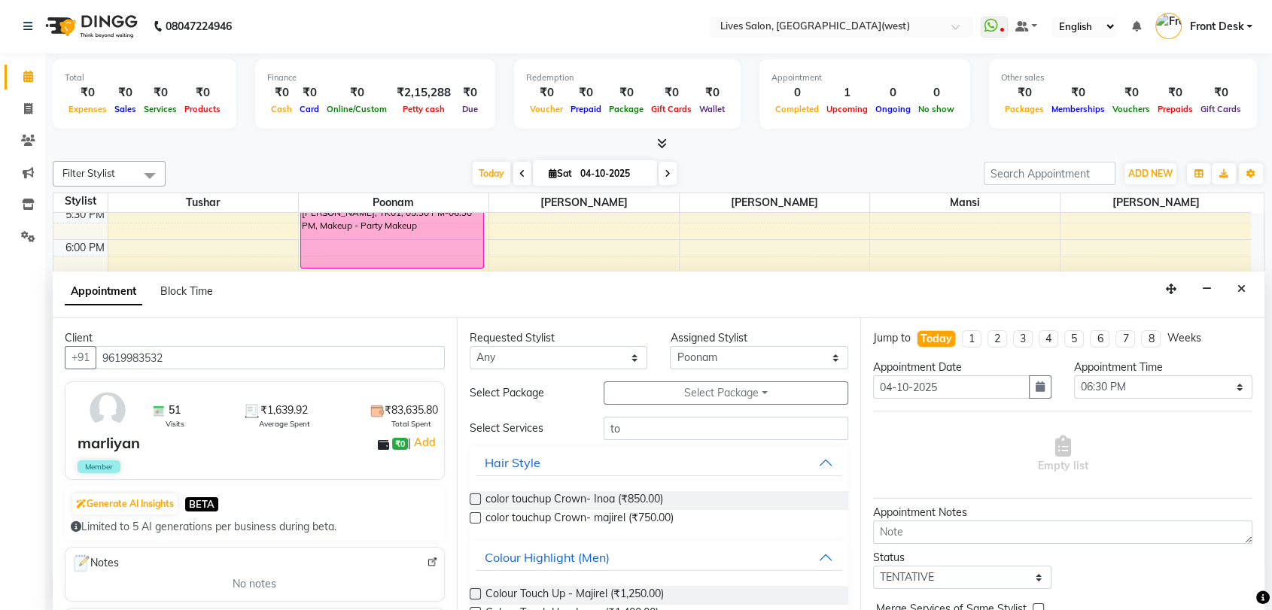
click at [476, 607] on label at bounding box center [475, 612] width 11 height 11
click at [476, 610] on input "checkbox" at bounding box center [475, 615] width 10 height 10
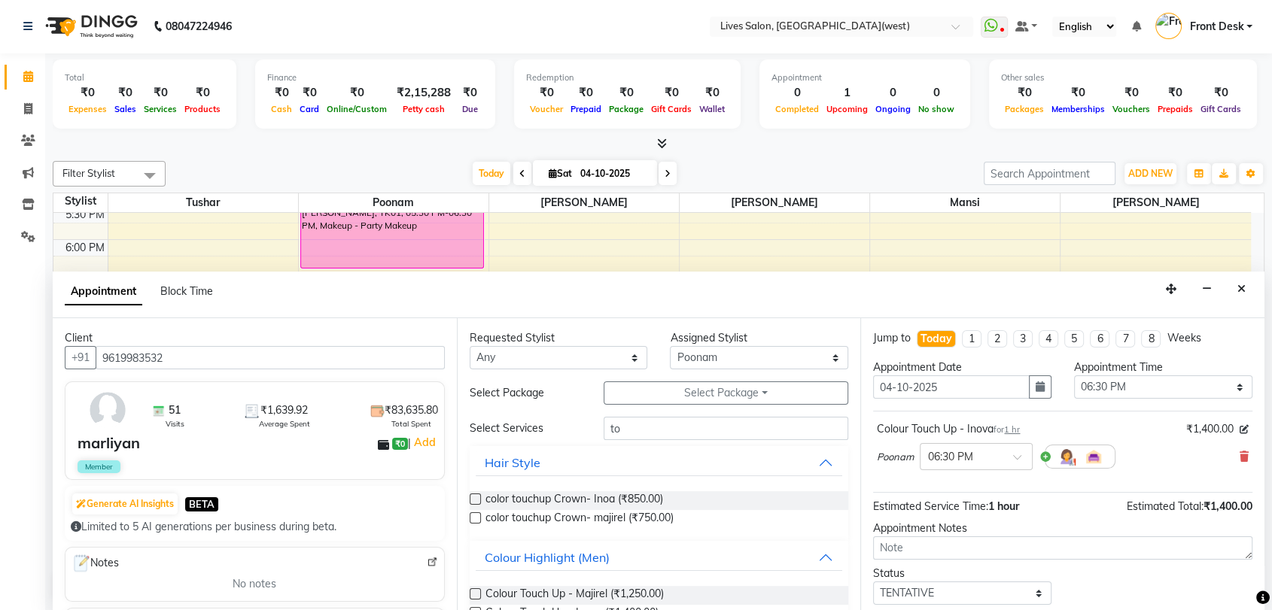
checkbox input "false"
click at [706, 357] on select "Select [PERSON_NAME] [PERSON_NAME] [PERSON_NAME] sameer [PERSON_NAME]" at bounding box center [759, 357] width 178 height 23
select select "24006"
click at [670, 346] on select "Select [PERSON_NAME] [PERSON_NAME] [PERSON_NAME] sameer [PERSON_NAME]" at bounding box center [759, 357] width 178 height 23
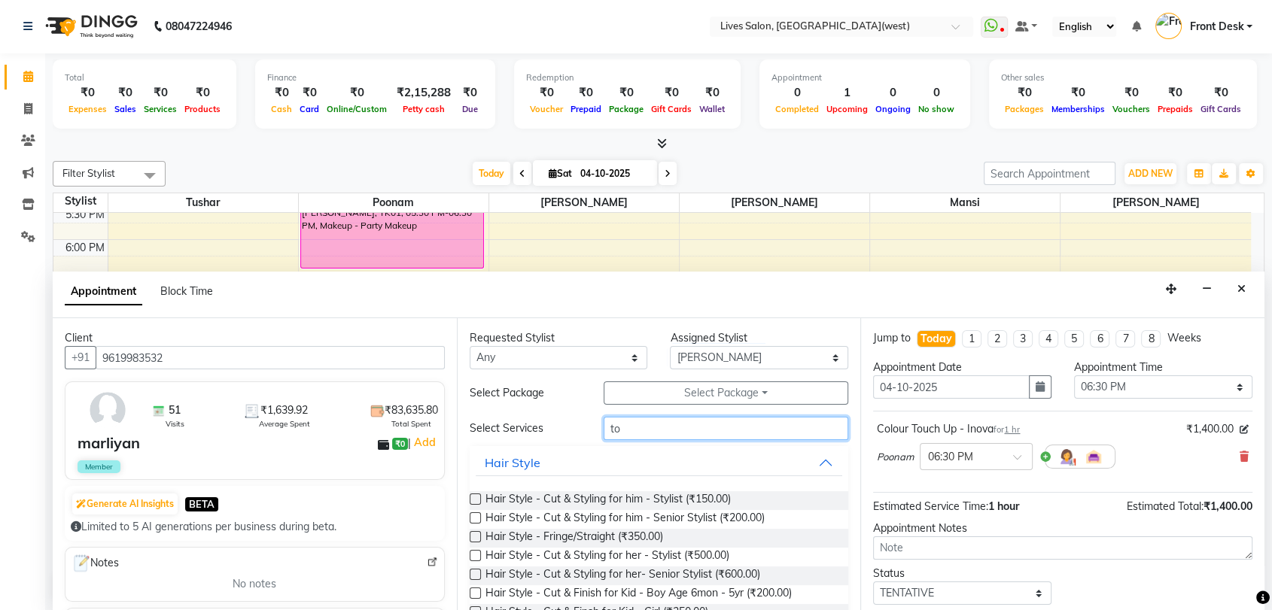
click at [632, 433] on input "to" at bounding box center [726, 428] width 245 height 23
type input "t"
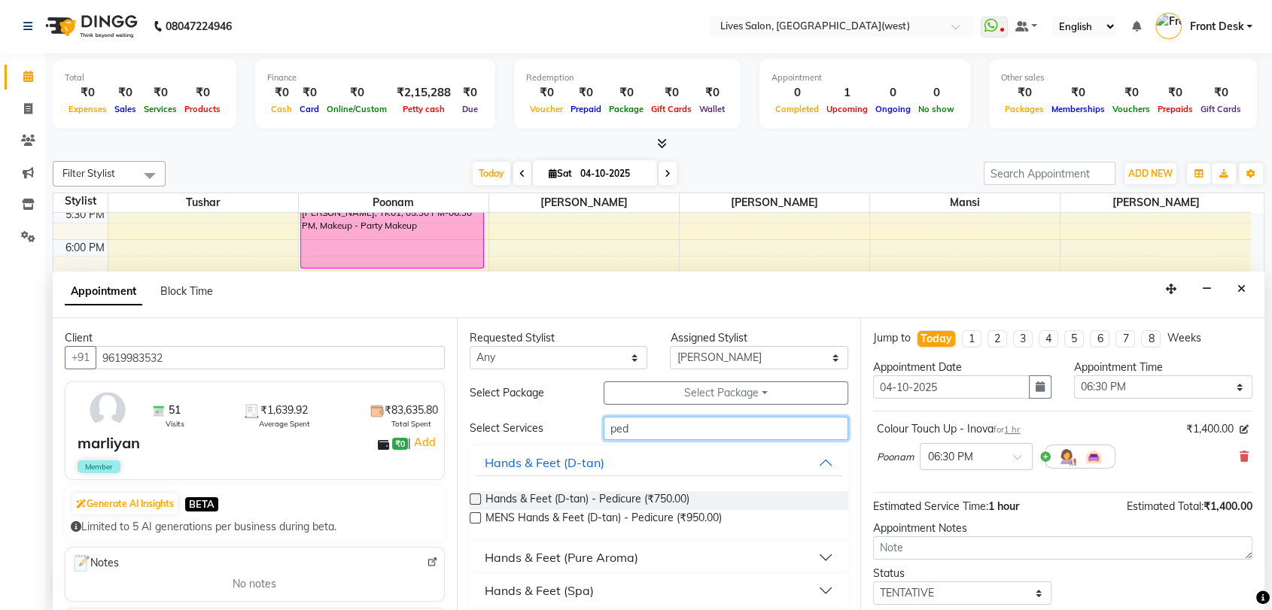
type input "ped"
click at [528, 555] on div "Hands & Feet (Pure Aroma)" at bounding box center [562, 558] width 154 height 18
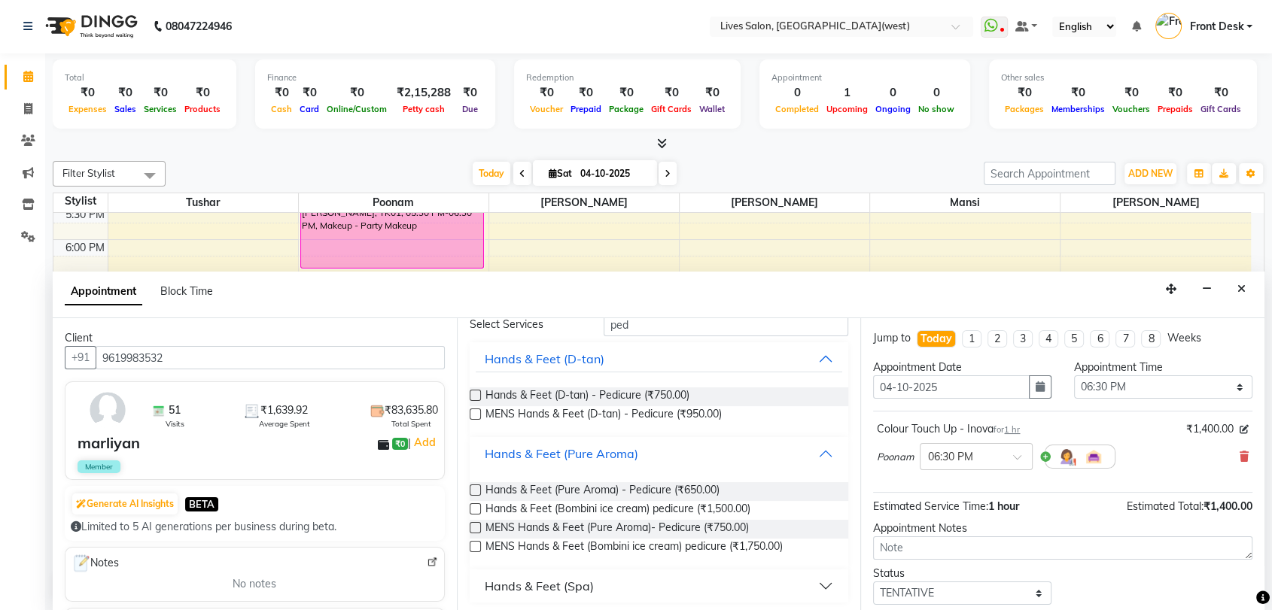
scroll to position [108, 0]
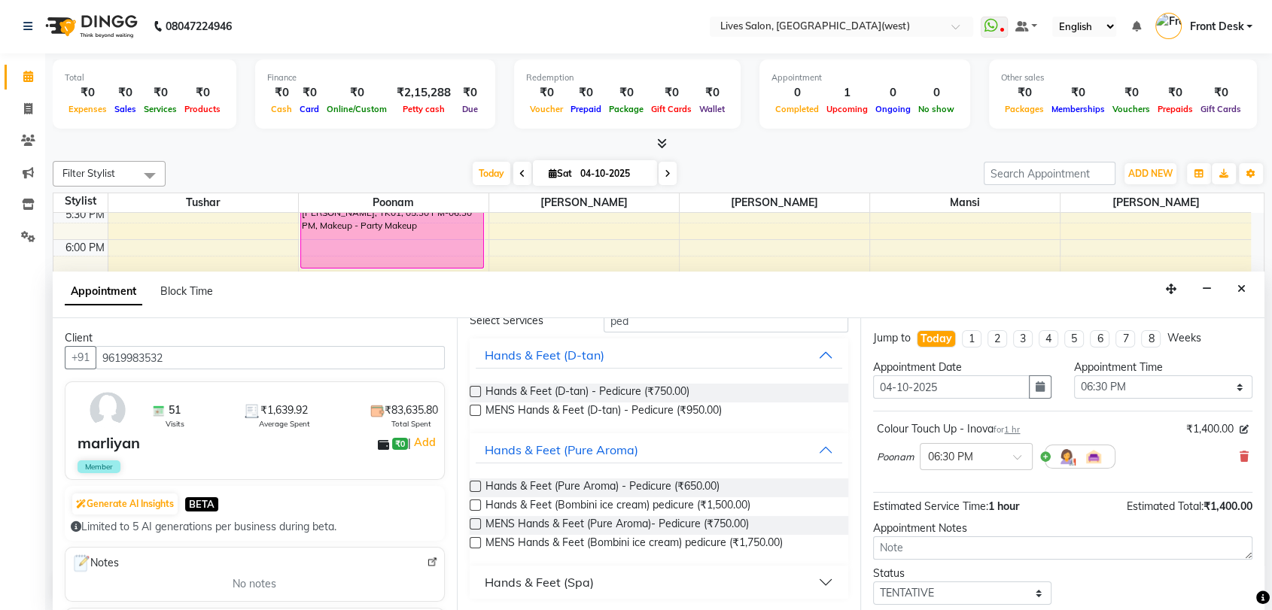
click at [471, 483] on label at bounding box center [475, 486] width 11 height 11
click at [471, 483] on input "checkbox" at bounding box center [475, 488] width 10 height 10
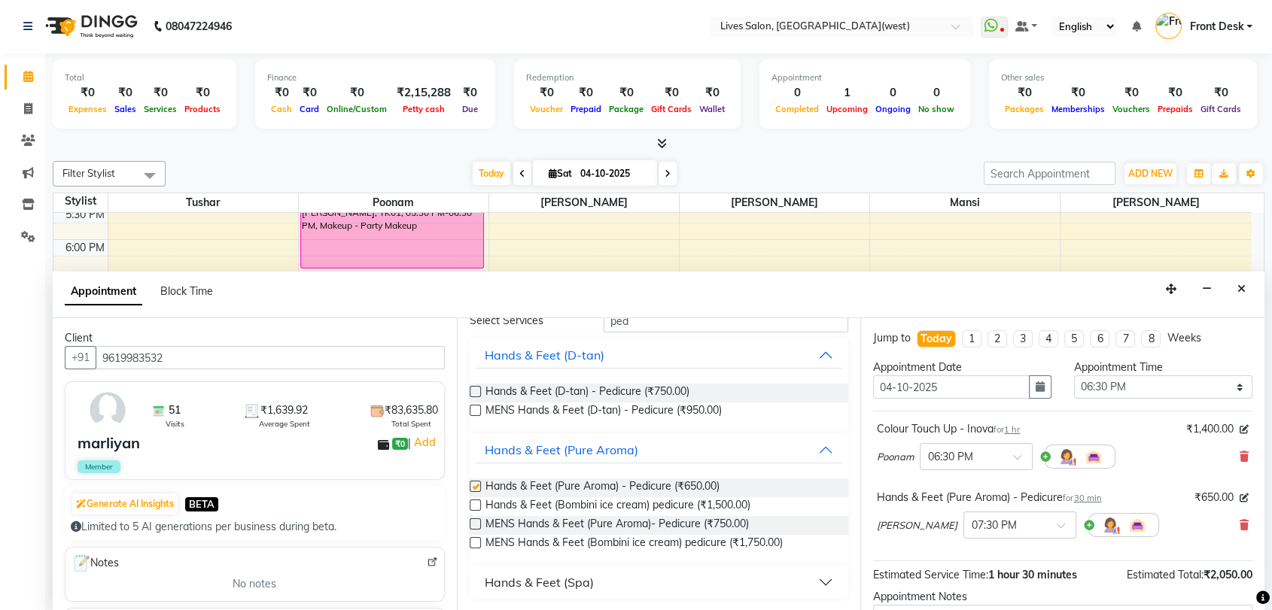
checkbox input "false"
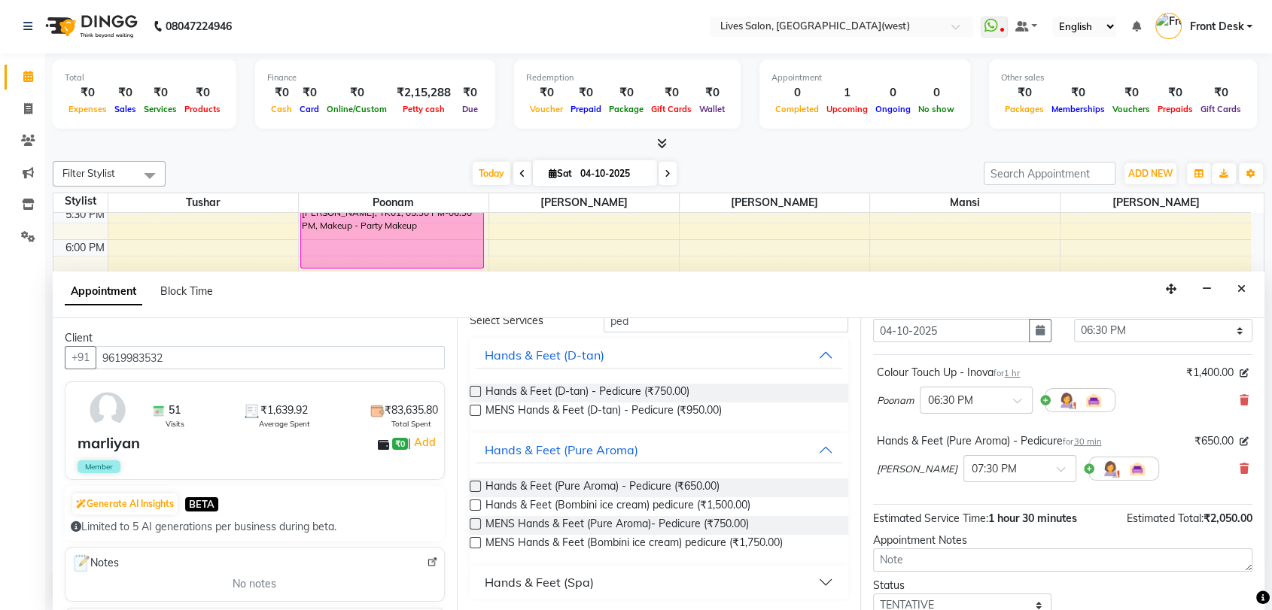
scroll to position [157, 0]
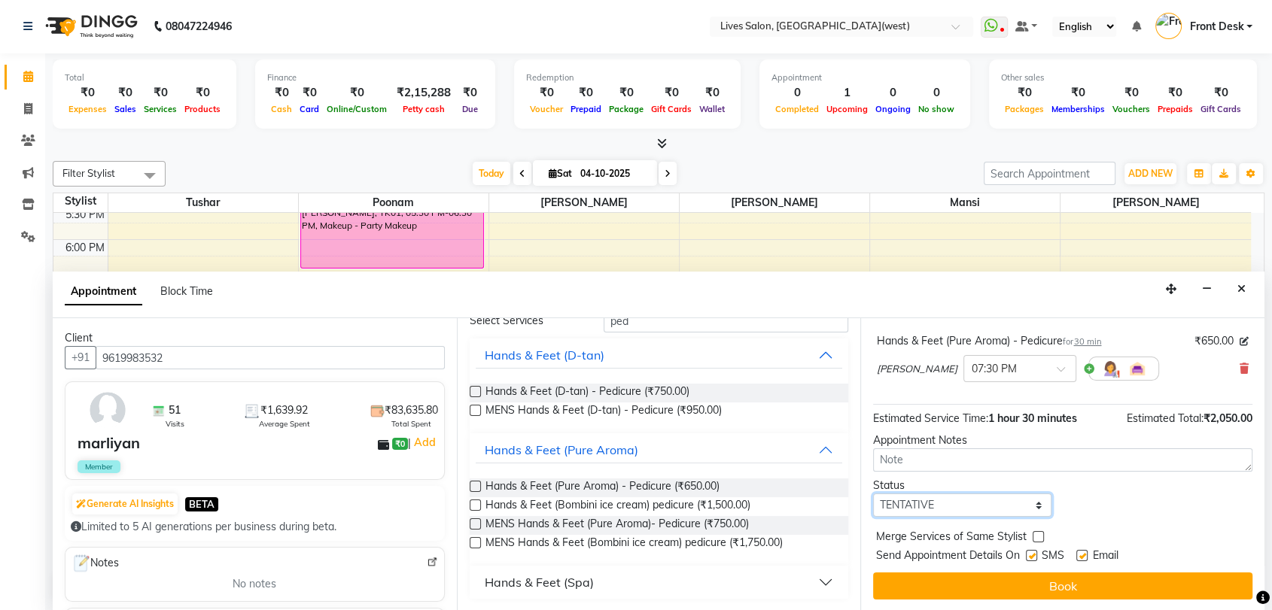
click at [944, 505] on select "Select TENTATIVE CONFIRM CHECK-IN UPCOMING" at bounding box center [962, 505] width 178 height 23
select select "confirm booking"
click at [873, 494] on select "Select TENTATIVE CONFIRM CHECK-IN UPCOMING" at bounding box center [962, 505] width 178 height 23
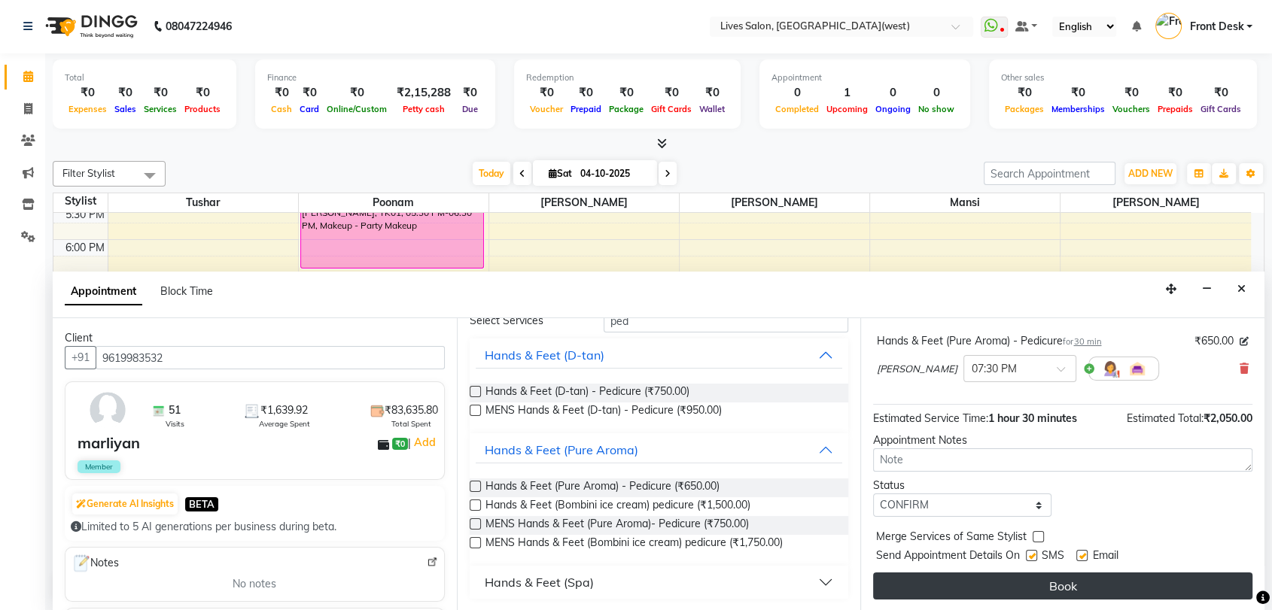
click at [996, 591] on button "Book" at bounding box center [1062, 586] width 379 height 27
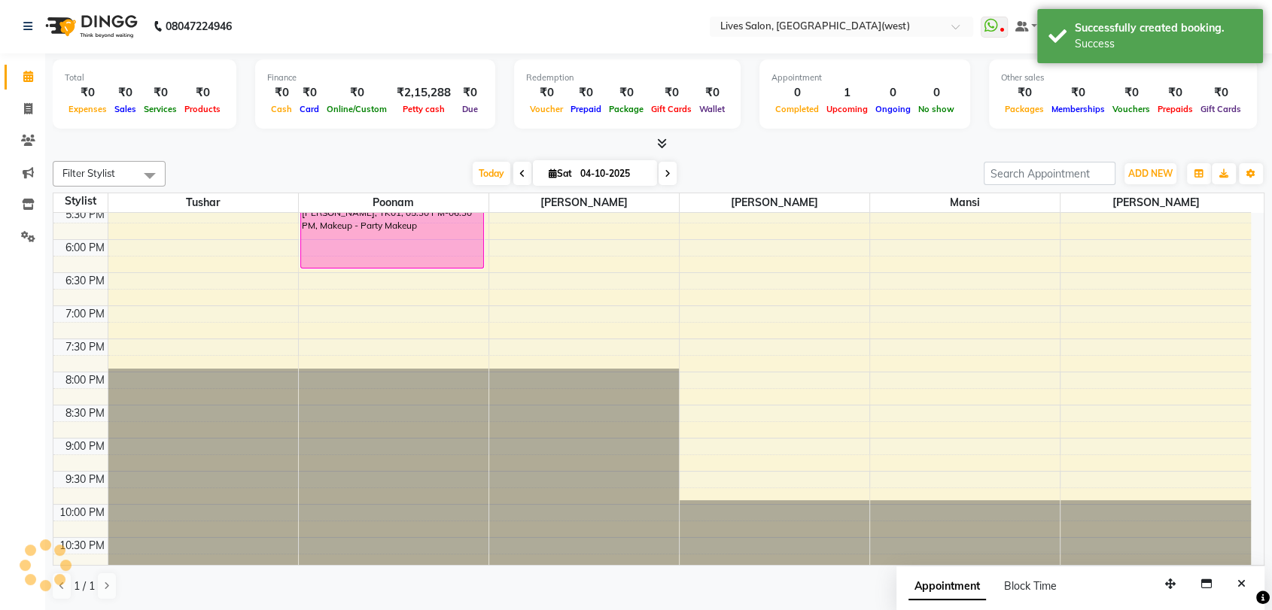
scroll to position [0, 0]
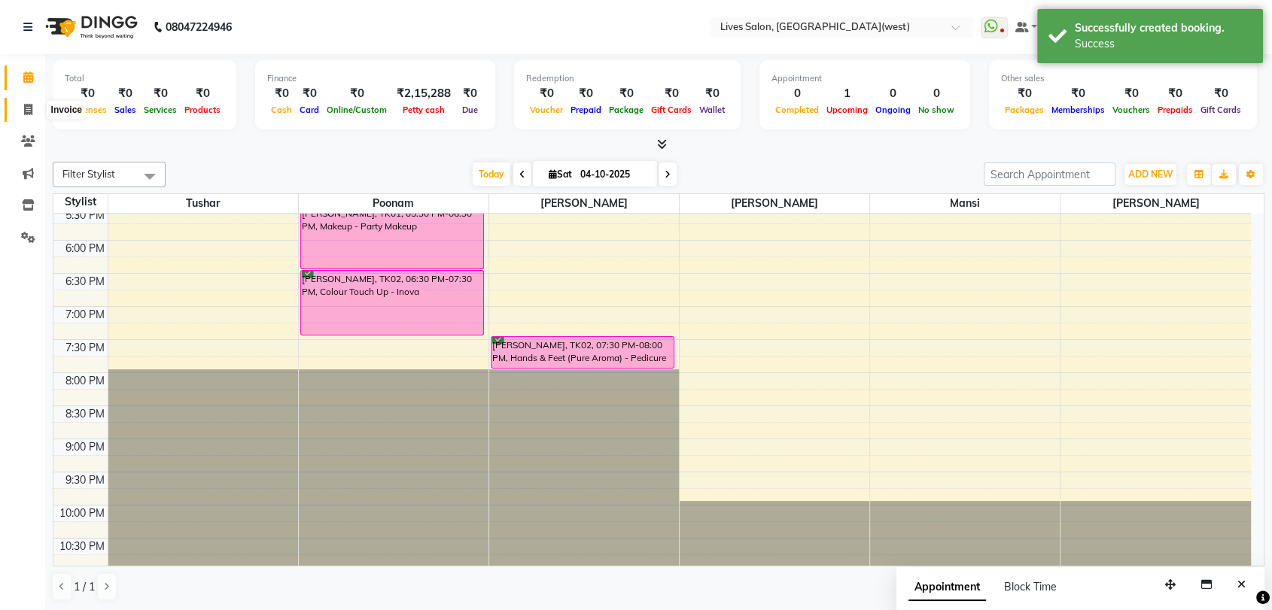
click at [35, 116] on span at bounding box center [28, 110] width 26 height 17
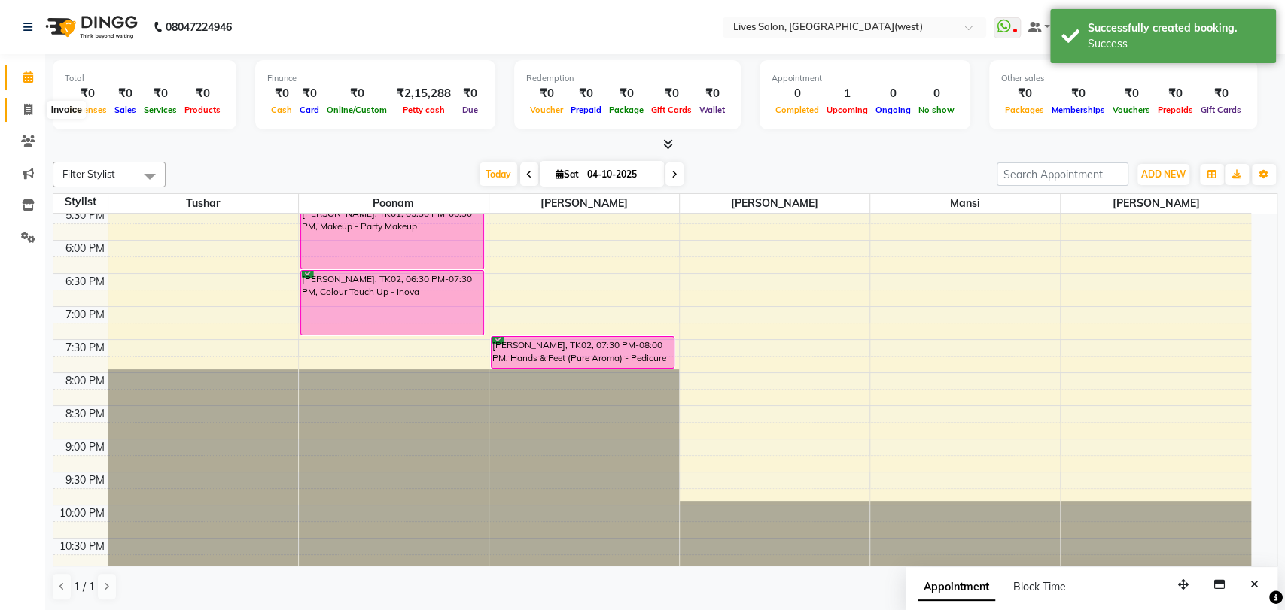
select select "4342"
select select "service"
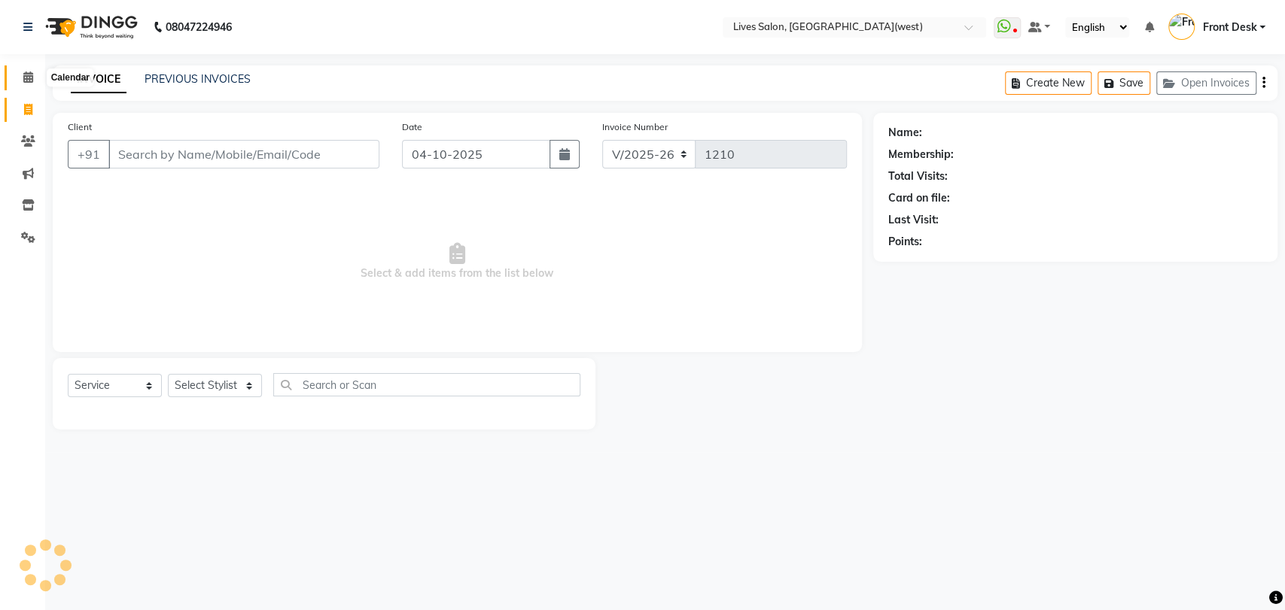
click at [30, 79] on icon at bounding box center [28, 76] width 10 height 11
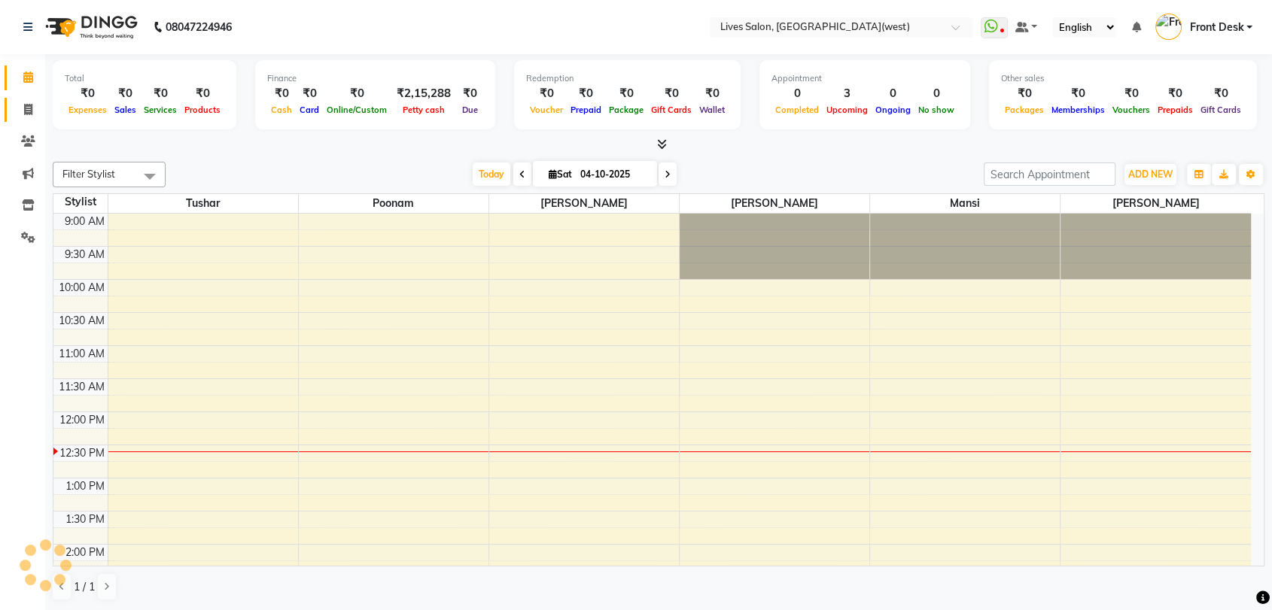
click at [27, 114] on icon at bounding box center [28, 109] width 8 height 11
select select "service"
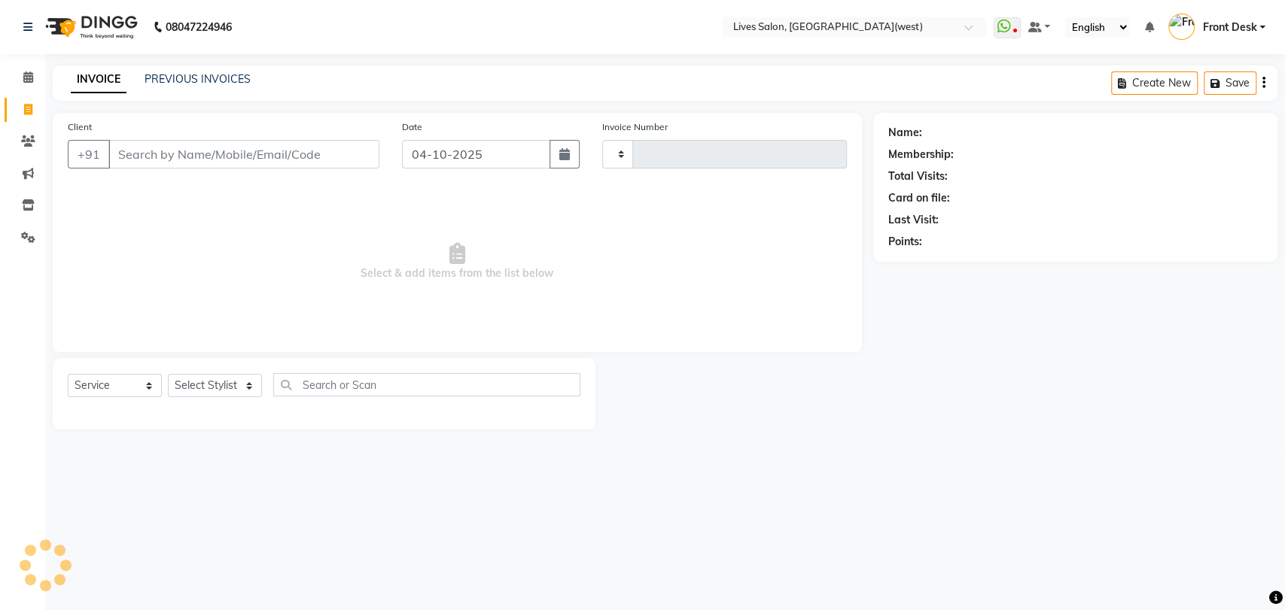
type input "1210"
select select "4342"
click at [175, 81] on link "PREVIOUS INVOICES" at bounding box center [197, 79] width 106 height 14
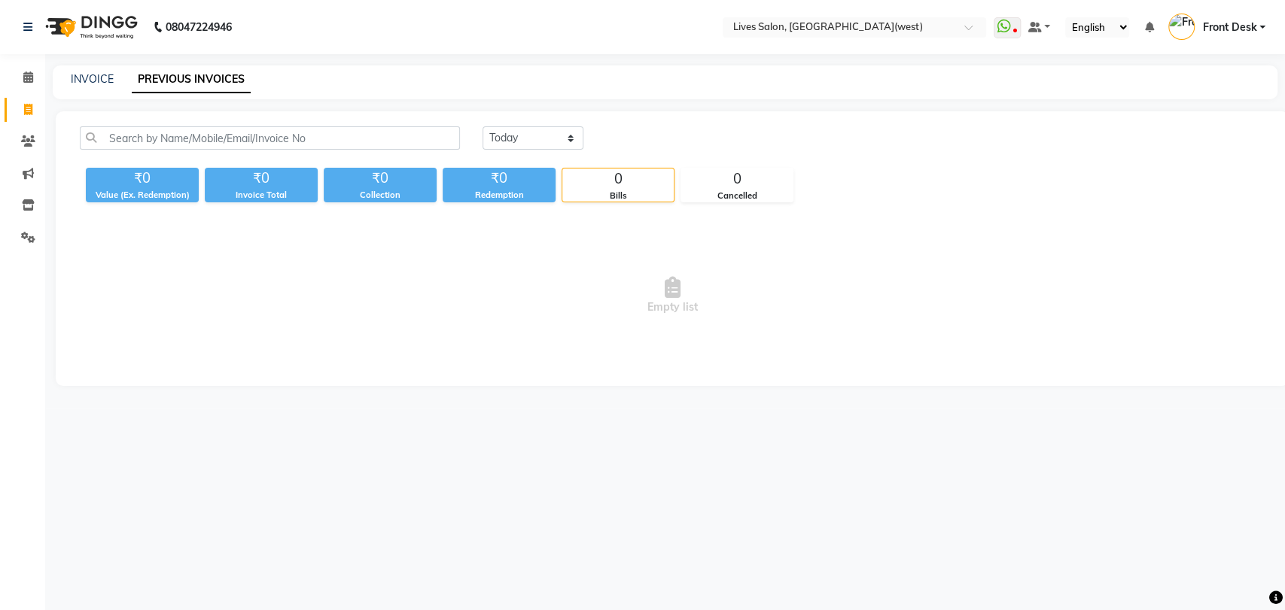
click at [114, 74] on div "INVOICE PREVIOUS INVOICES" at bounding box center [656, 79] width 1206 height 16
click at [108, 78] on link "INVOICE" at bounding box center [92, 79] width 43 height 14
select select "service"
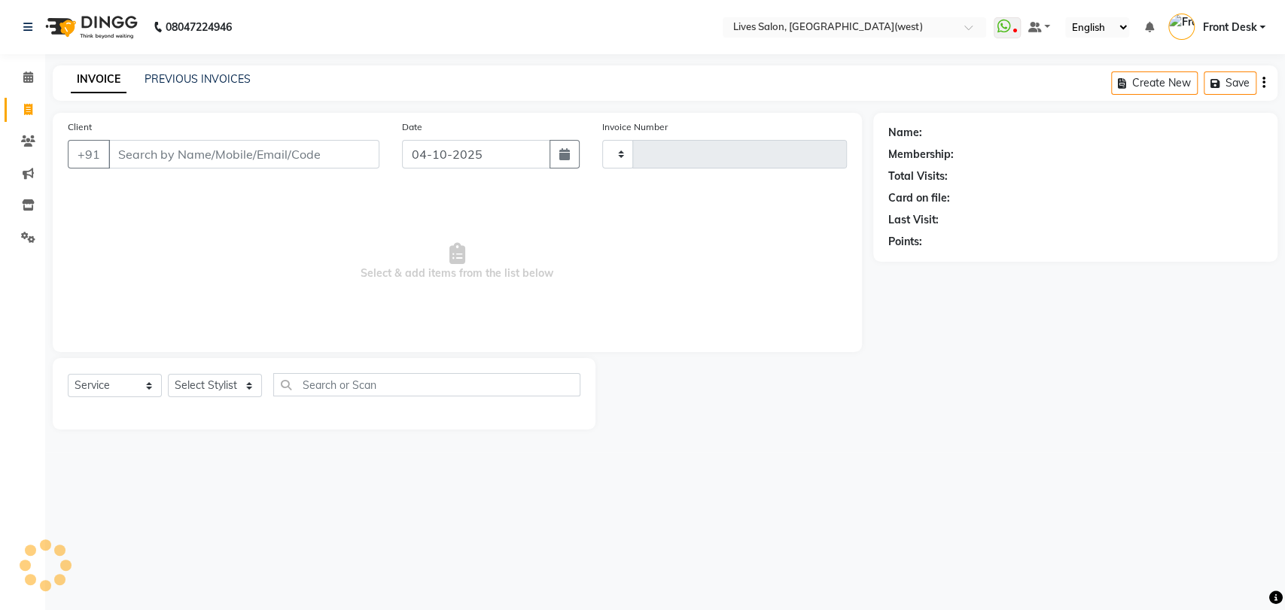
type input "1210"
select select "4342"
click at [169, 160] on input "Client" at bounding box center [243, 154] width 271 height 29
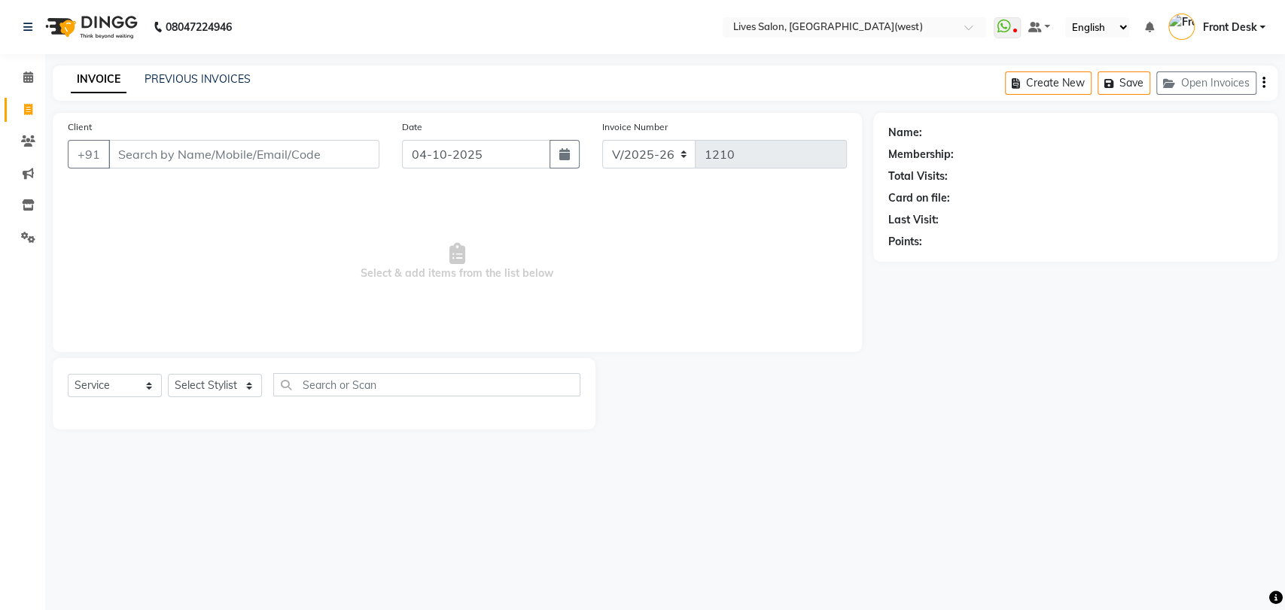
click at [169, 160] on input "Client" at bounding box center [243, 154] width 271 height 29
click at [205, 83] on link "PREVIOUS INVOICES" at bounding box center [197, 79] width 106 height 14
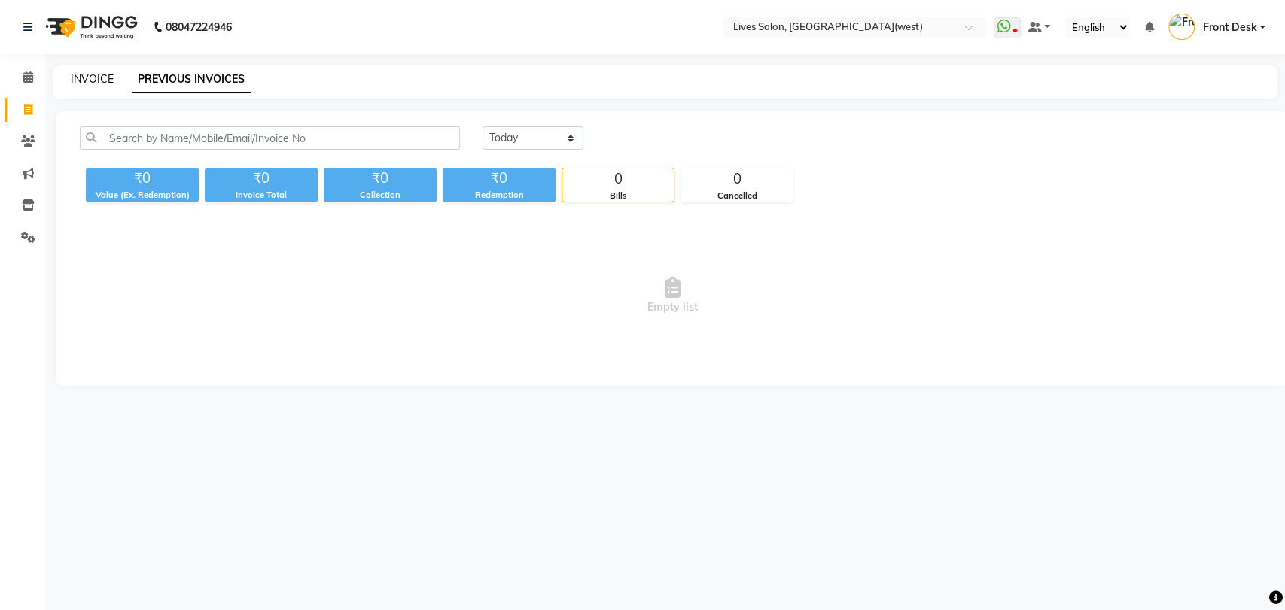
click at [87, 80] on link "INVOICE" at bounding box center [92, 79] width 43 height 14
select select "service"
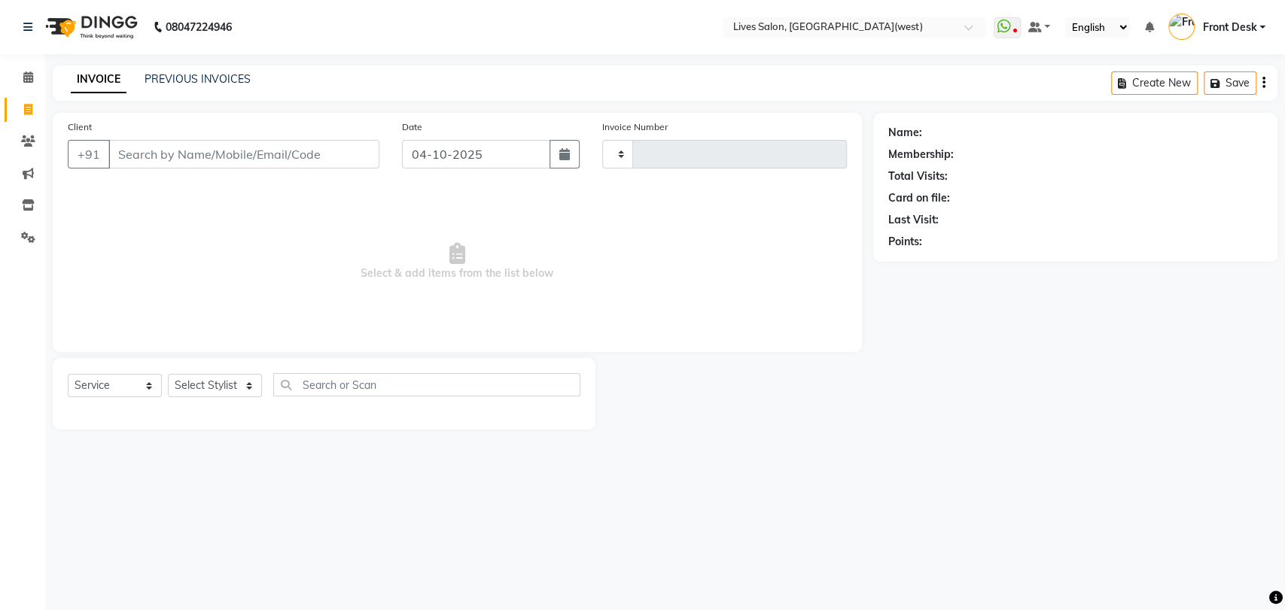
type input "1210"
select select "4342"
click at [215, 74] on link "PREVIOUS INVOICES" at bounding box center [197, 79] width 106 height 14
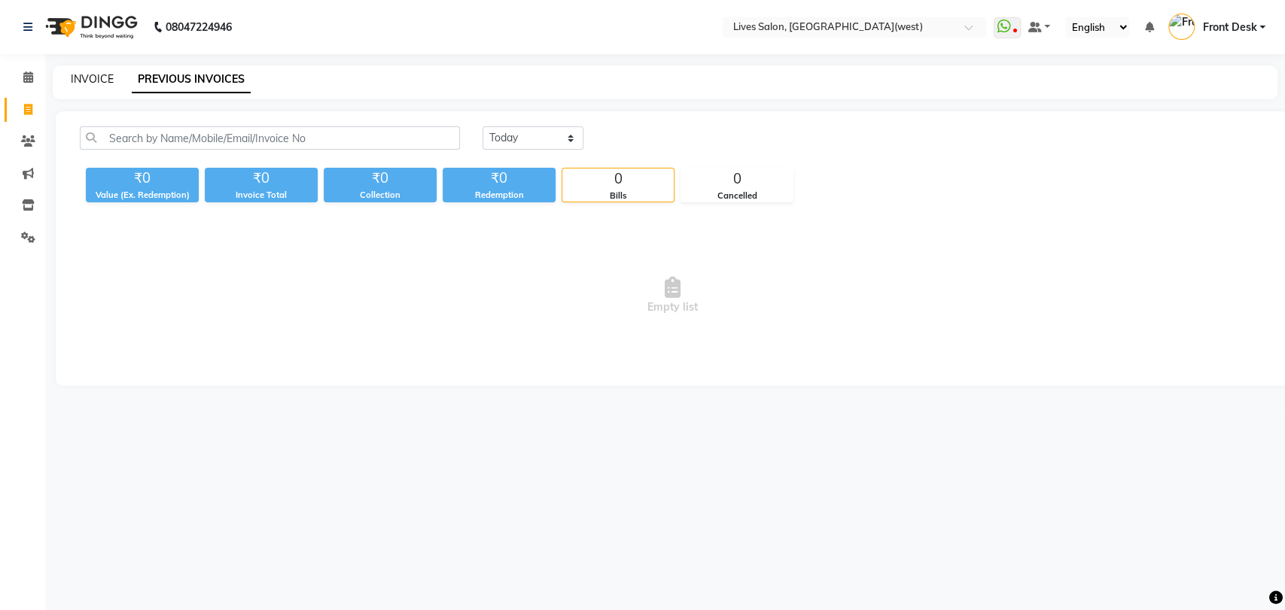
click at [90, 78] on link "INVOICE" at bounding box center [92, 79] width 43 height 14
select select "service"
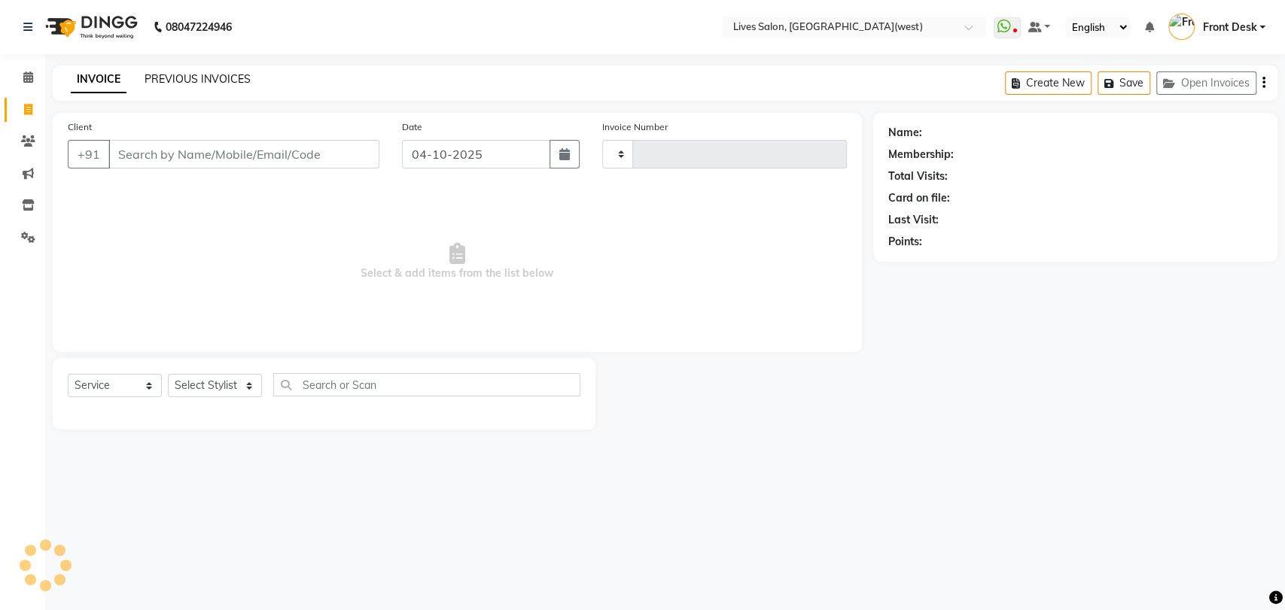
click at [172, 79] on link "PREVIOUS INVOICES" at bounding box center [197, 79] width 106 height 14
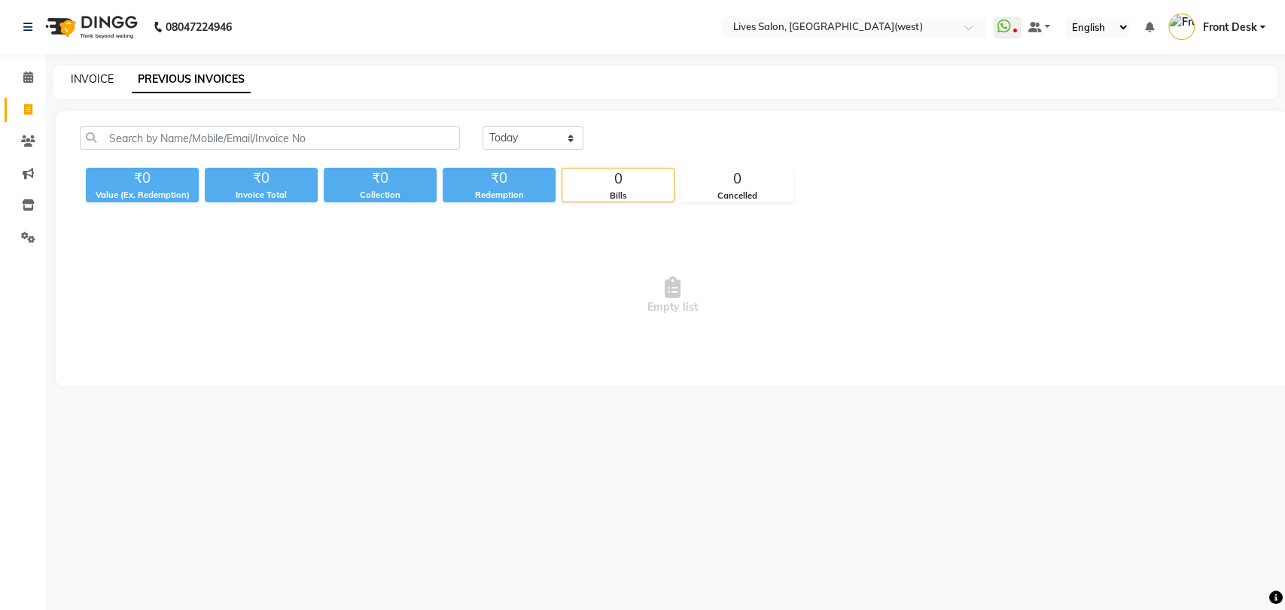
click at [96, 79] on link "INVOICE" at bounding box center [92, 79] width 43 height 14
select select "service"
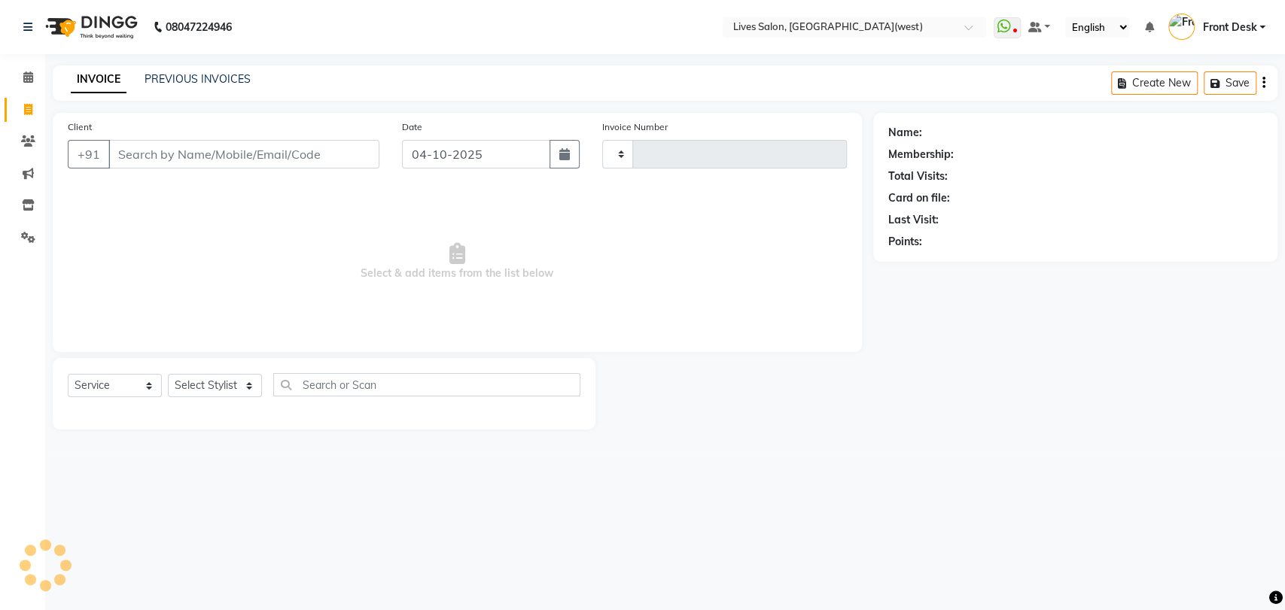
type input "1210"
select select "4342"
click at [176, 80] on link "PREVIOUS INVOICES" at bounding box center [197, 79] width 106 height 14
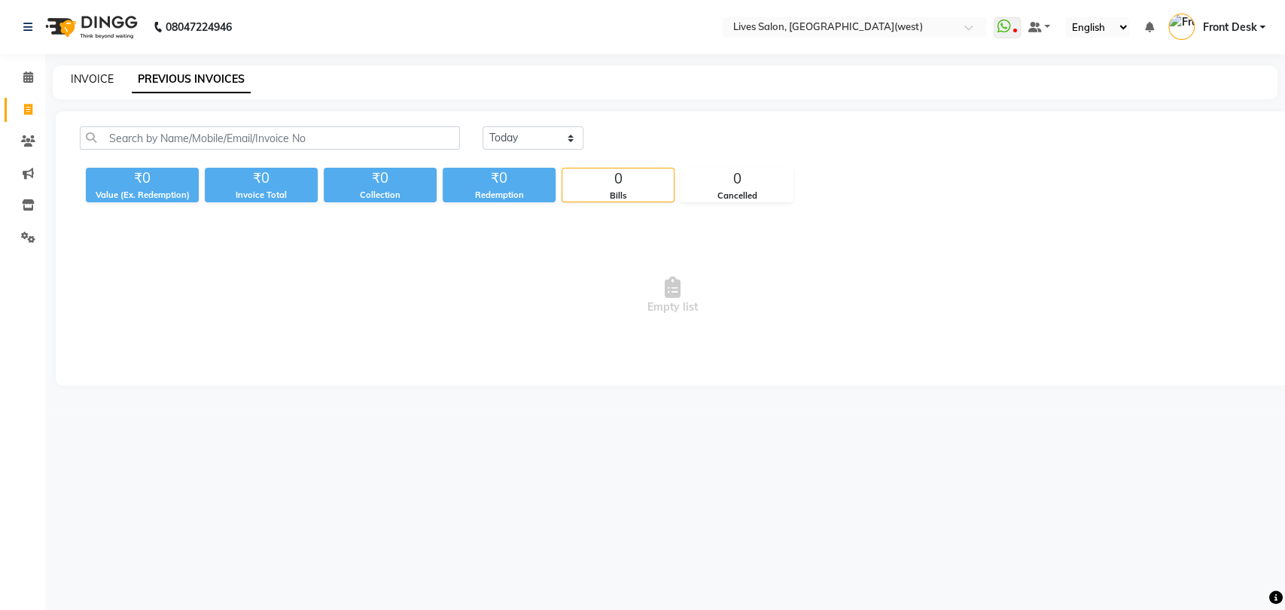
click at [90, 77] on link "INVOICE" at bounding box center [92, 79] width 43 height 14
select select "service"
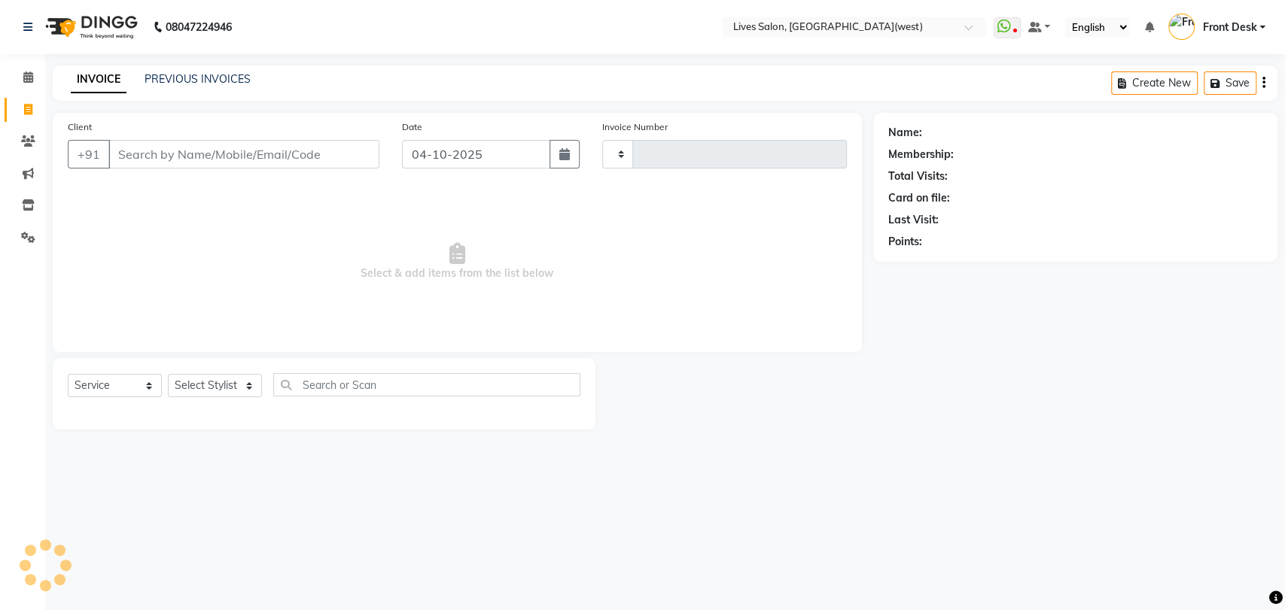
type input "1210"
select select "4342"
click at [129, 150] on input "Client" at bounding box center [243, 154] width 271 height 29
click at [148, 144] on input "Client" at bounding box center [243, 154] width 271 height 29
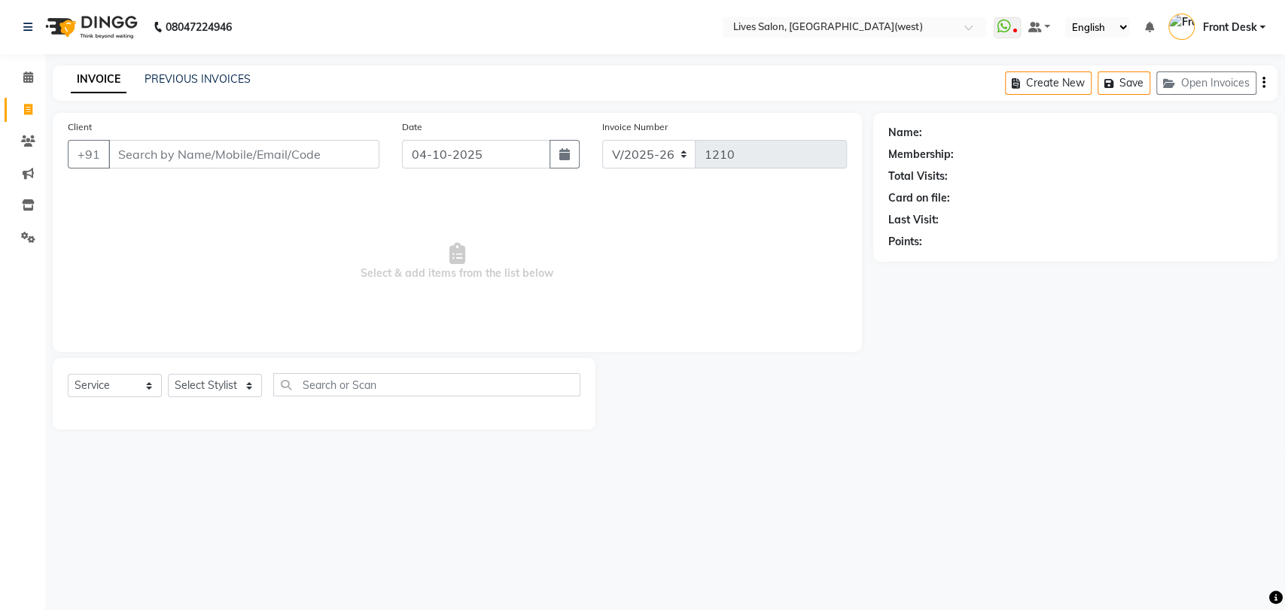
click at [148, 144] on input "Client" at bounding box center [243, 154] width 271 height 29
click at [225, 385] on select "Select Stylist [PERSON_NAME] Front Desk [PERSON_NAME] [PERSON_NAME] sameer [PER…" at bounding box center [215, 385] width 94 height 23
select select "24006"
click at [168, 374] on select "Select Stylist [PERSON_NAME] Front Desk [PERSON_NAME] [PERSON_NAME] sameer [PER…" at bounding box center [215, 385] width 94 height 23
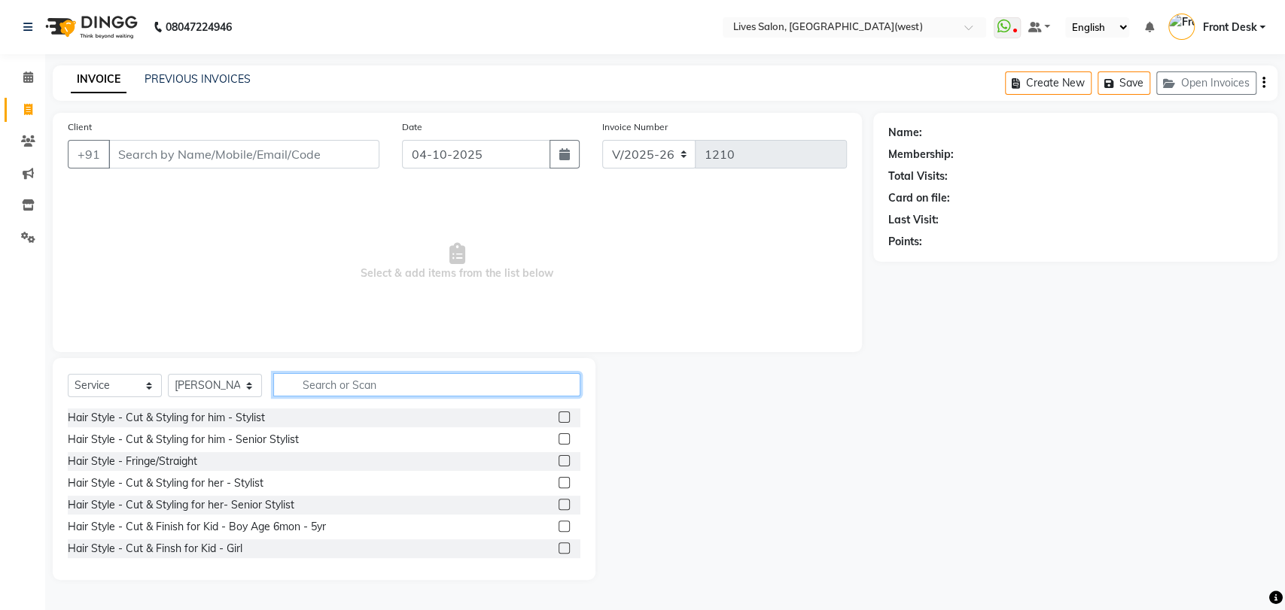
click at [315, 382] on input "text" at bounding box center [426, 384] width 307 height 23
type input "pedi"
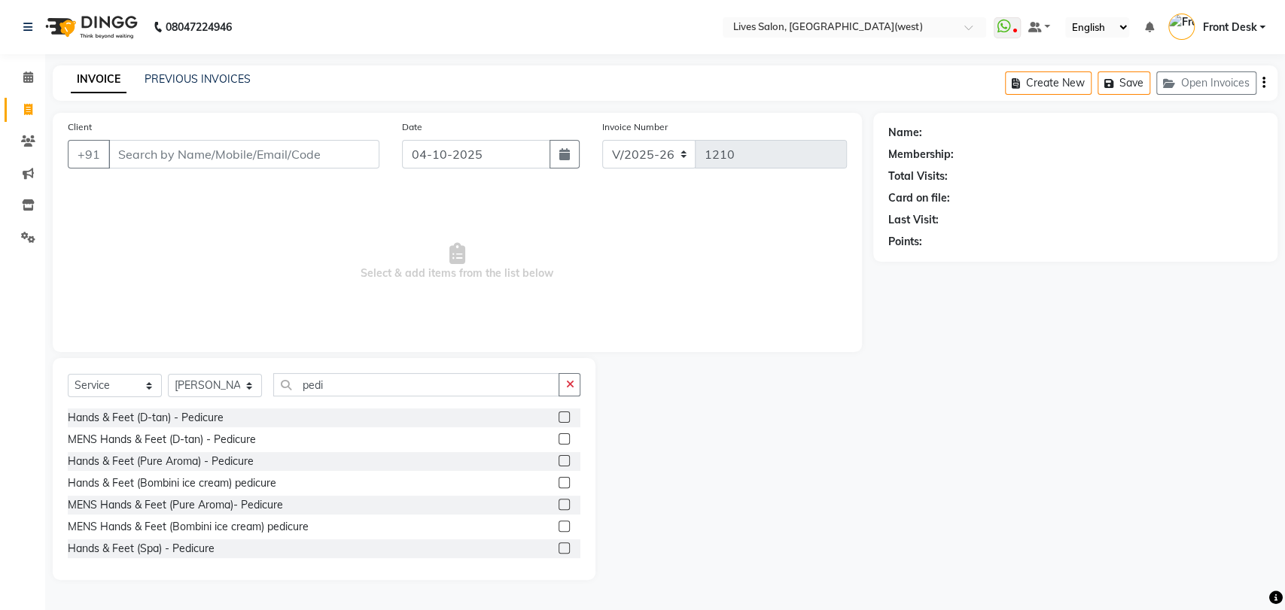
click at [558, 500] on label at bounding box center [563, 504] width 11 height 11
click at [558, 500] on input "checkbox" at bounding box center [563, 505] width 10 height 10
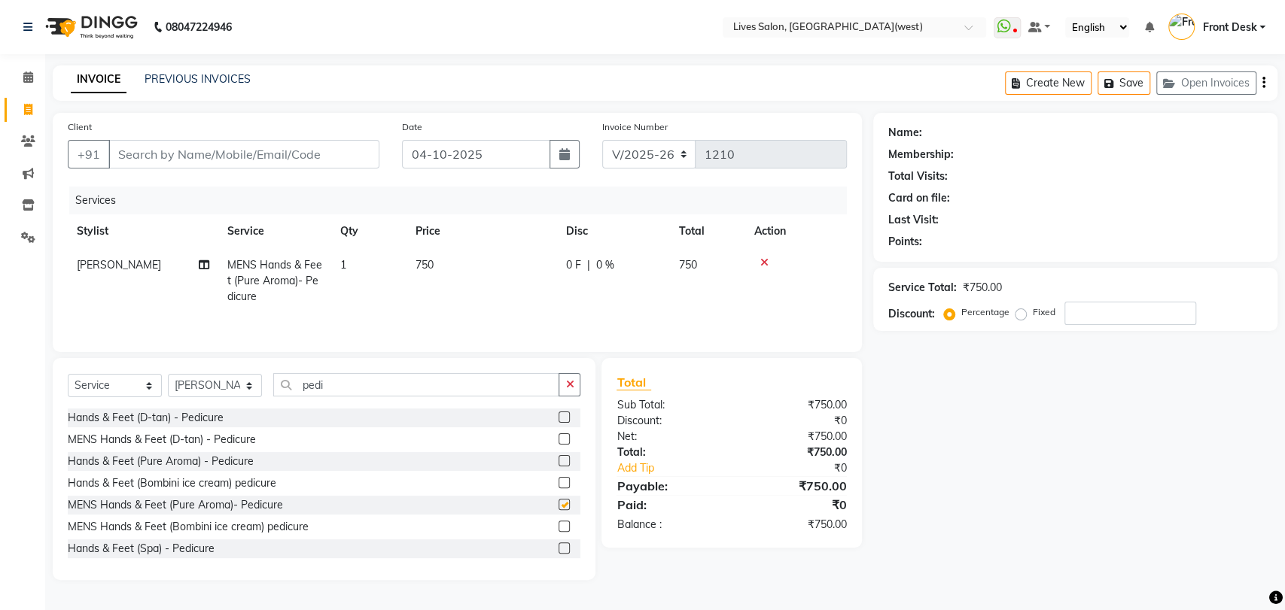
checkbox input "false"
click at [357, 387] on input "pedi" at bounding box center [416, 384] width 286 height 23
click at [762, 264] on icon at bounding box center [764, 262] width 8 height 11
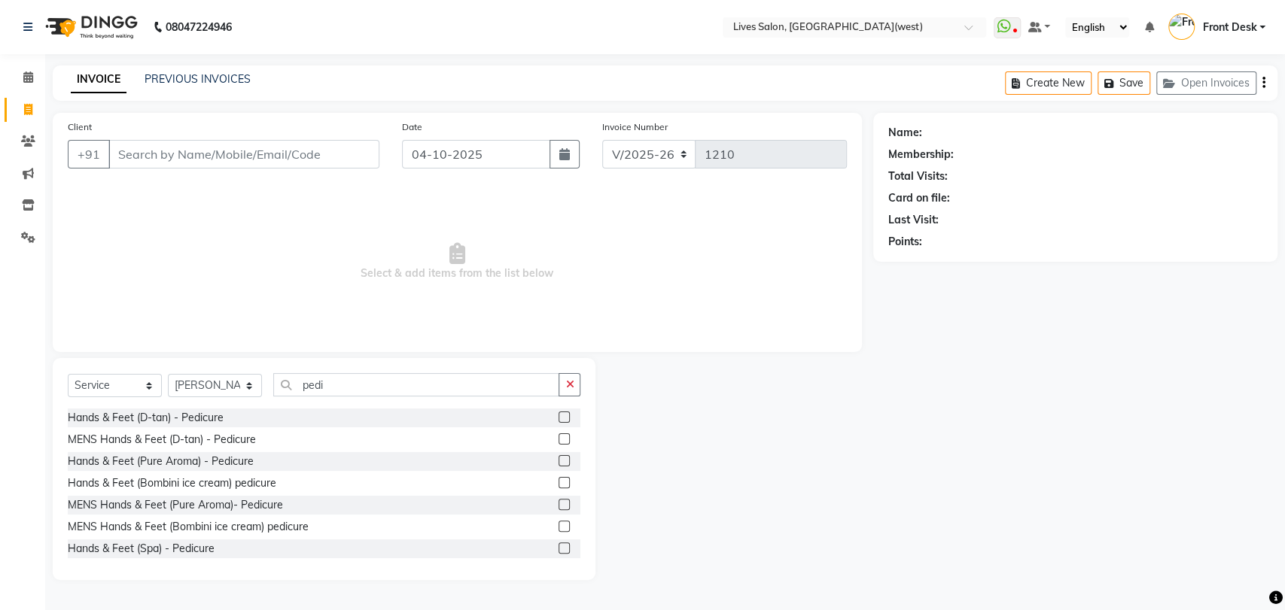
click at [558, 552] on label at bounding box center [563, 548] width 11 height 11
click at [558, 552] on input "checkbox" at bounding box center [563, 549] width 10 height 10
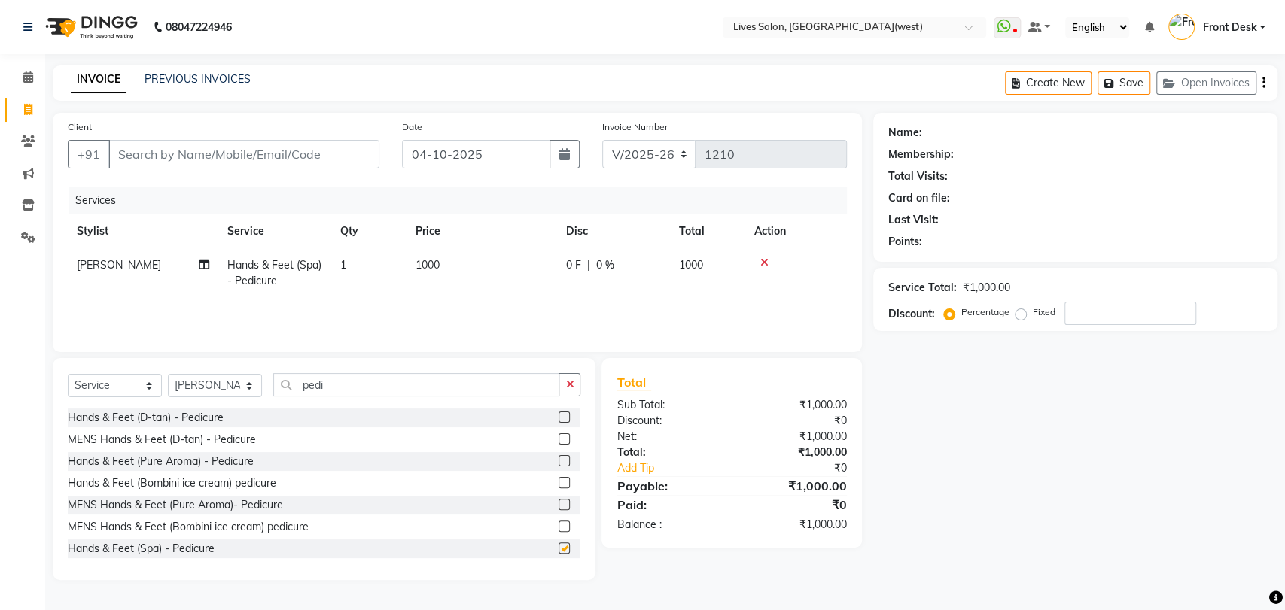
checkbox input "false"
click at [254, 152] on input "Client" at bounding box center [243, 154] width 271 height 29
click at [135, 155] on input "Client" at bounding box center [243, 154] width 271 height 29
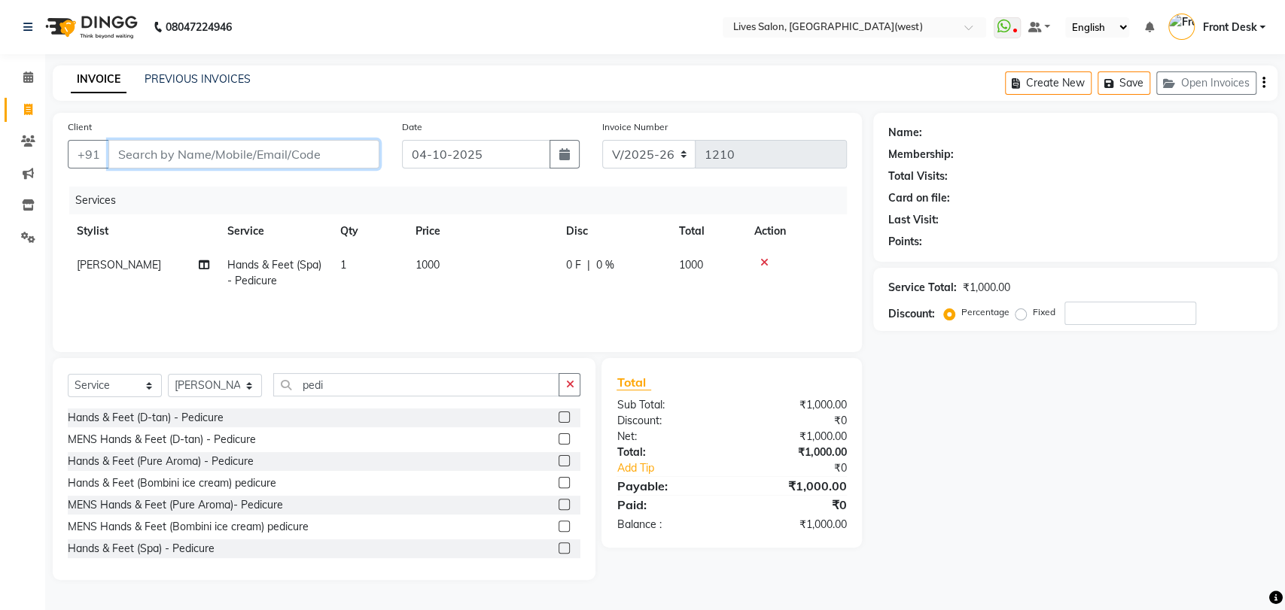
type input "w"
type input "0"
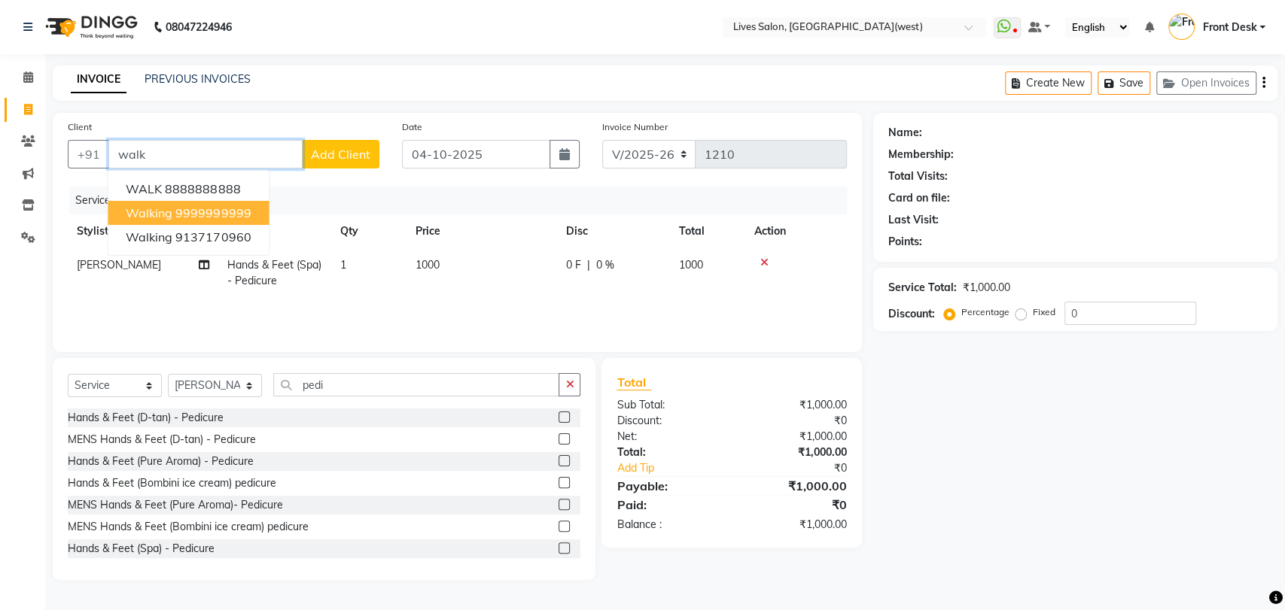
click at [193, 214] on ngb-highlight "9999999999" at bounding box center [212, 212] width 75 height 15
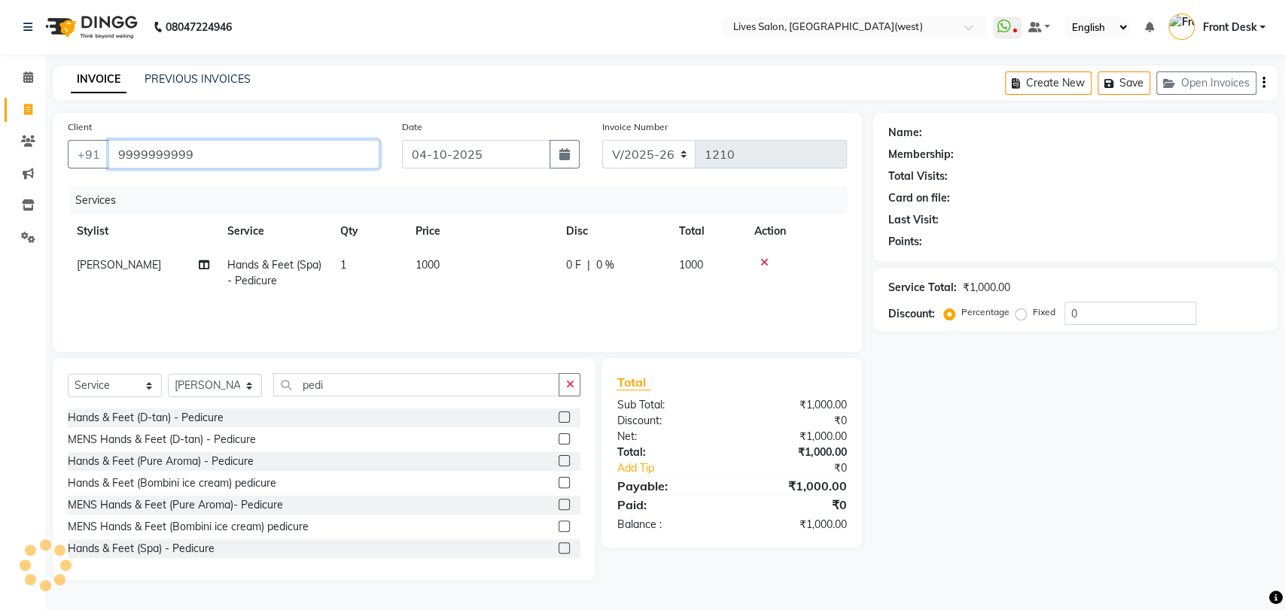
type input "9999999999"
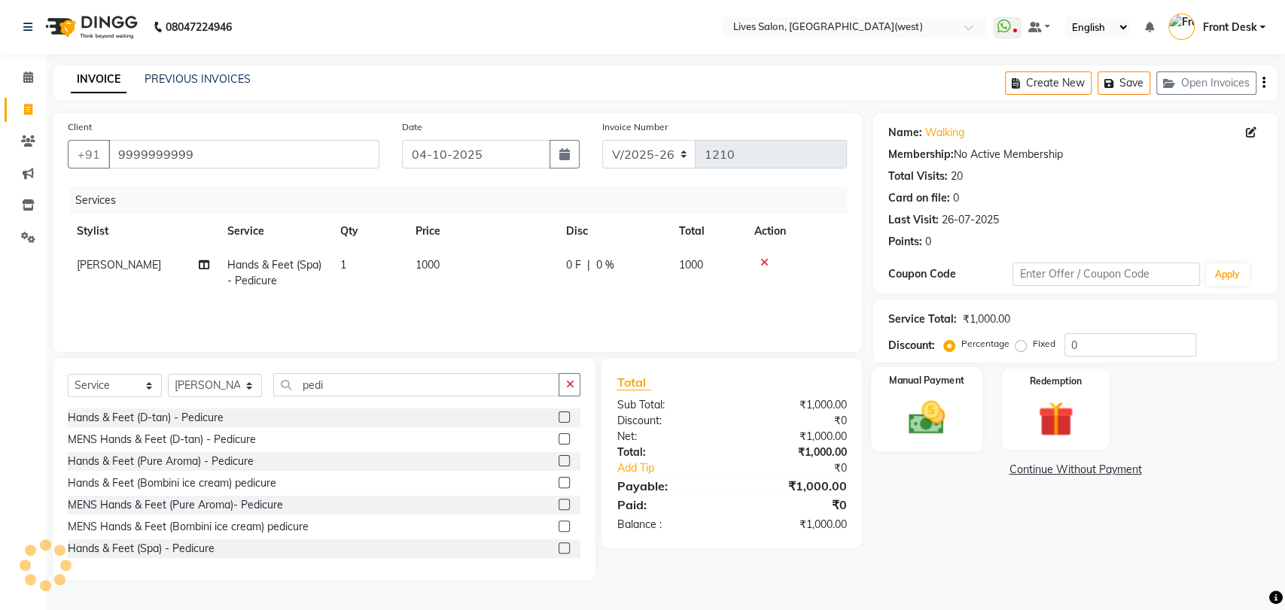
click at [927, 423] on img at bounding box center [925, 418] width 59 height 42
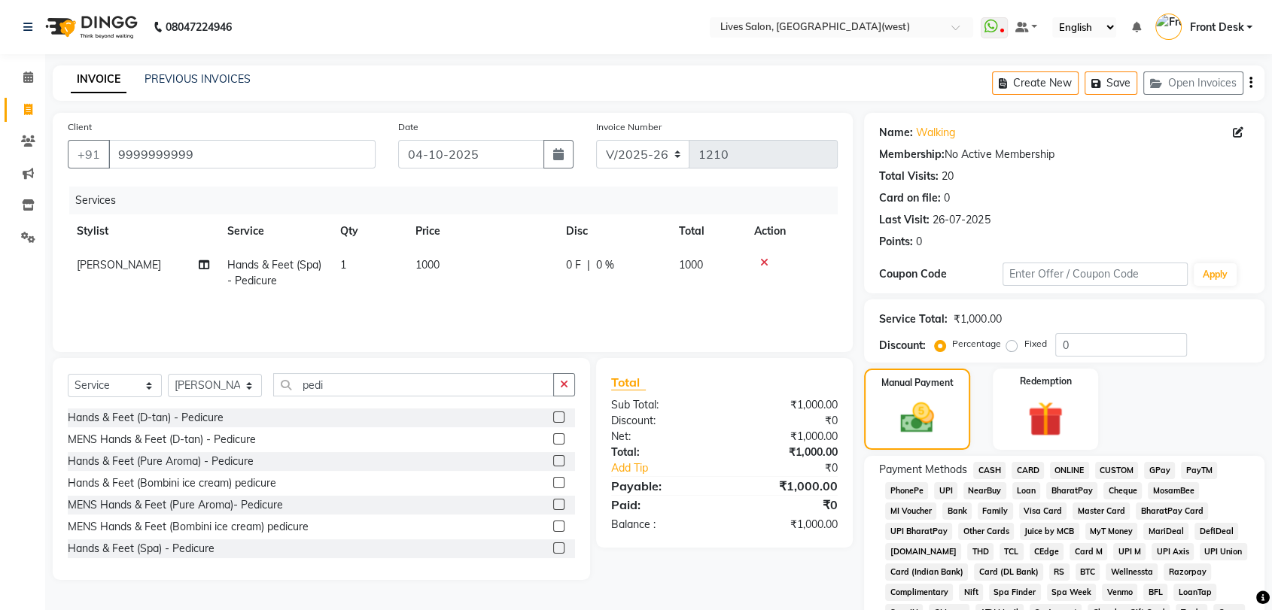
click at [990, 471] on span "CASH" at bounding box center [989, 470] width 32 height 17
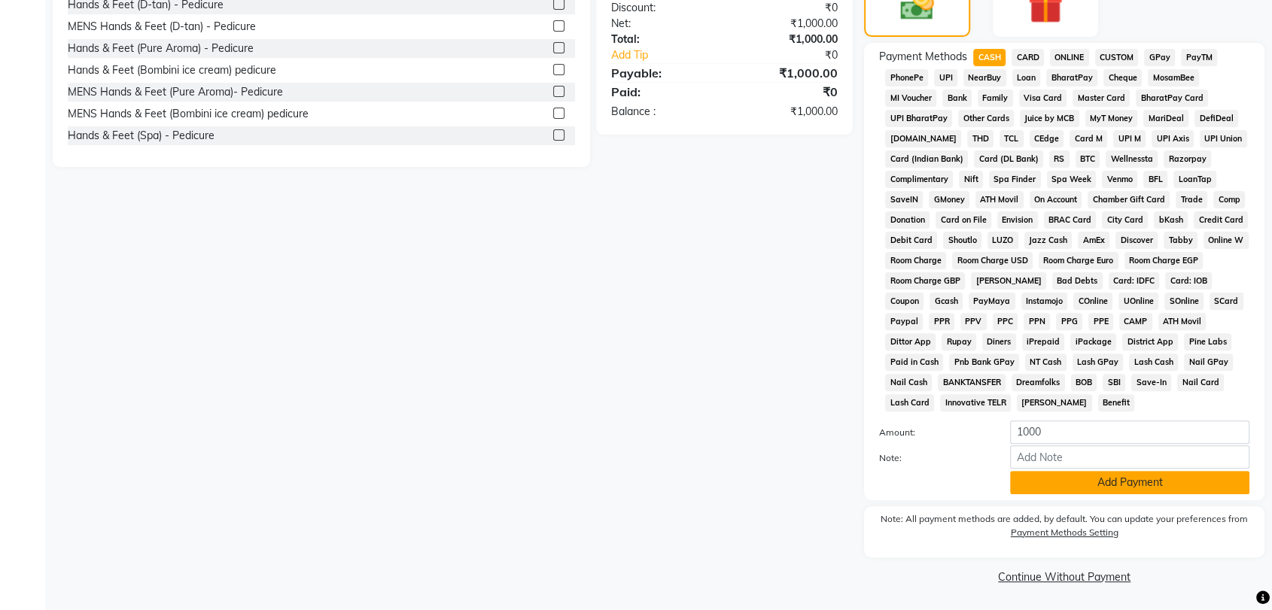
click at [1126, 482] on button "Add Payment" at bounding box center [1129, 482] width 239 height 23
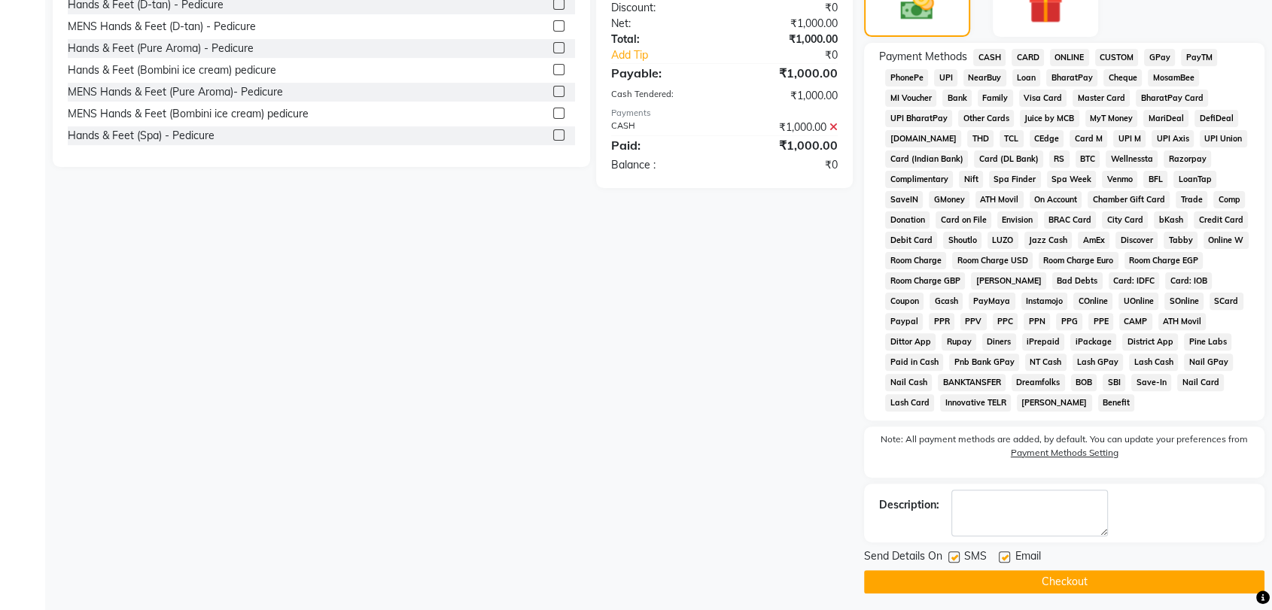
click at [1066, 581] on button "Checkout" at bounding box center [1064, 581] width 400 height 23
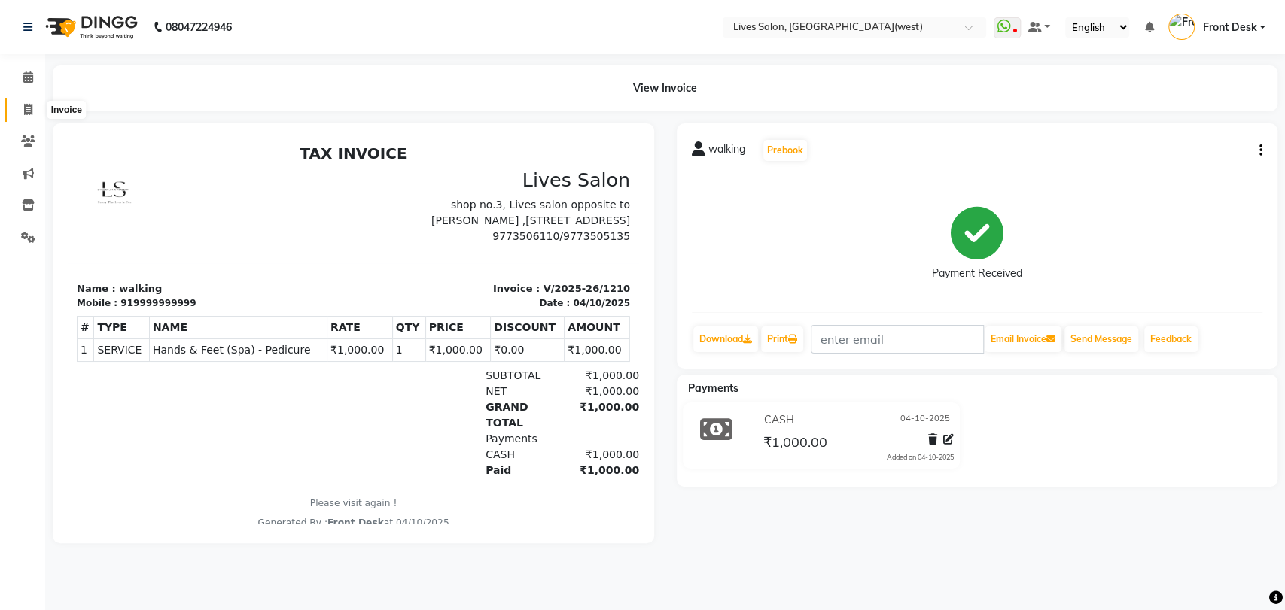
click at [26, 111] on icon at bounding box center [28, 109] width 8 height 11
select select "service"
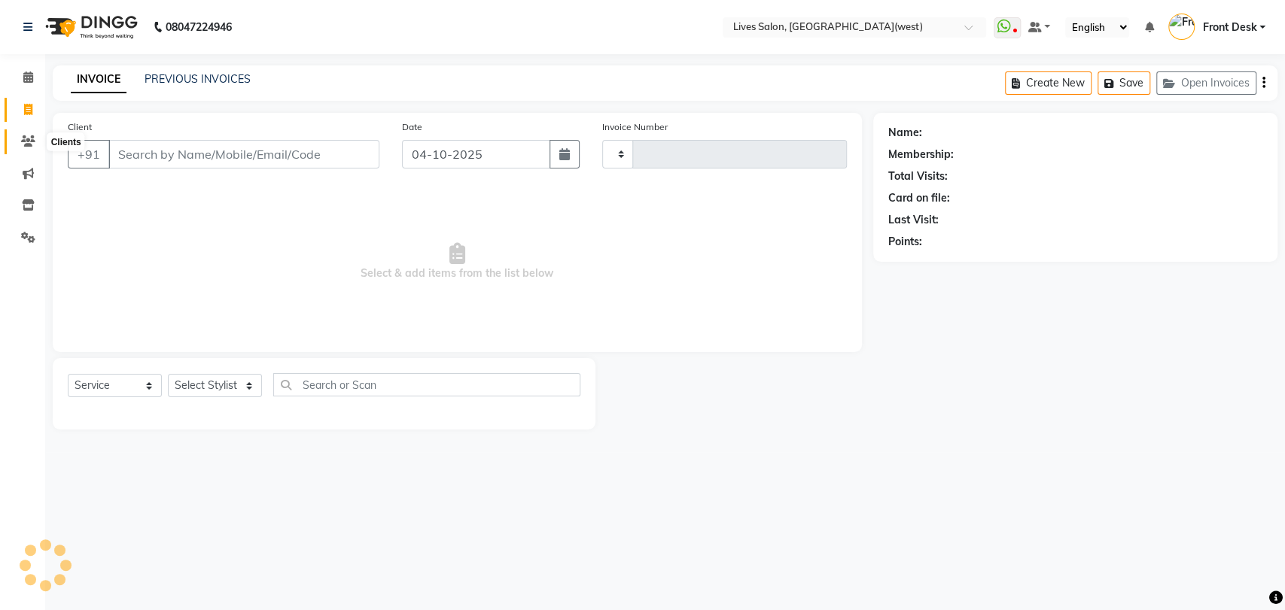
type input "1211"
select select "4342"
click at [163, 160] on input "Client" at bounding box center [243, 154] width 271 height 29
click at [217, 84] on link "PREVIOUS INVOICES" at bounding box center [197, 79] width 106 height 14
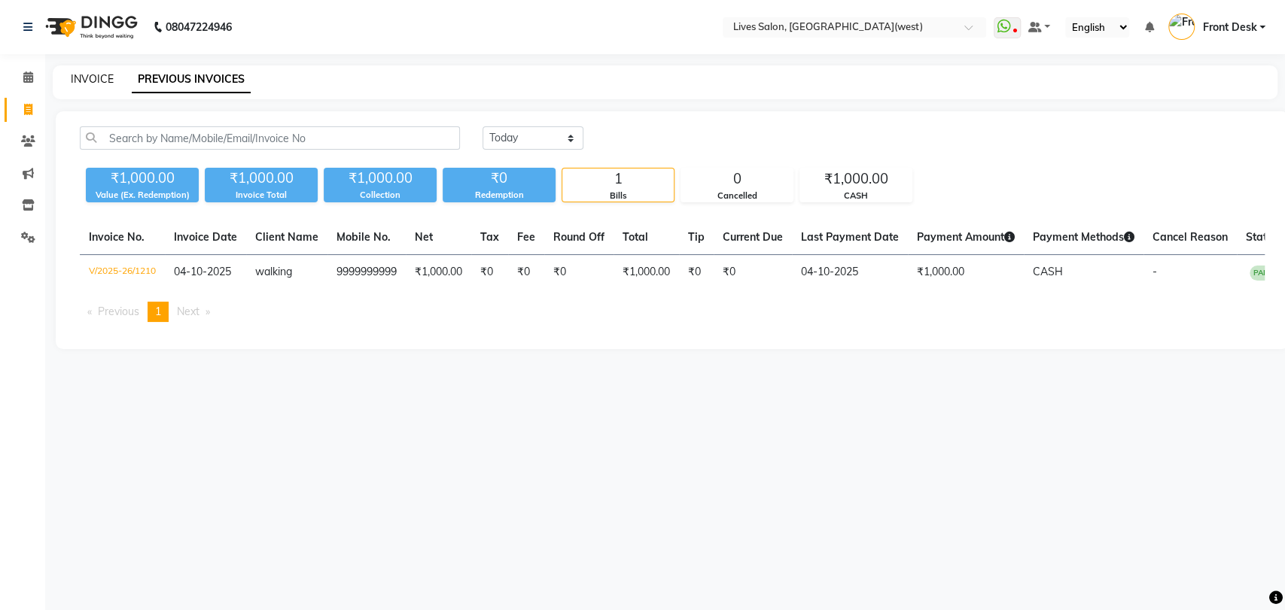
click at [80, 75] on link "INVOICE" at bounding box center [92, 79] width 43 height 14
select select "service"
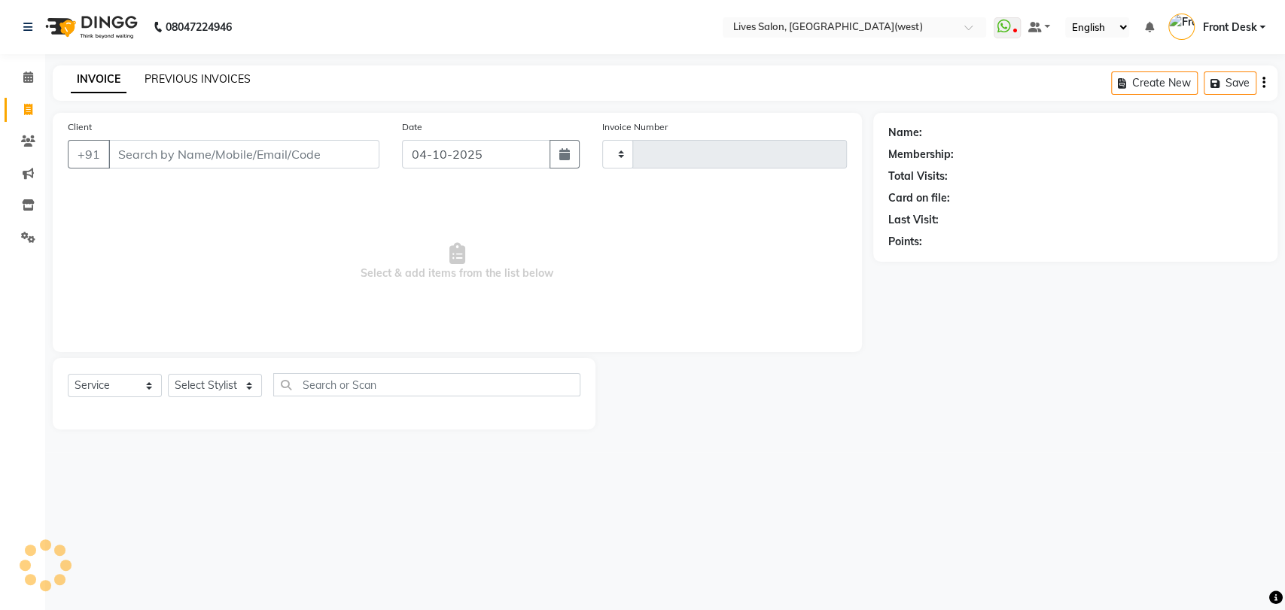
click at [177, 73] on link "PREVIOUS INVOICES" at bounding box center [197, 79] width 106 height 14
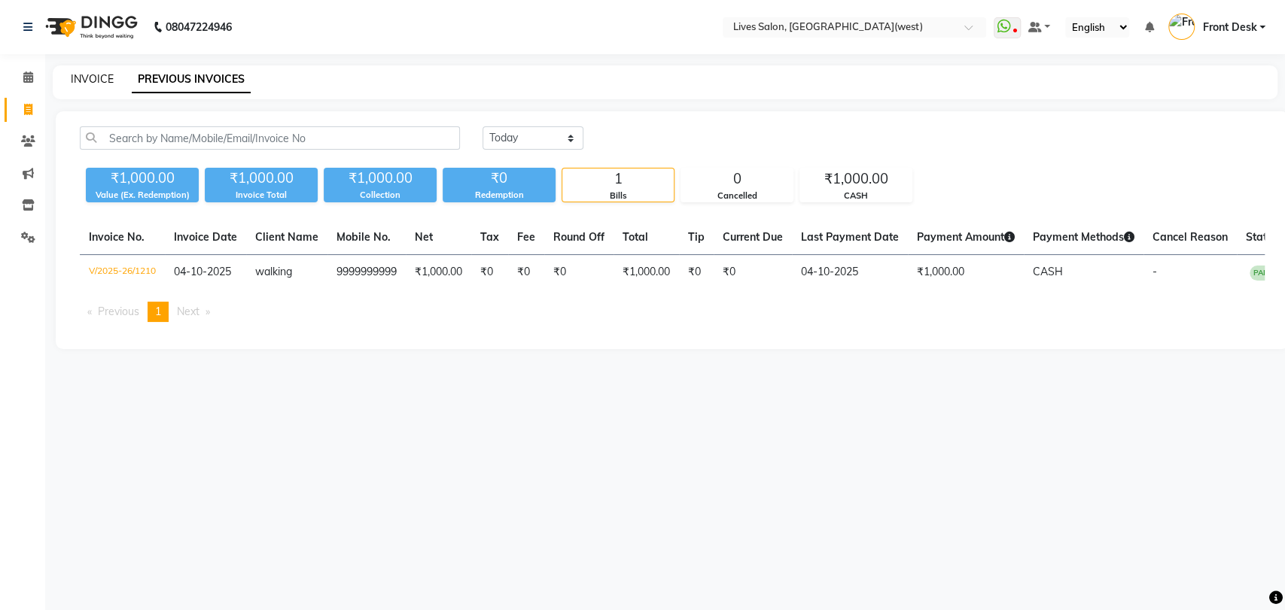
click at [85, 78] on link "INVOICE" at bounding box center [92, 79] width 43 height 14
select select "service"
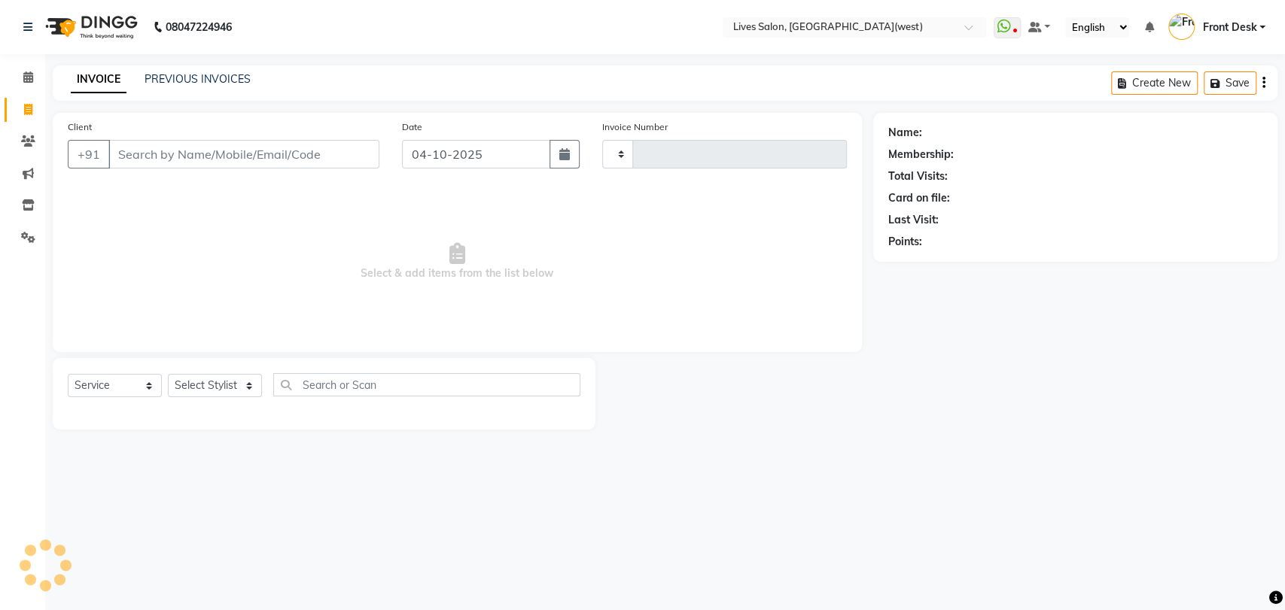
type input "1211"
select select "4342"
click at [163, 79] on link "PREVIOUS INVOICES" at bounding box center [197, 79] width 106 height 14
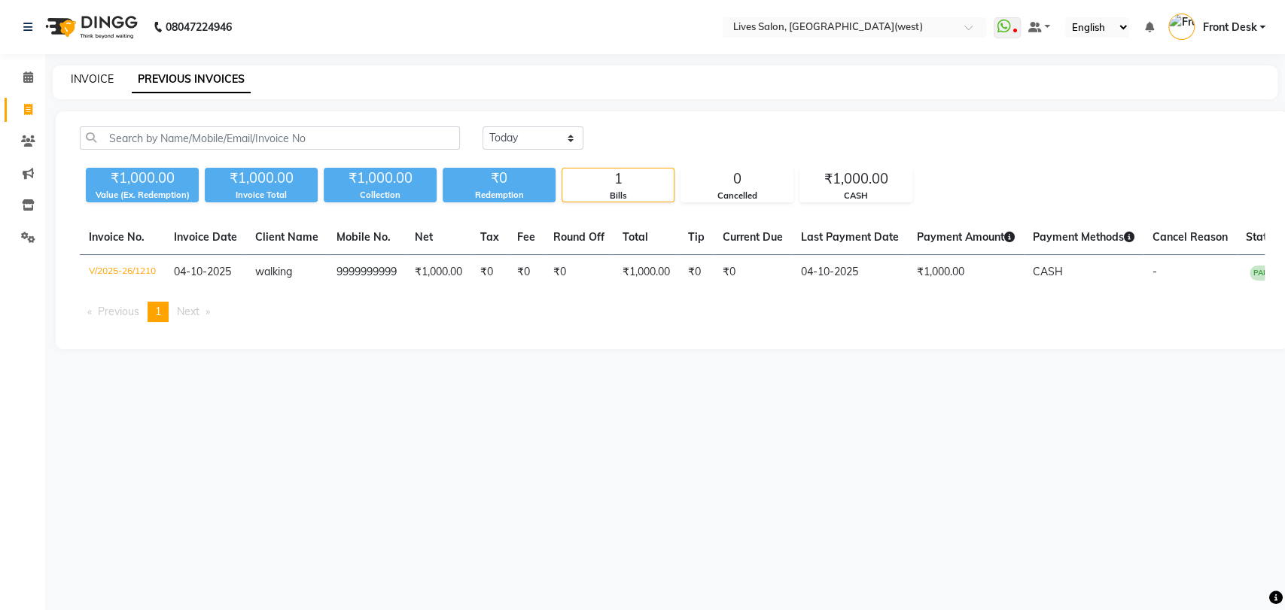
click at [80, 73] on link "INVOICE" at bounding box center [92, 79] width 43 height 14
select select "service"
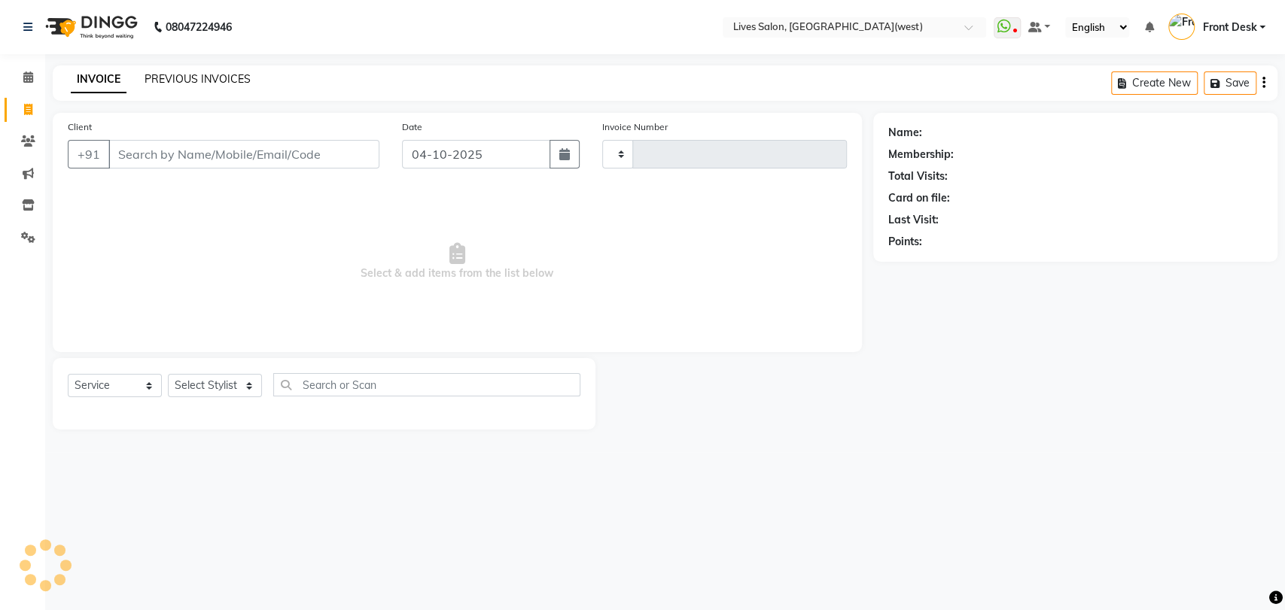
click at [200, 71] on div "PREVIOUS INVOICES" at bounding box center [197, 79] width 106 height 16
type input "1211"
select select "4342"
click at [187, 81] on link "PREVIOUS INVOICES" at bounding box center [197, 79] width 106 height 14
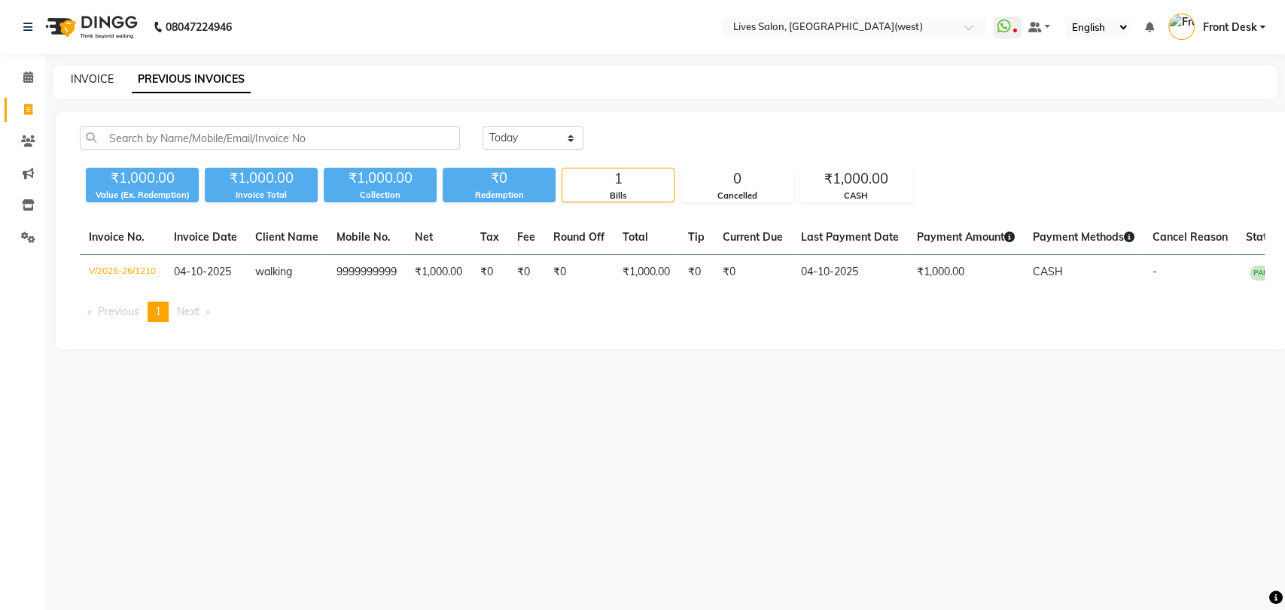
click at [88, 78] on link "INVOICE" at bounding box center [92, 79] width 43 height 14
select select "service"
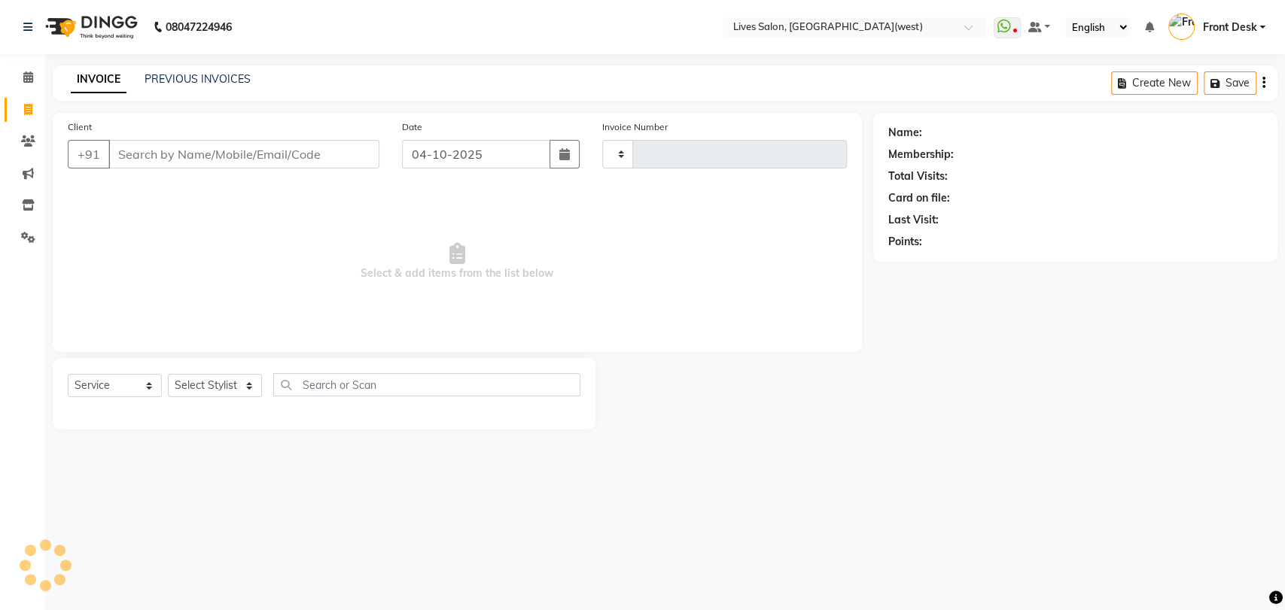
type input "1211"
select select "4342"
click at [168, 81] on link "PREVIOUS INVOICES" at bounding box center [197, 79] width 106 height 14
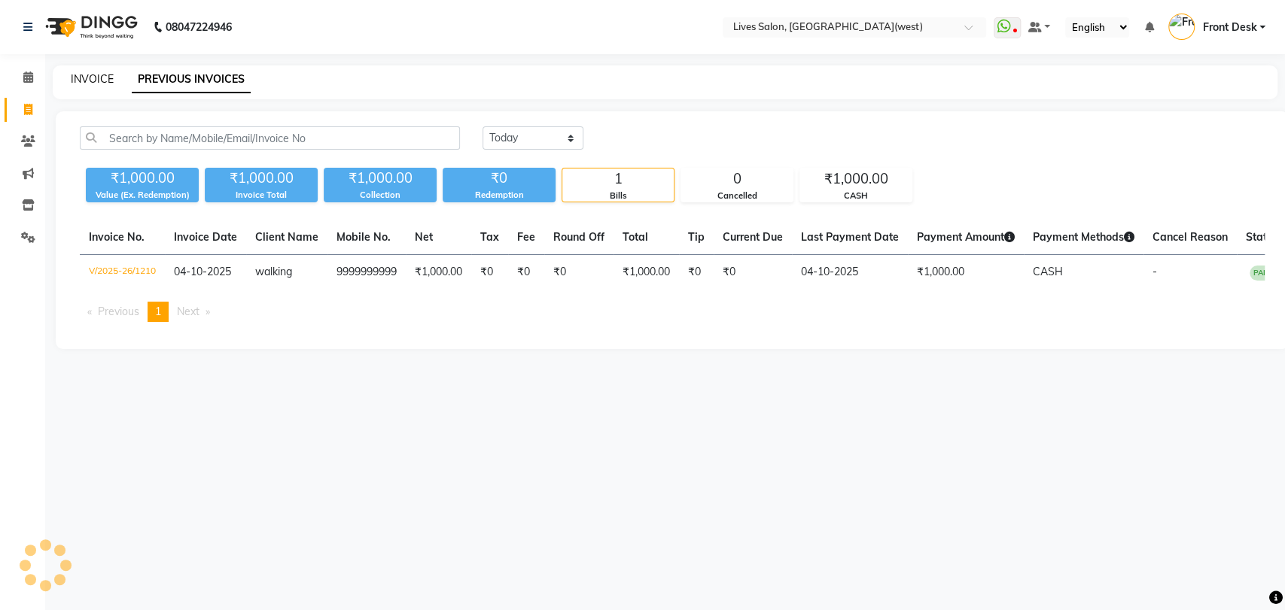
click at [80, 79] on link "INVOICE" at bounding box center [92, 79] width 43 height 14
select select "4342"
select select "service"
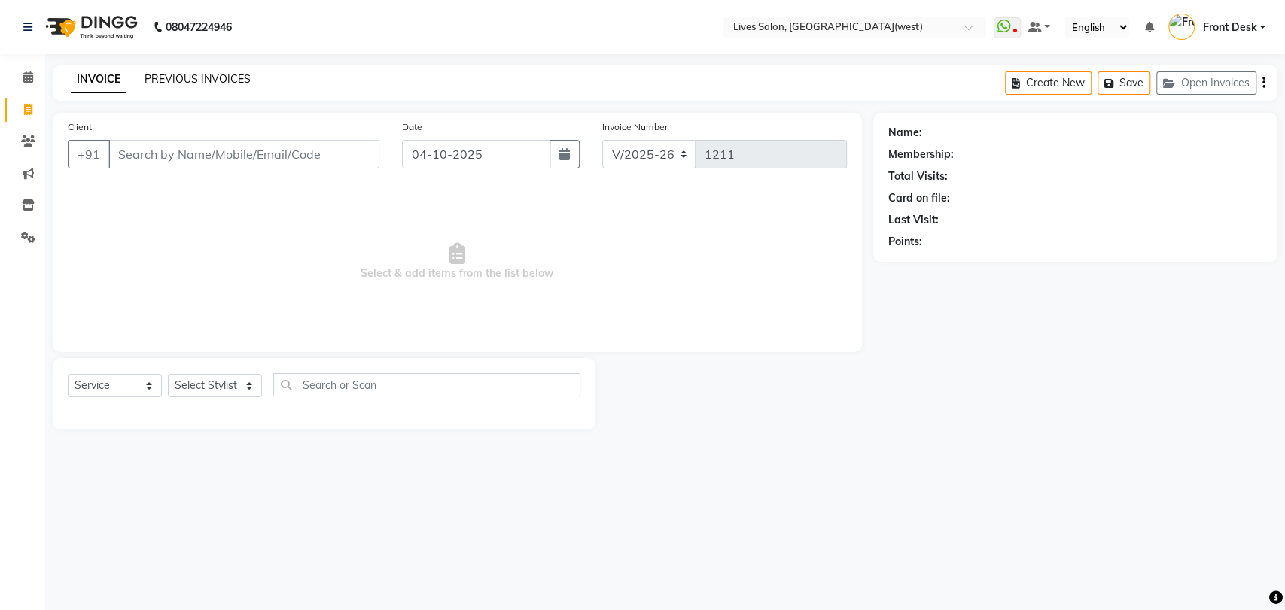
click at [187, 83] on link "PREVIOUS INVOICES" at bounding box center [197, 79] width 106 height 14
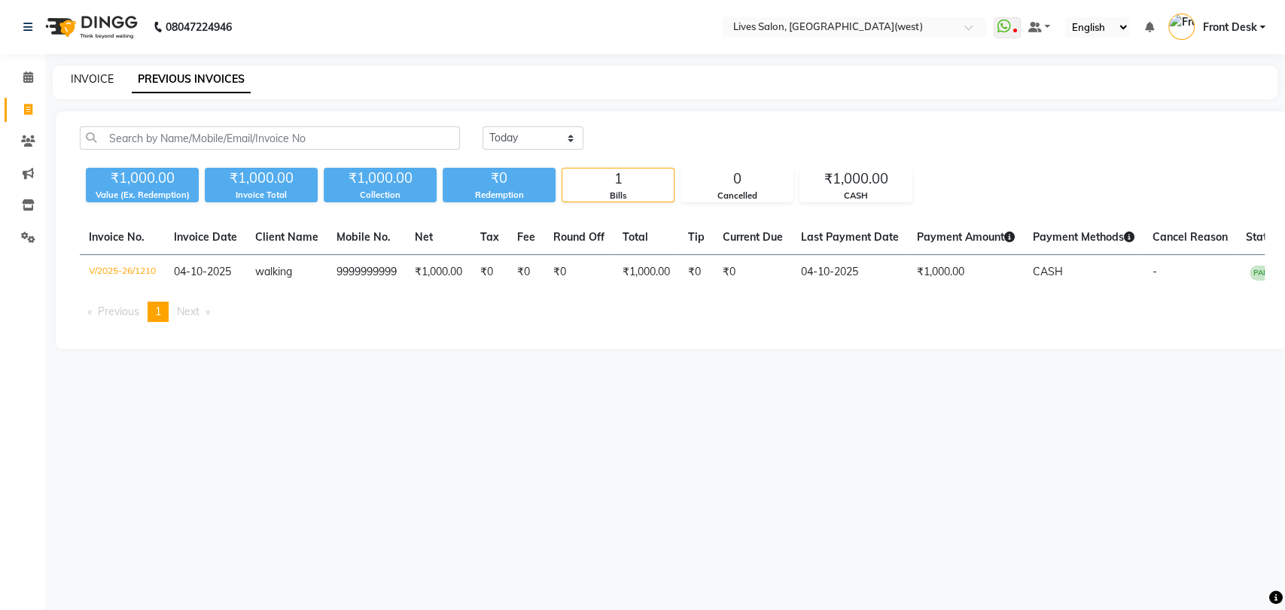
click at [99, 73] on link "INVOICE" at bounding box center [92, 79] width 43 height 14
select select "service"
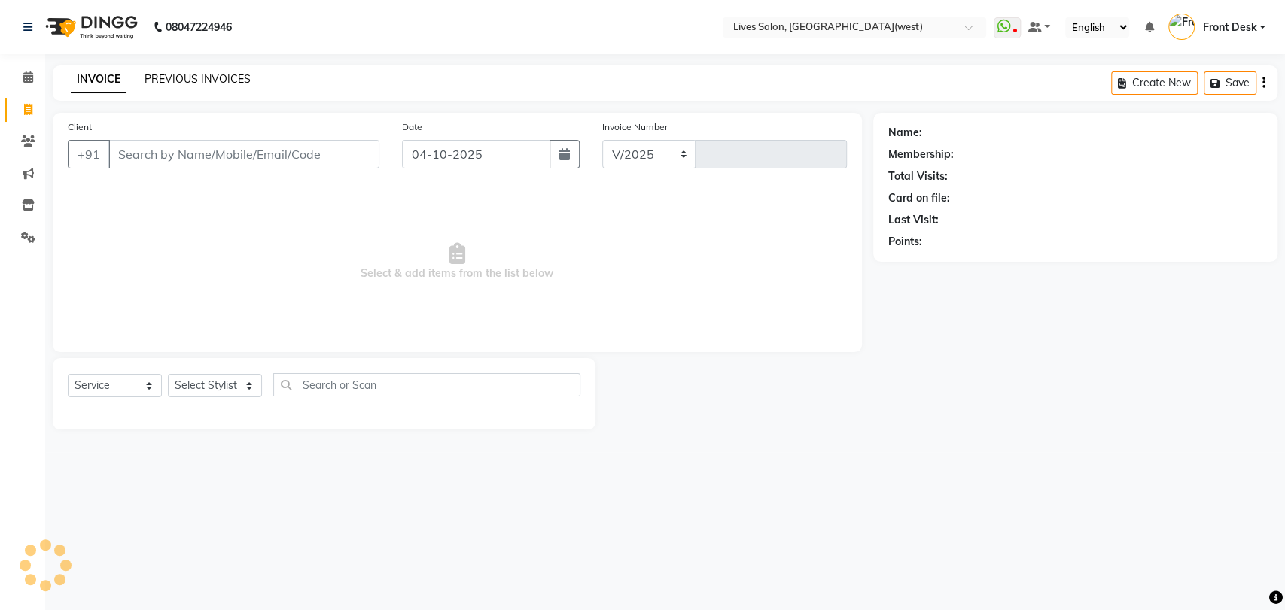
select select "4342"
type input "1211"
click at [185, 75] on link "PREVIOUS INVOICES" at bounding box center [197, 79] width 106 height 14
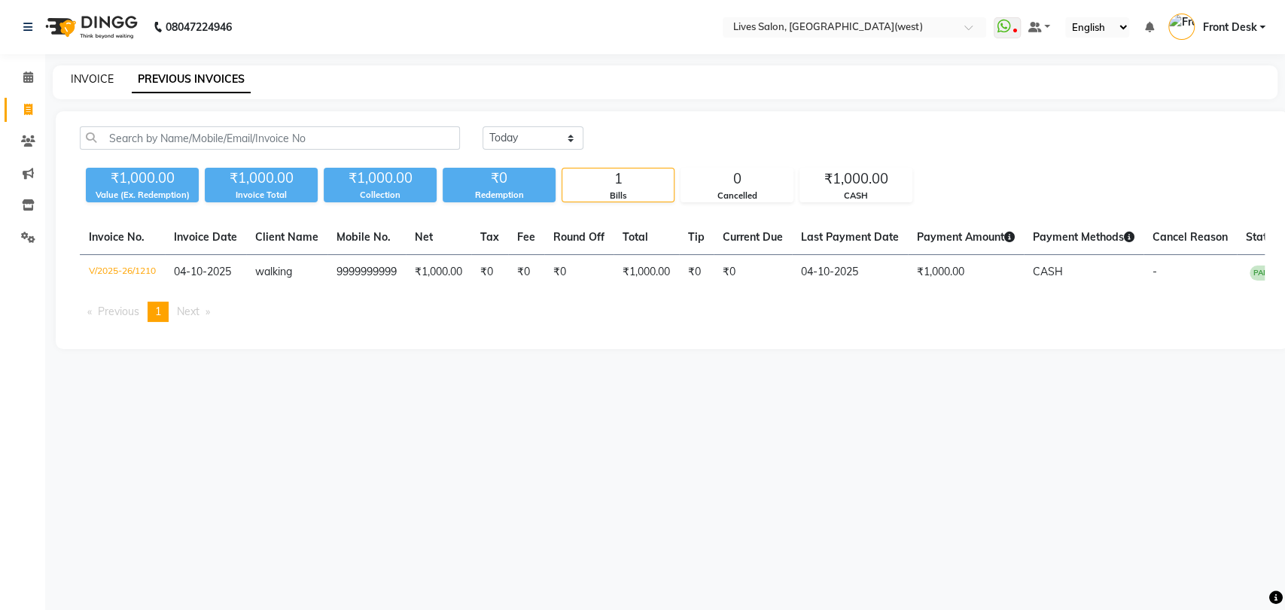
click at [88, 79] on link "INVOICE" at bounding box center [92, 79] width 43 height 14
select select "service"
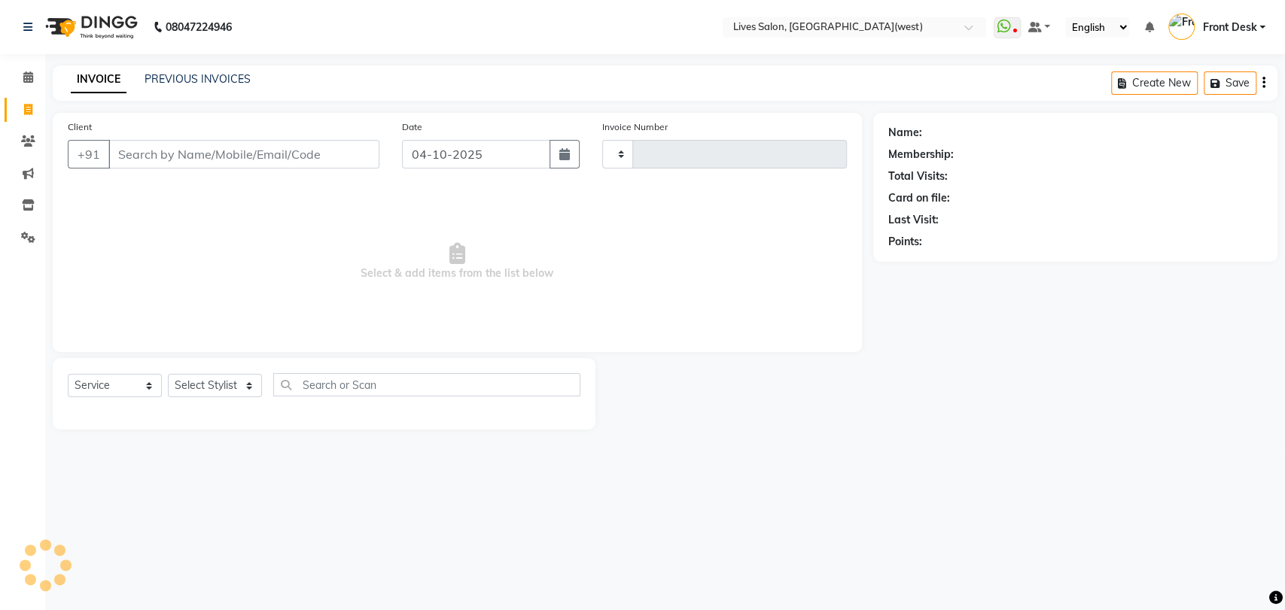
type input "1211"
select select "4342"
click at [24, 77] on icon at bounding box center [28, 76] width 10 height 11
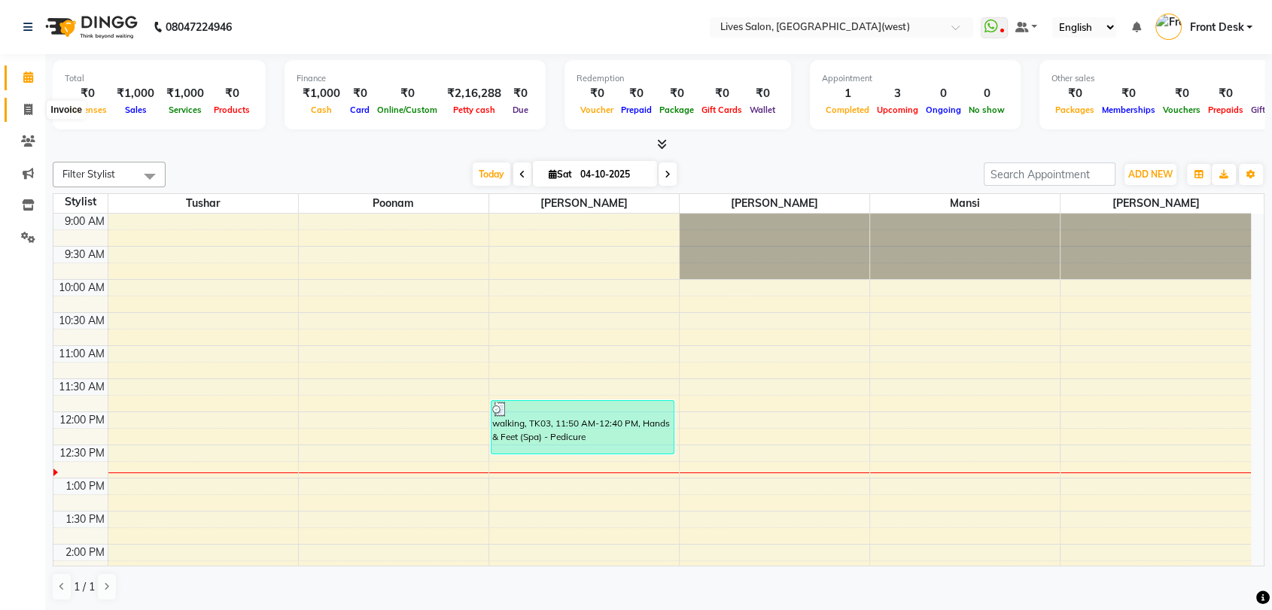
click at [26, 108] on icon at bounding box center [28, 109] width 8 height 11
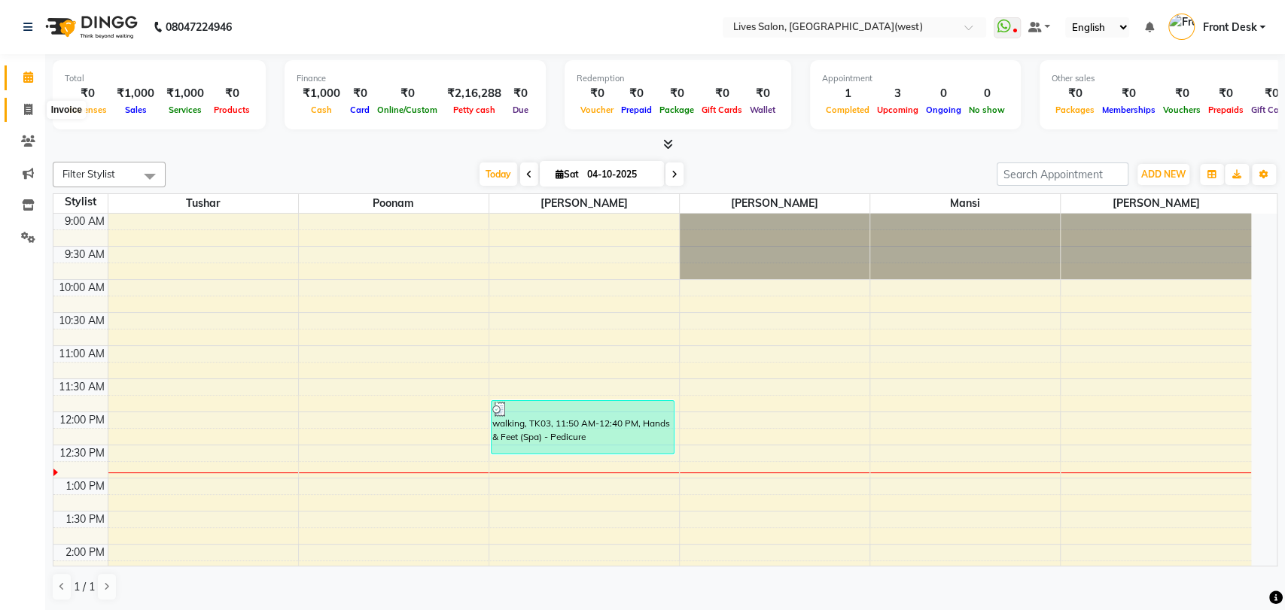
select select "service"
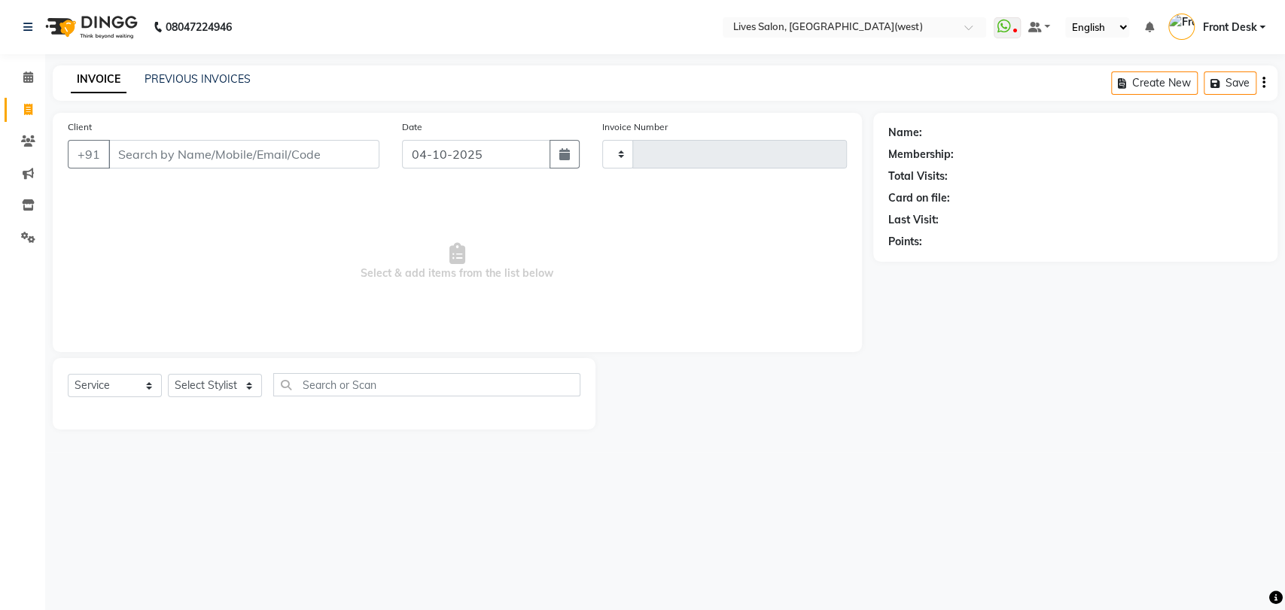
type input "1211"
select select "4342"
click at [195, 75] on link "PREVIOUS INVOICES" at bounding box center [197, 79] width 106 height 14
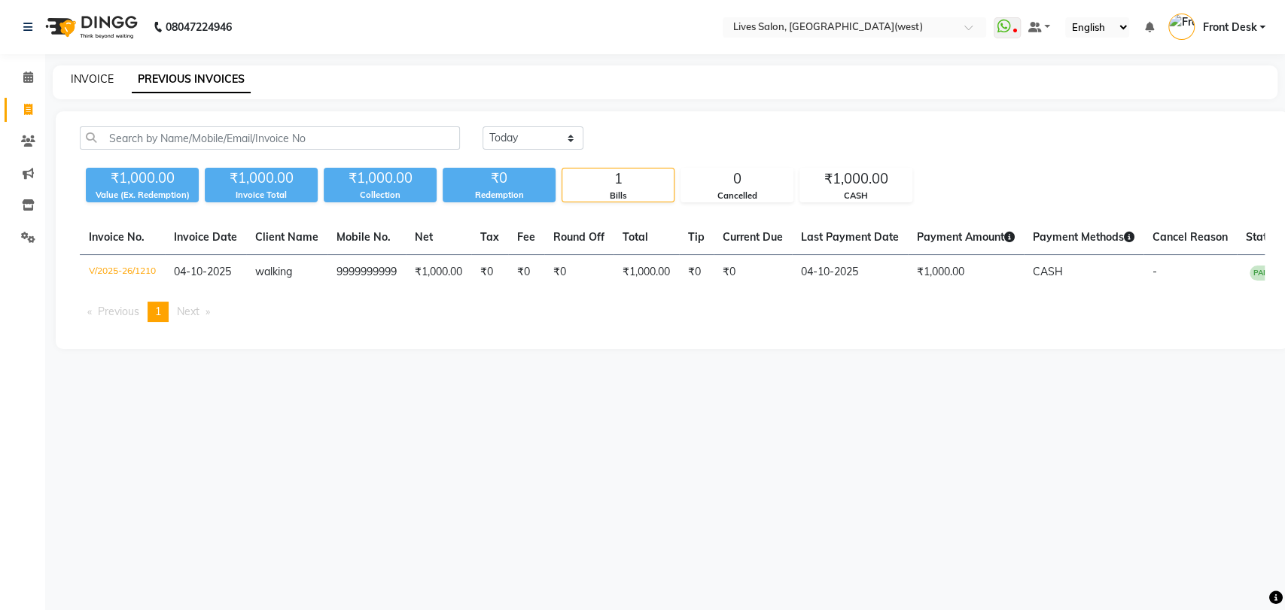
click at [95, 74] on link "INVOICE" at bounding box center [92, 79] width 43 height 14
select select "service"
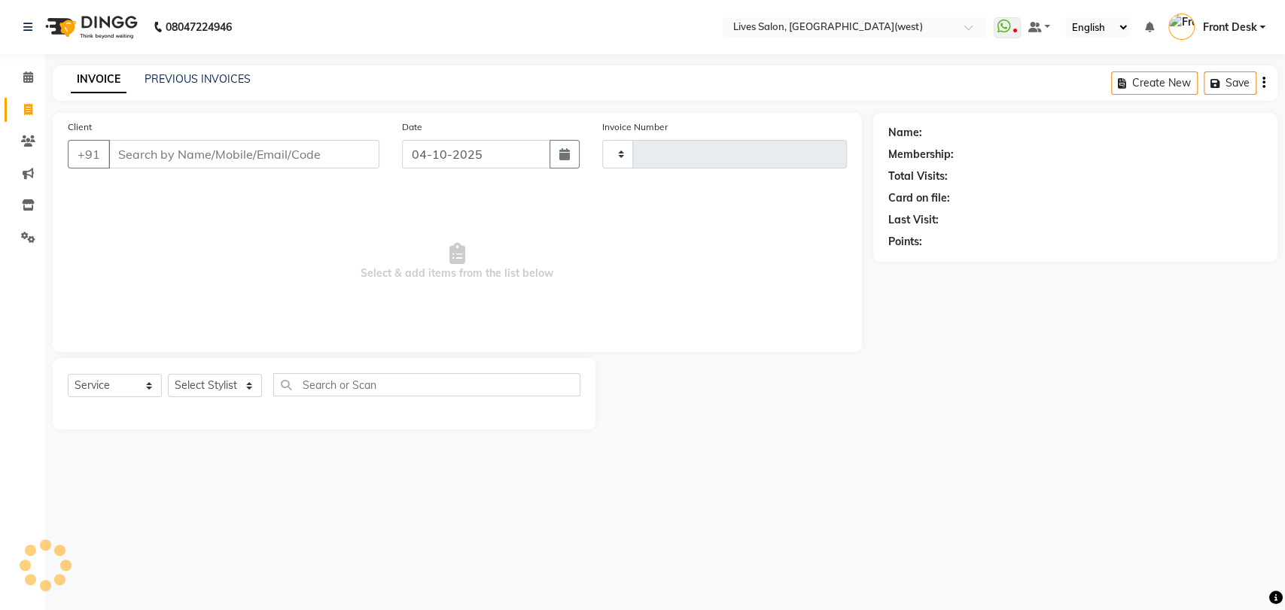
type input "1211"
select select "4342"
click at [217, 77] on link "PREVIOUS INVOICES" at bounding box center [197, 79] width 106 height 14
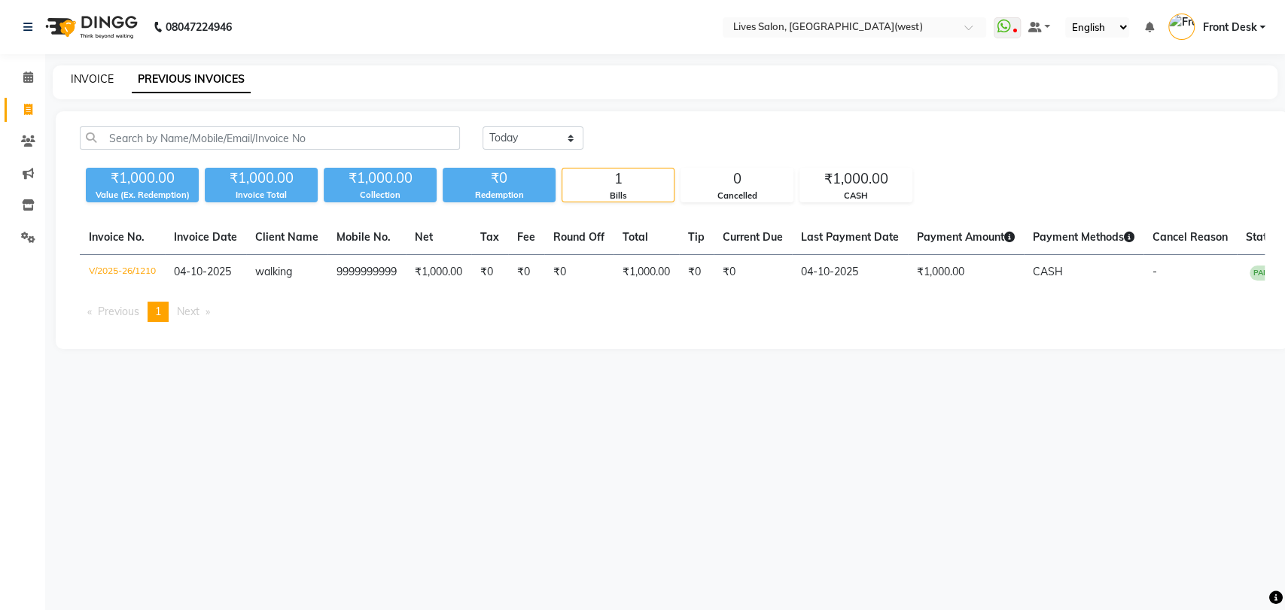
click at [81, 82] on link "INVOICE" at bounding box center [92, 79] width 43 height 14
select select "service"
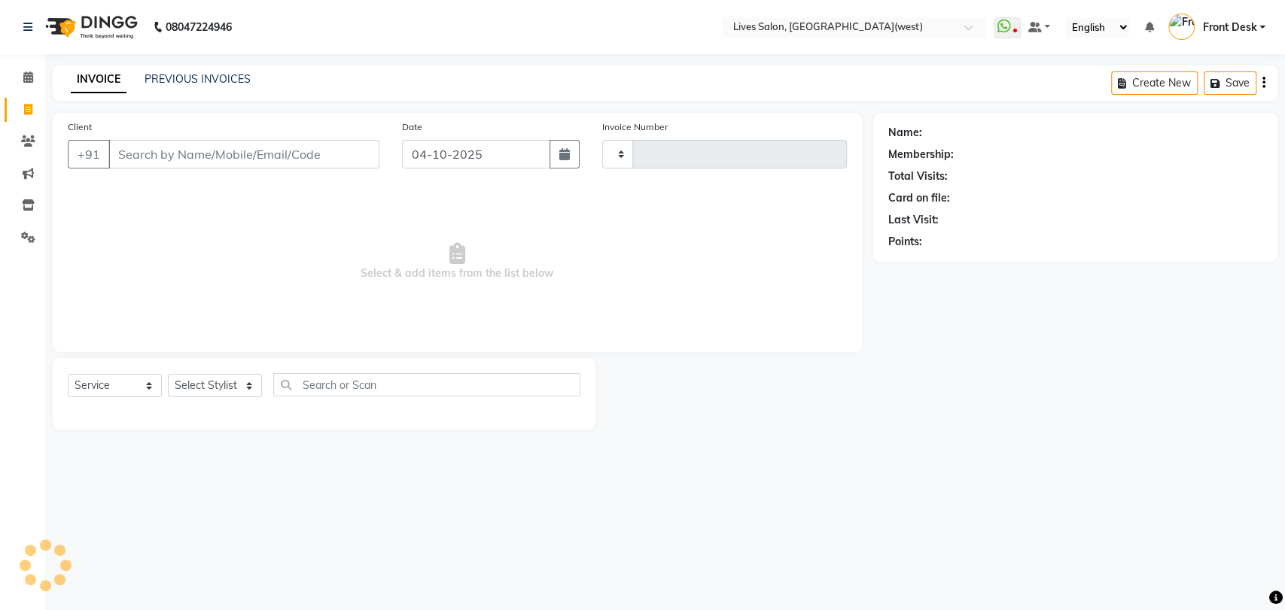
type input "1211"
select select "4342"
click at [26, 75] on icon at bounding box center [28, 76] width 10 height 11
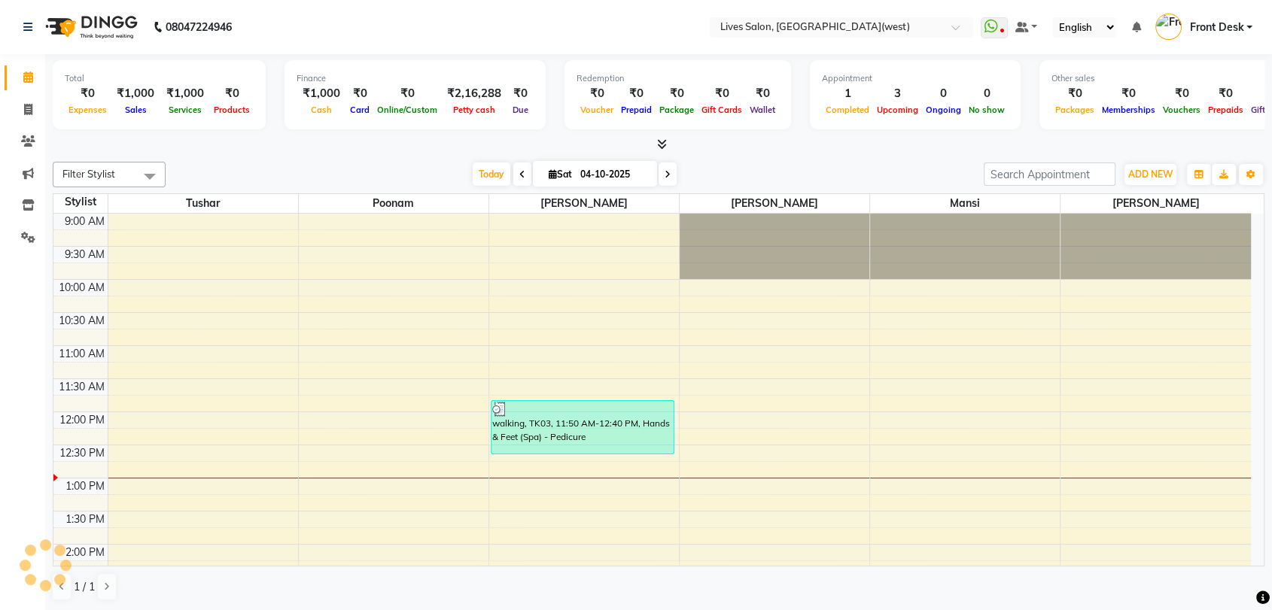
click at [519, 175] on icon at bounding box center [522, 174] width 6 height 9
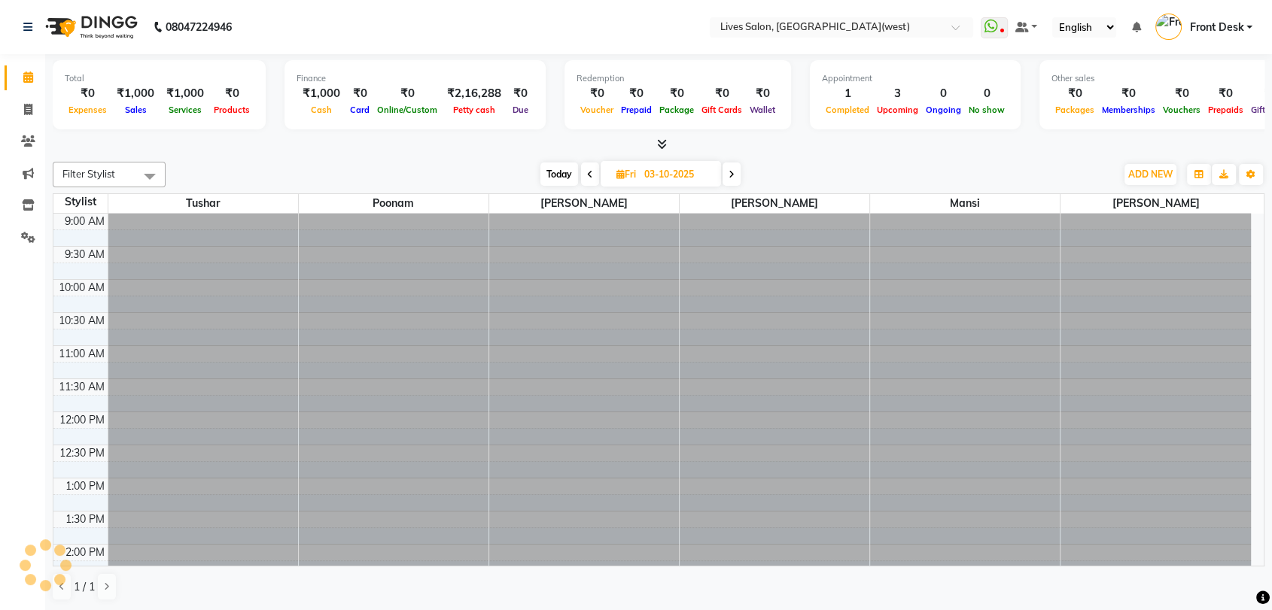
click at [519, 175] on div "[DATE] [DATE]" at bounding box center [640, 174] width 935 height 23
click at [587, 170] on icon at bounding box center [590, 174] width 6 height 9
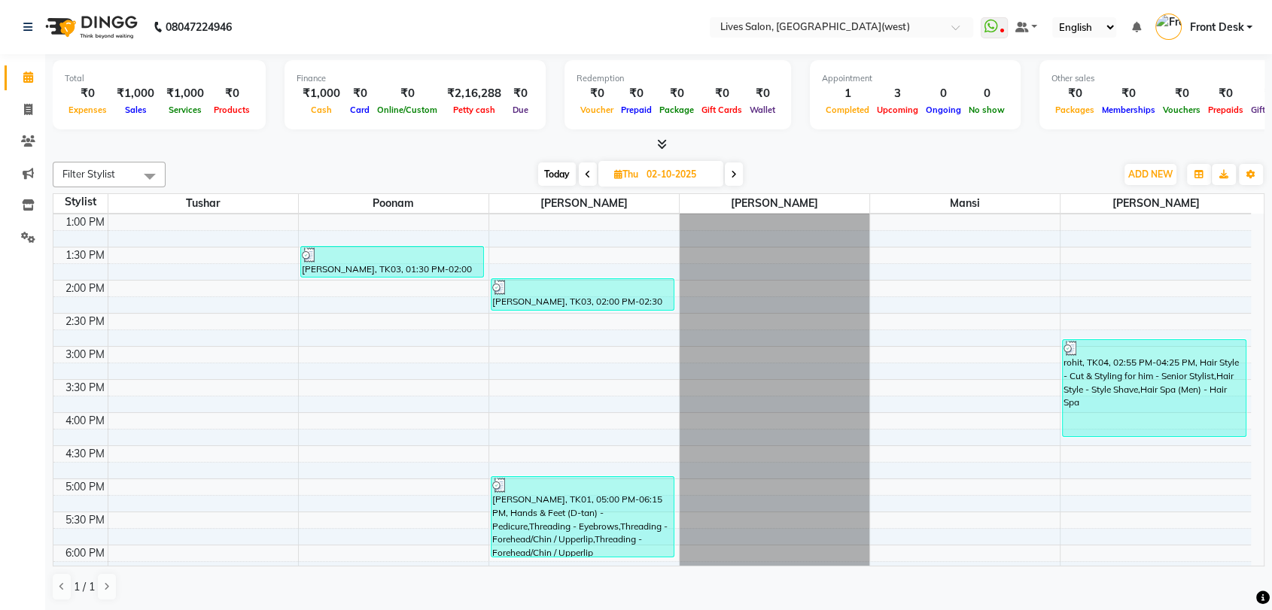
click at [587, 170] on icon at bounding box center [588, 174] width 6 height 9
type input "01-10-2025"
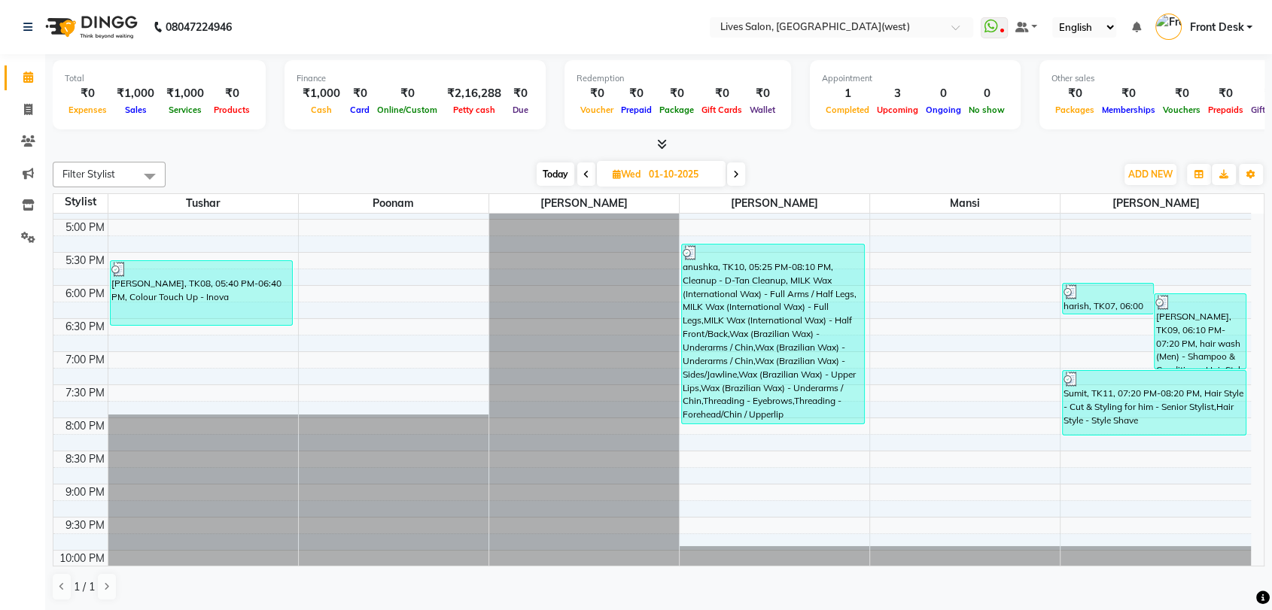
scroll to position [569, 0]
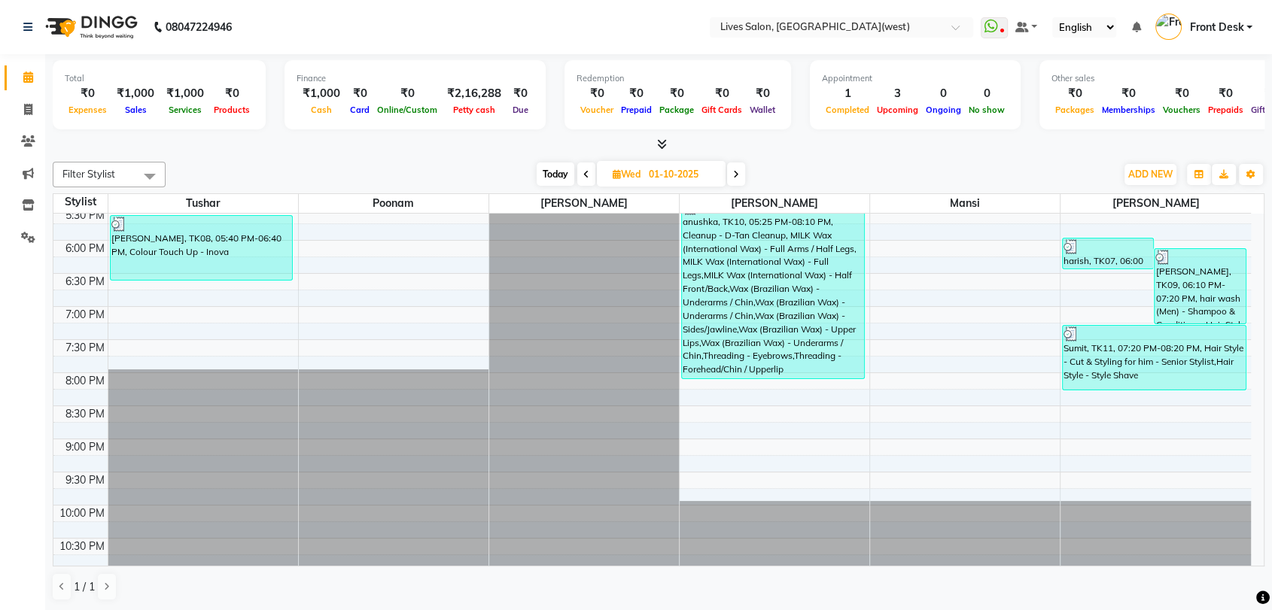
click at [1121, 506] on div at bounding box center [1155, 533] width 190 height 65
click at [1079, 467] on div "9:00 AM 9:30 AM 10:00 AM 10:30 AM 11:00 AM 11:30 AM 12:00 PM 12:30 PM 1:00 PM 1…" at bounding box center [651, 108] width 1197 height 926
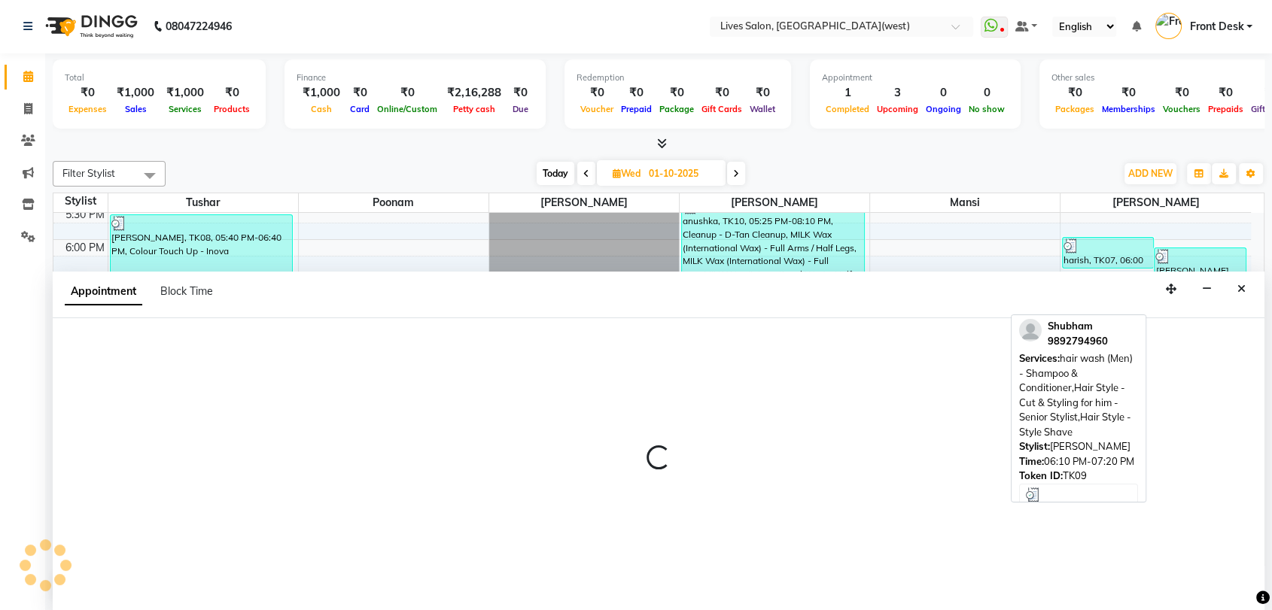
select select "92753"
select select "1290"
select select "tentative"
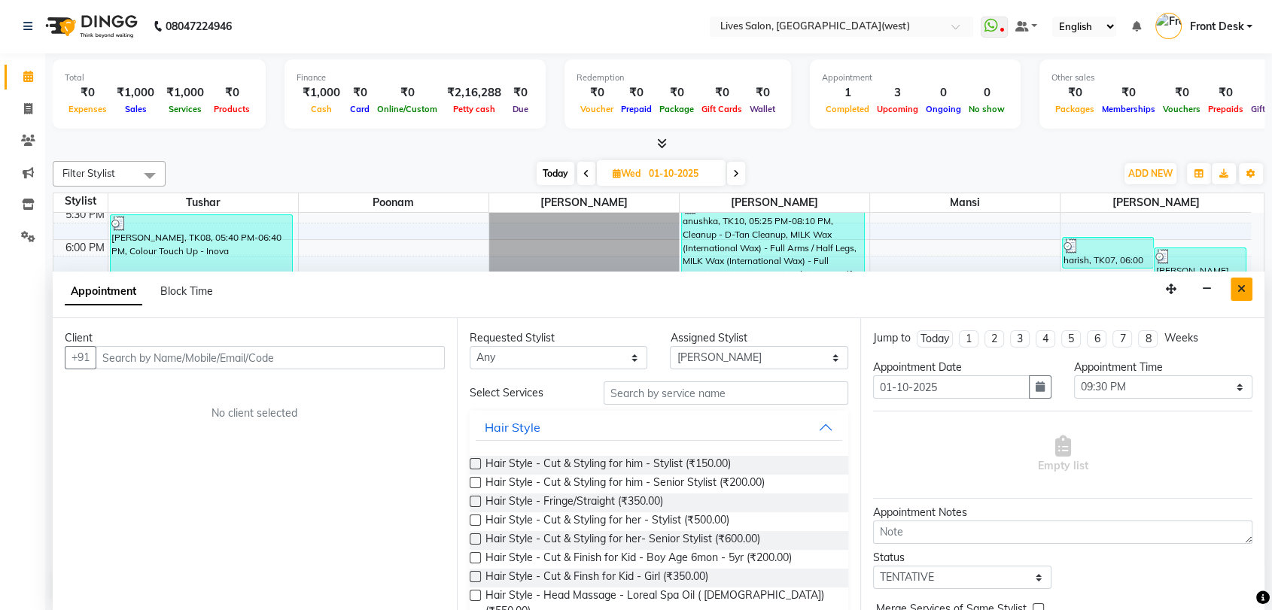
click at [1235, 284] on button "Close" at bounding box center [1241, 289] width 22 height 23
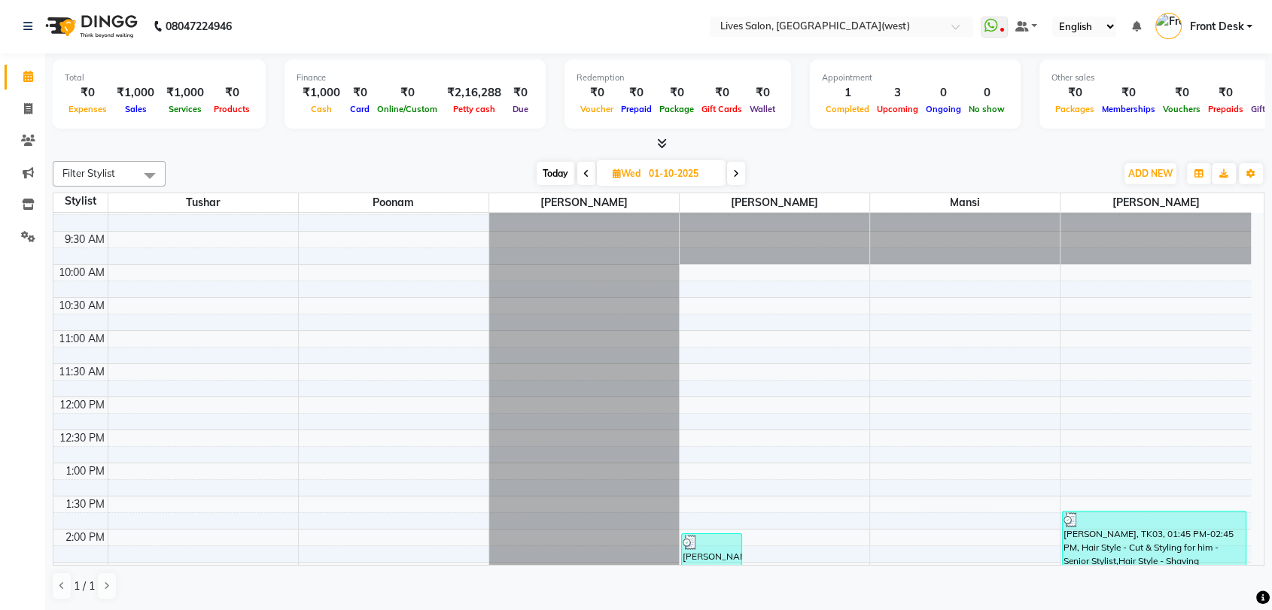
scroll to position [0, 0]
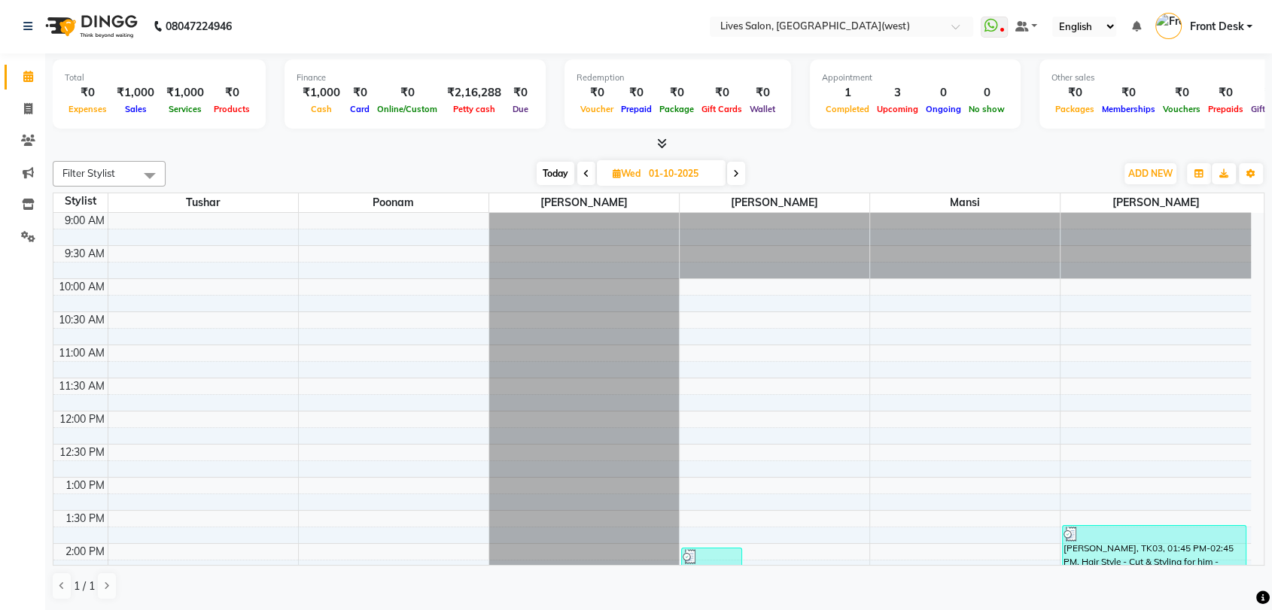
click at [589, 172] on span at bounding box center [586, 173] width 18 height 23
type input "30-09-2025"
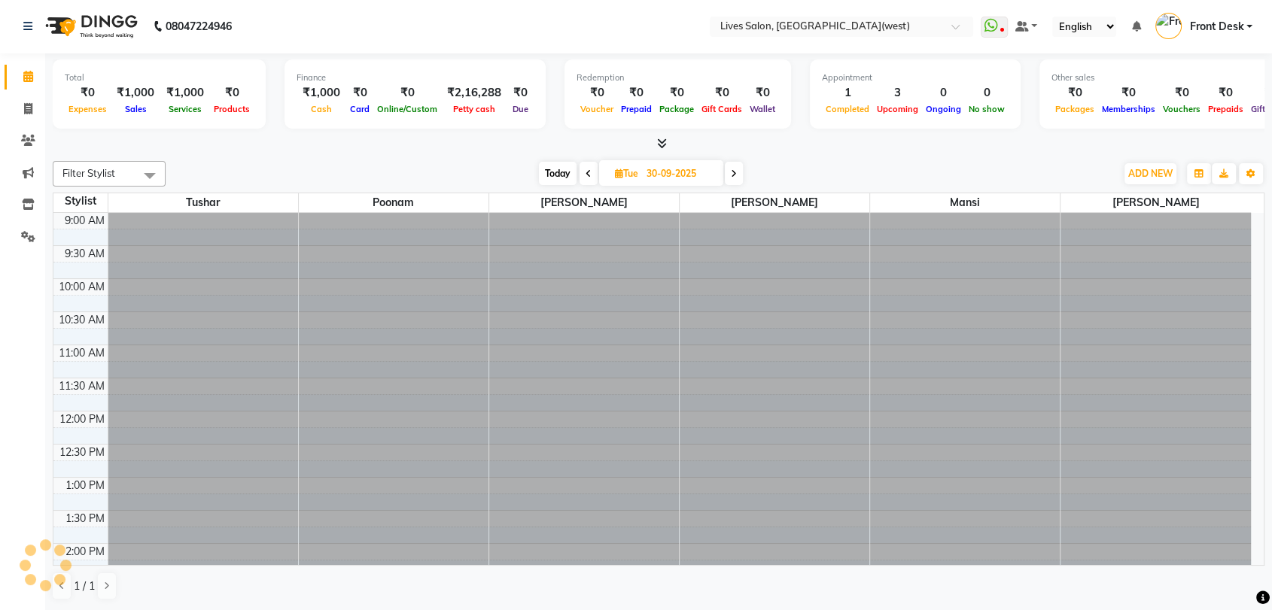
scroll to position [264, 0]
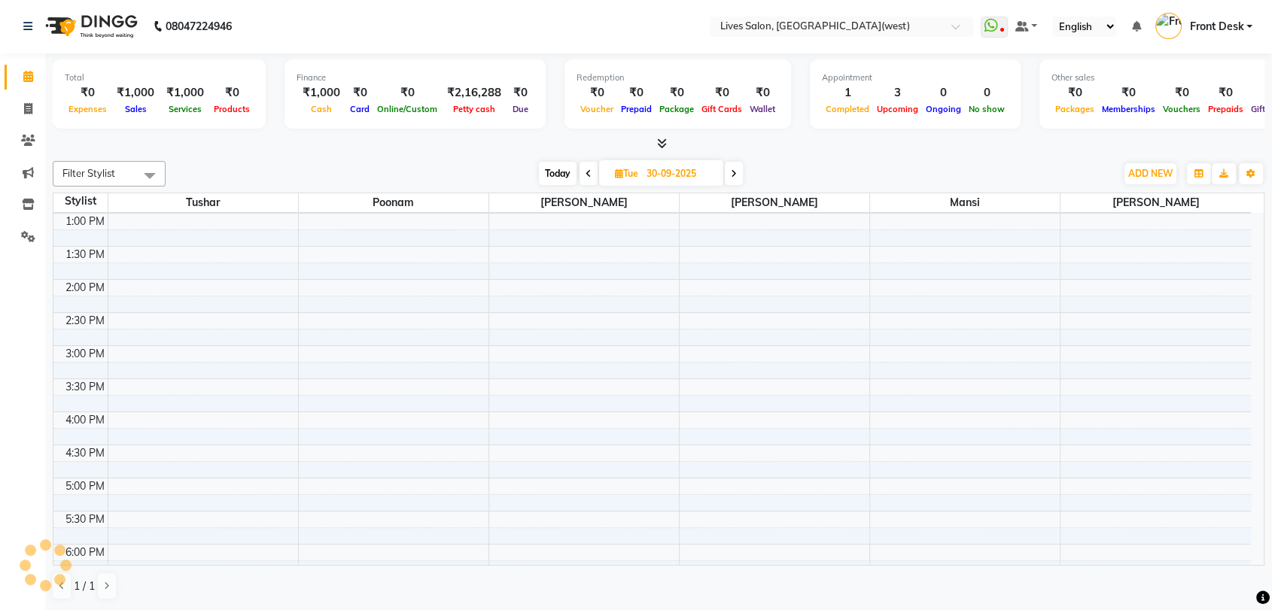
click at [811, 151] on div at bounding box center [659, 144] width 1212 height 16
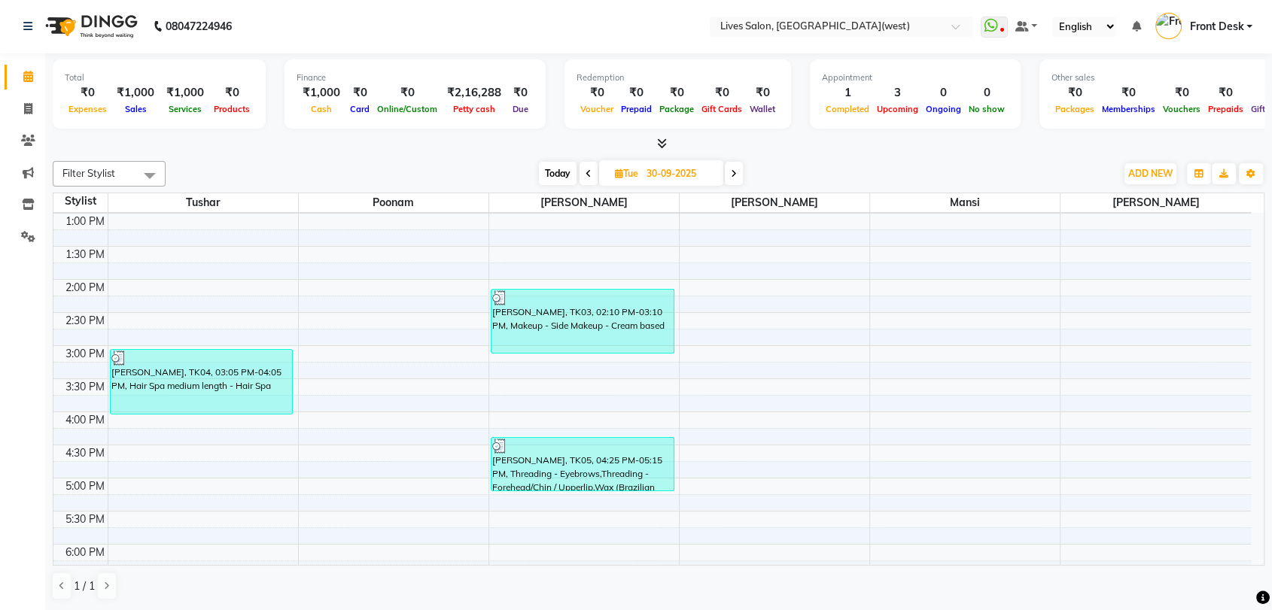
click at [967, 263] on div "9:00 AM 9:30 AM 10:00 AM 10:30 AM 11:00 AM 11:30 AM 12:00 PM 12:30 PM 1:00 PM 1…" at bounding box center [651, 412] width 1197 height 926
select select "75505"
select select "tentative"
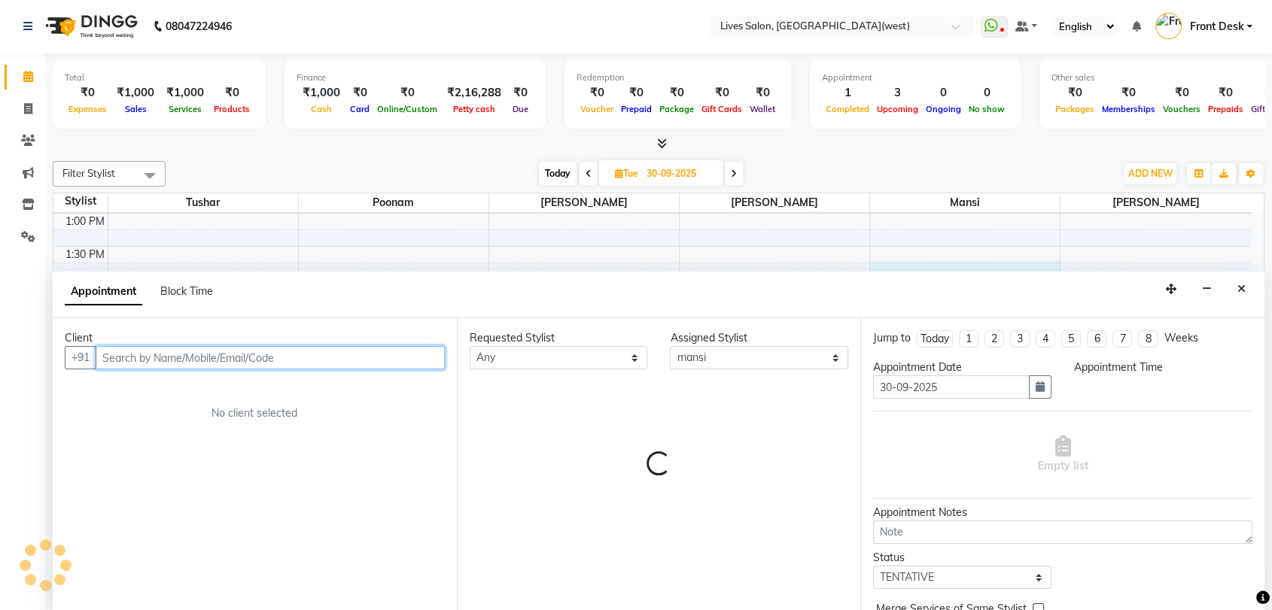
select select "825"
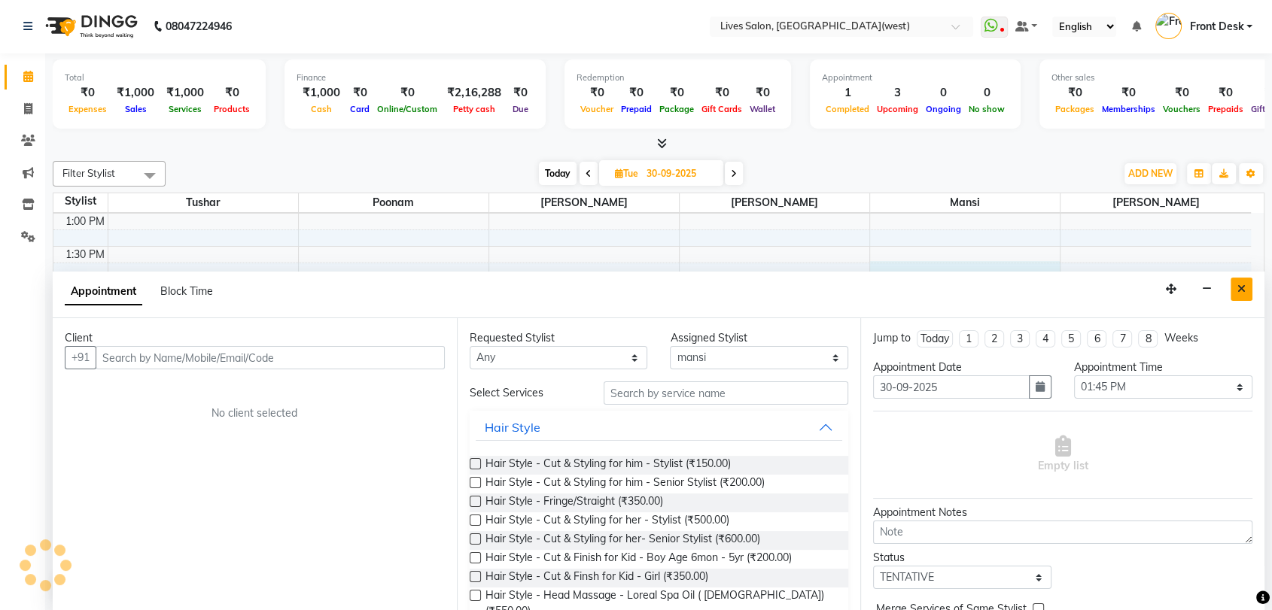
click at [1240, 287] on icon "Close" at bounding box center [1241, 289] width 8 height 11
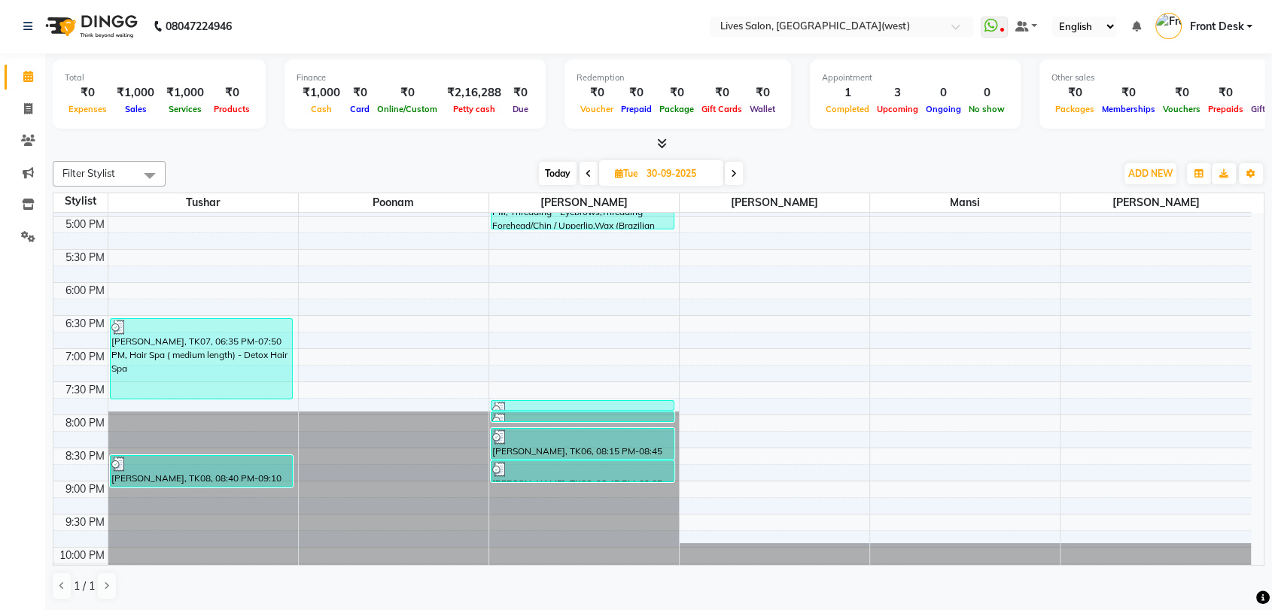
scroll to position [0, 0]
click at [29, 74] on icon at bounding box center [28, 76] width 10 height 11
click at [33, 144] on icon at bounding box center [28, 140] width 14 height 11
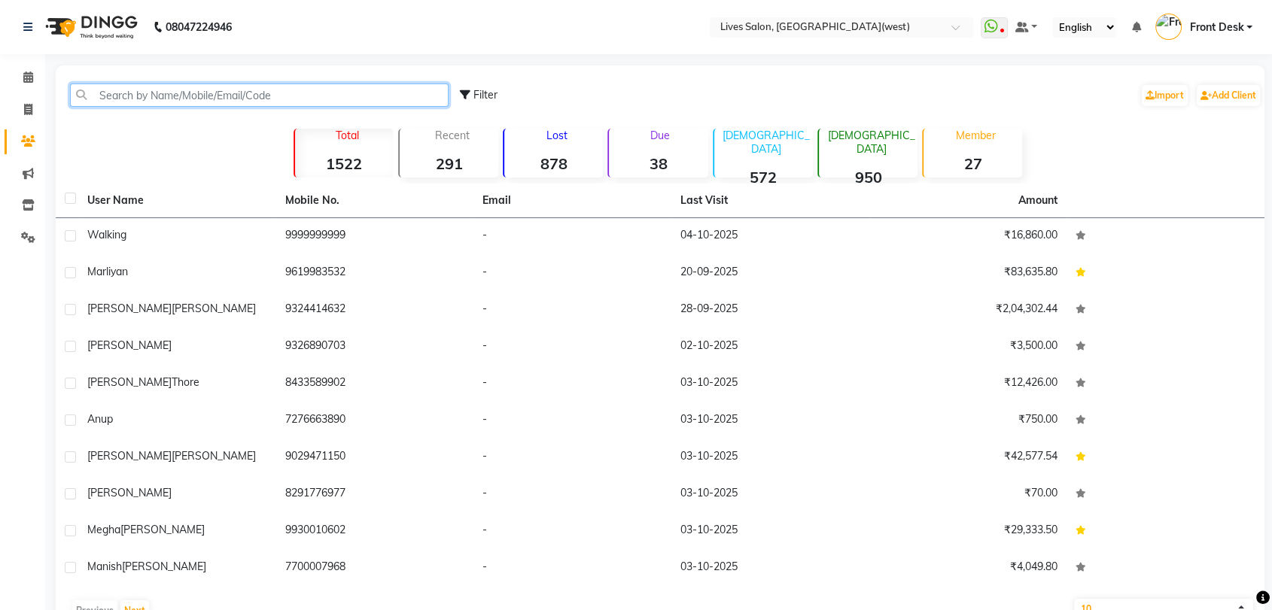
click at [158, 93] on input "text" at bounding box center [259, 95] width 379 height 23
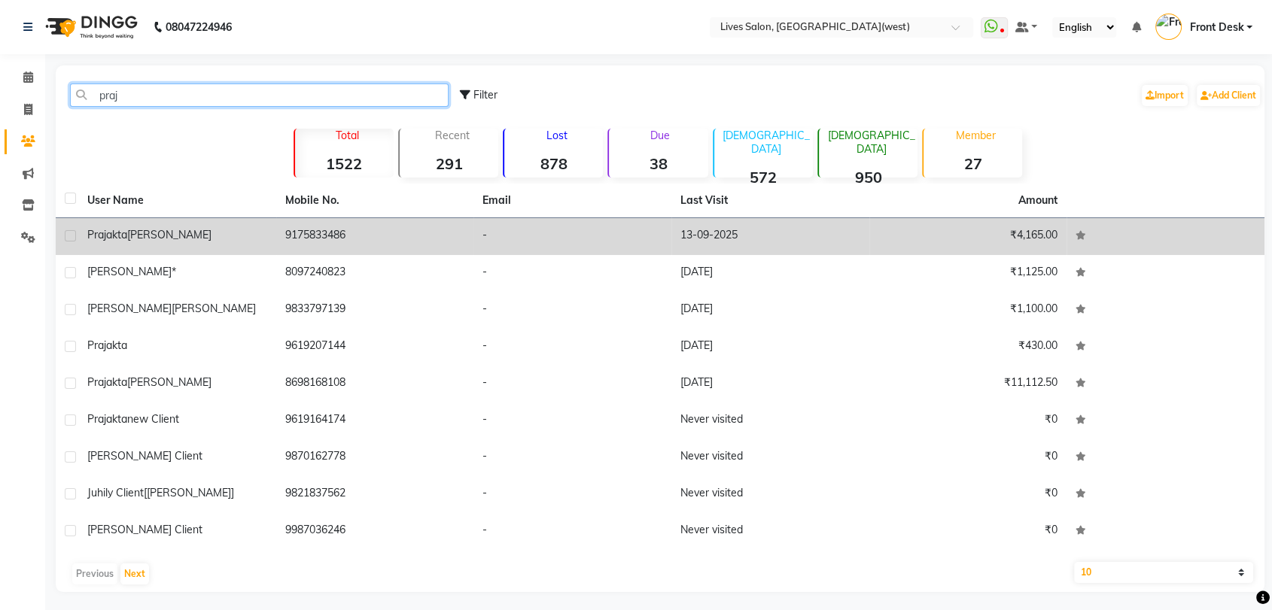
type input "praj"
click at [136, 234] on span "[PERSON_NAME]" at bounding box center [169, 235] width 84 height 14
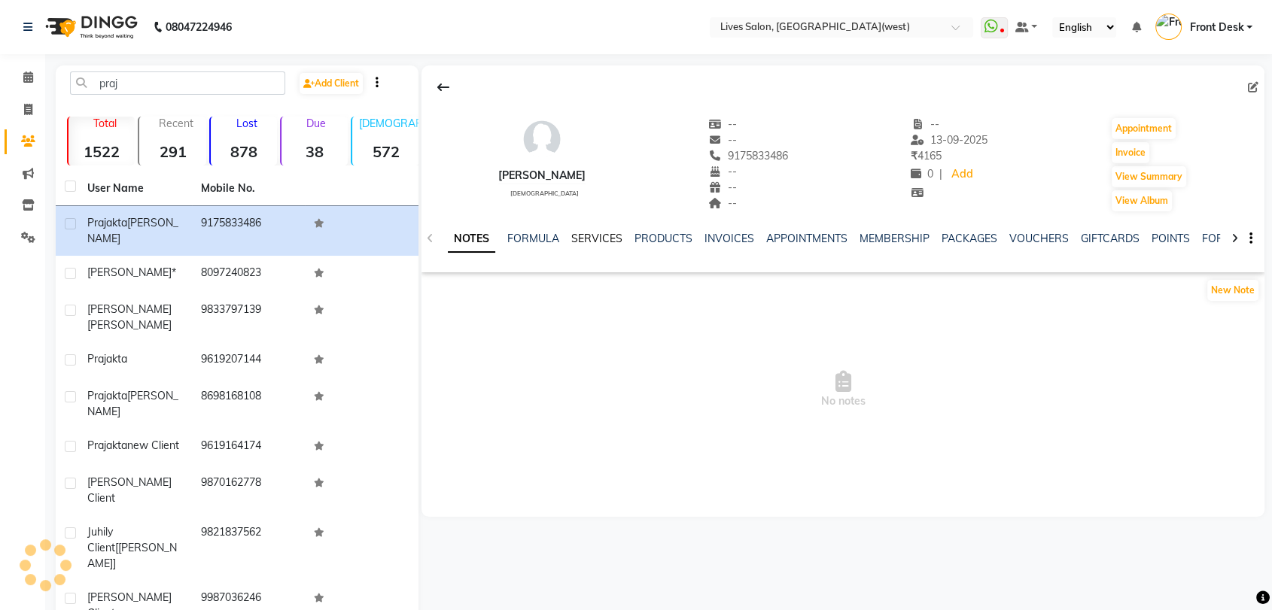
click at [588, 237] on link "SERVICES" at bounding box center [596, 239] width 51 height 14
